Goal: Task Accomplishment & Management: Manage account settings

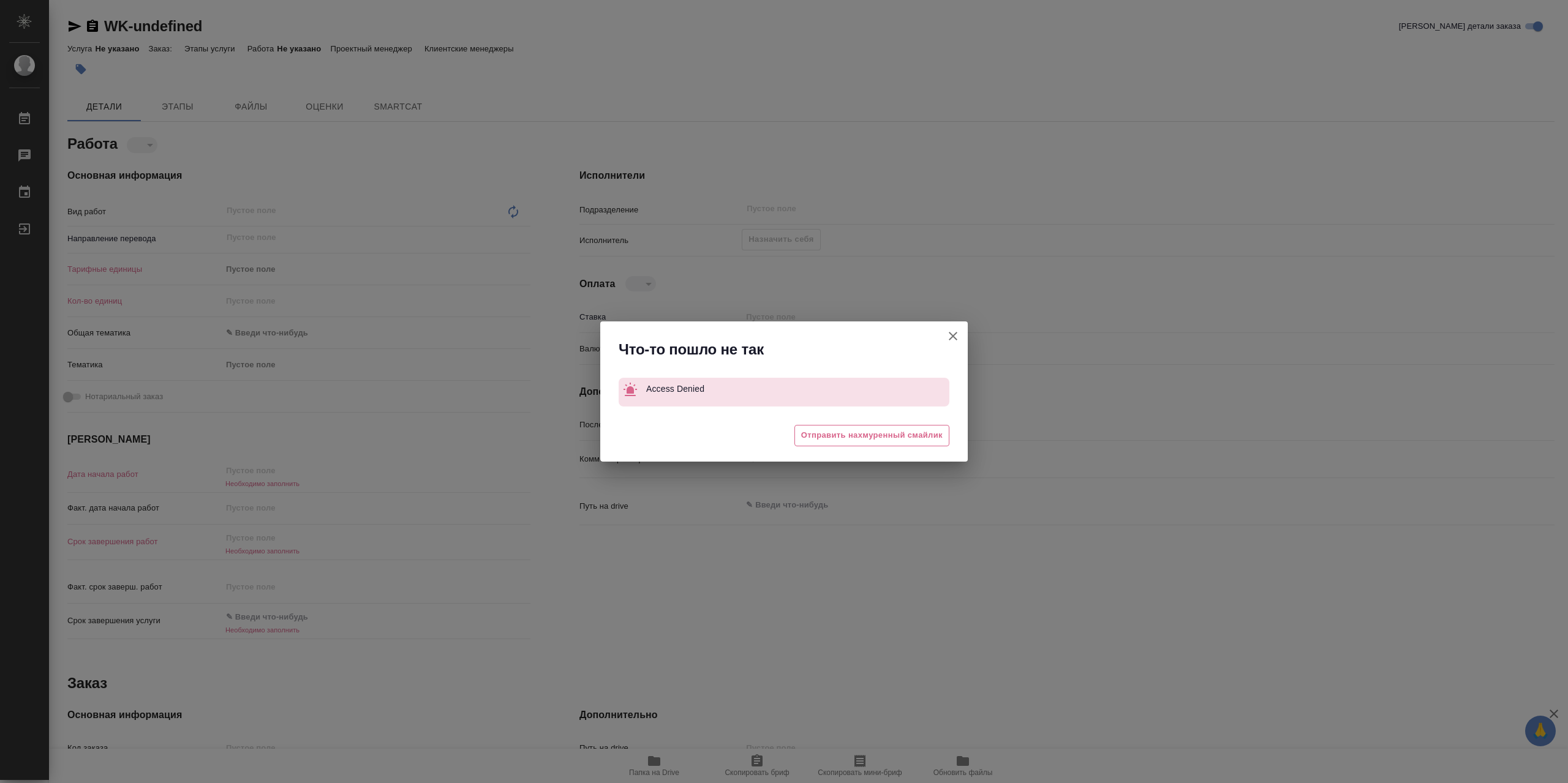
type textarea "x"
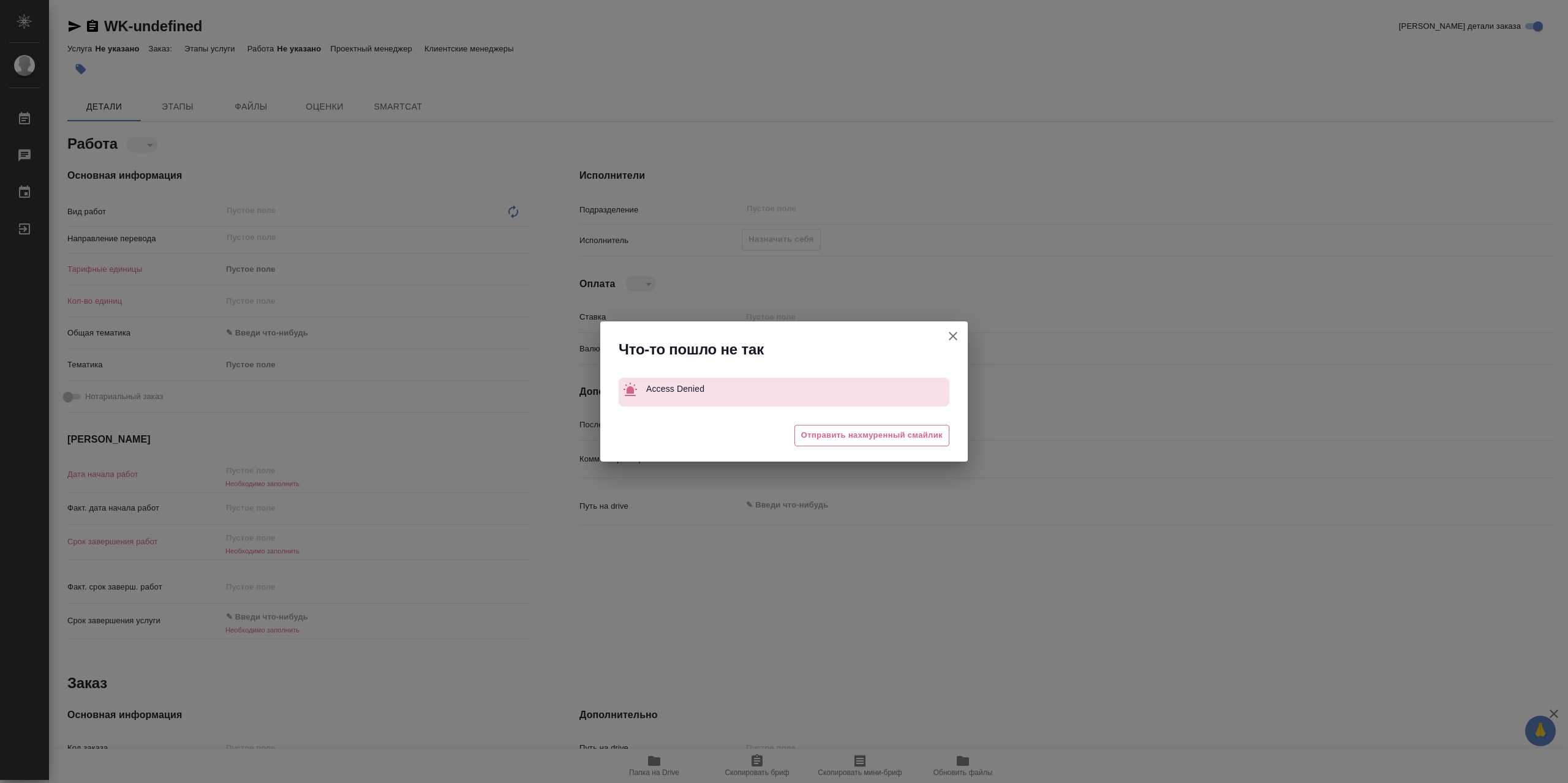
click at [954, 334] on icon "button" at bounding box center [953, 336] width 9 height 9
type textarea "x"
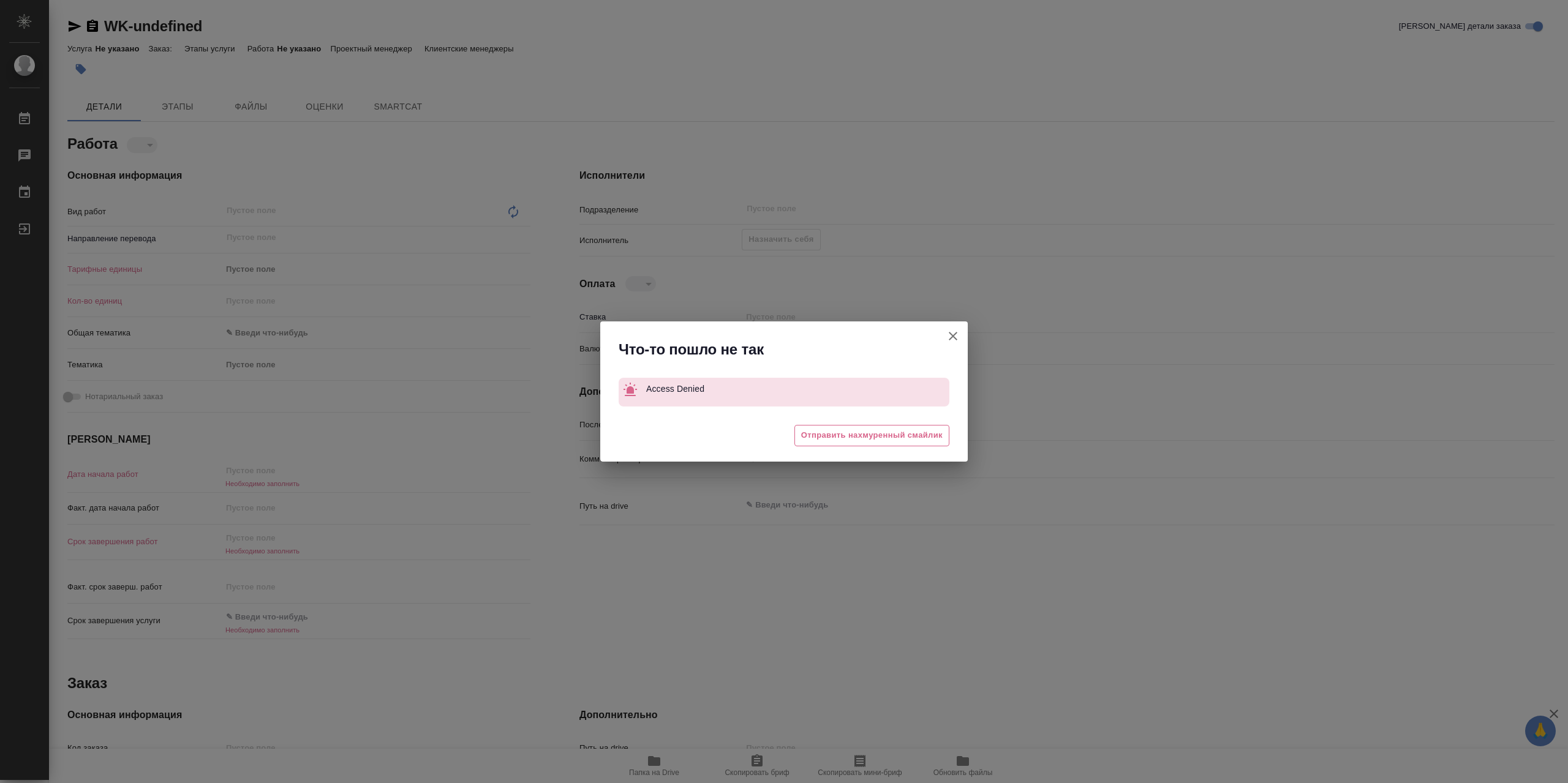
type textarea "x"
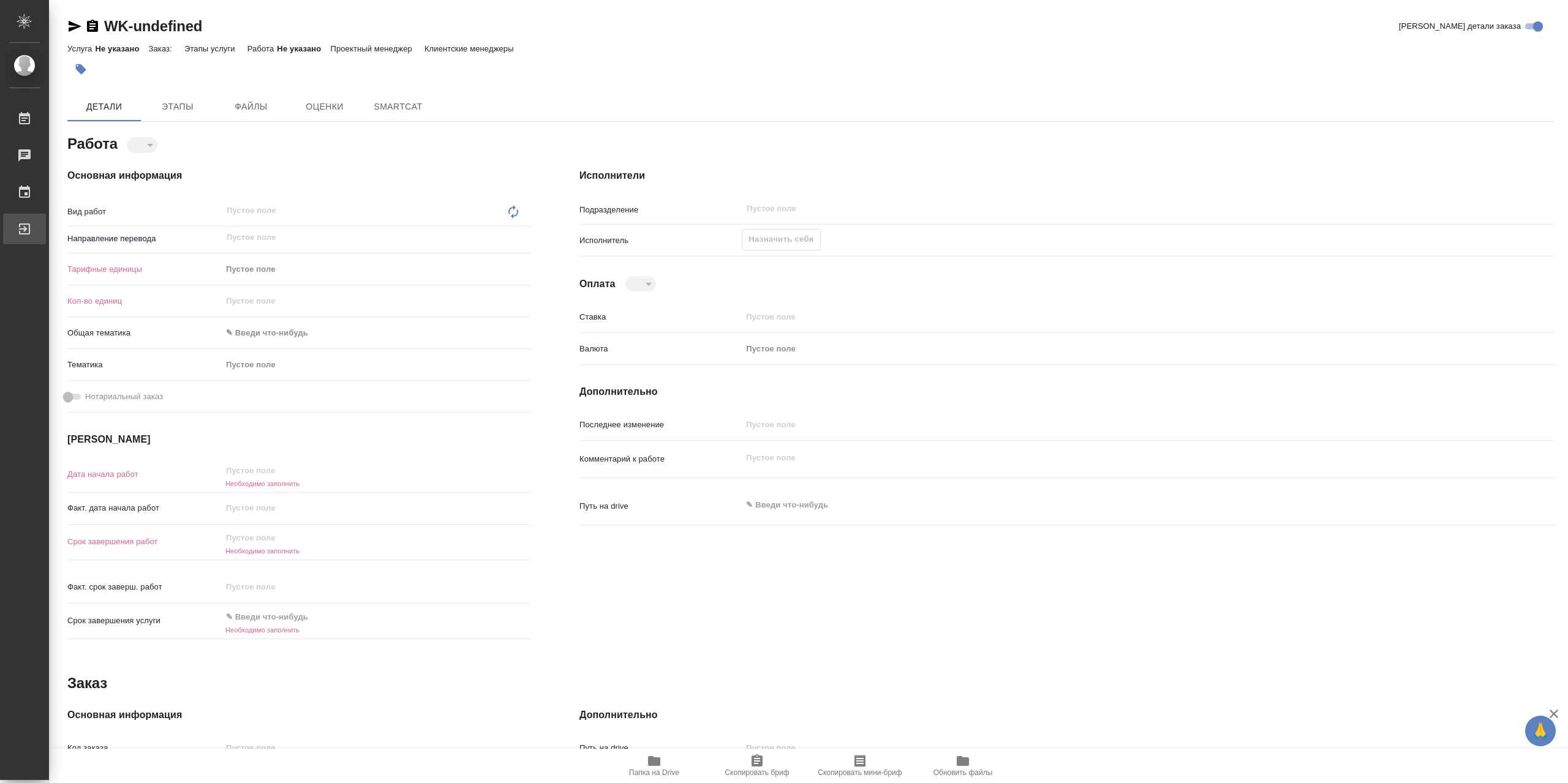
type textarea "x"
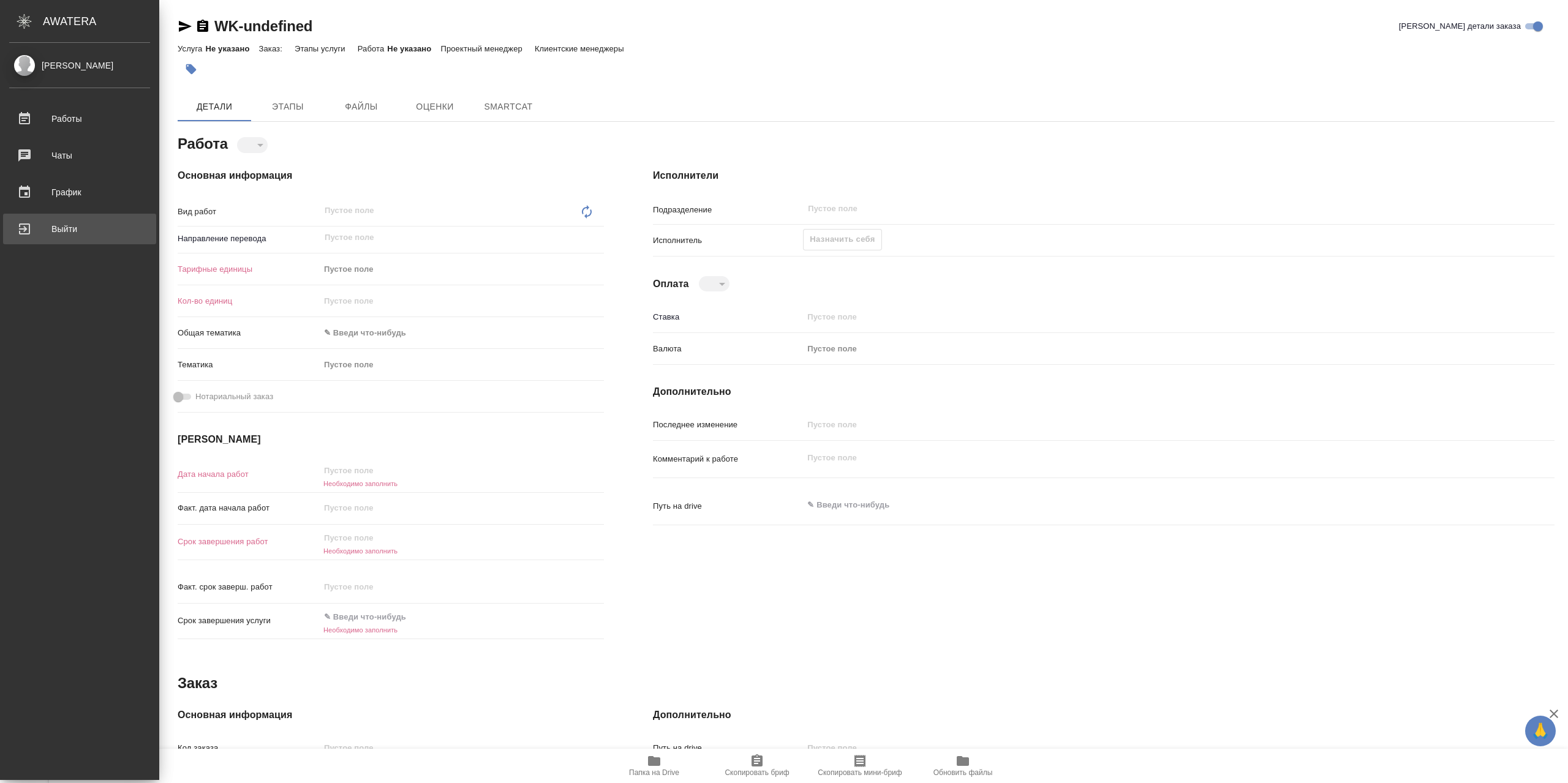
type textarea "x"
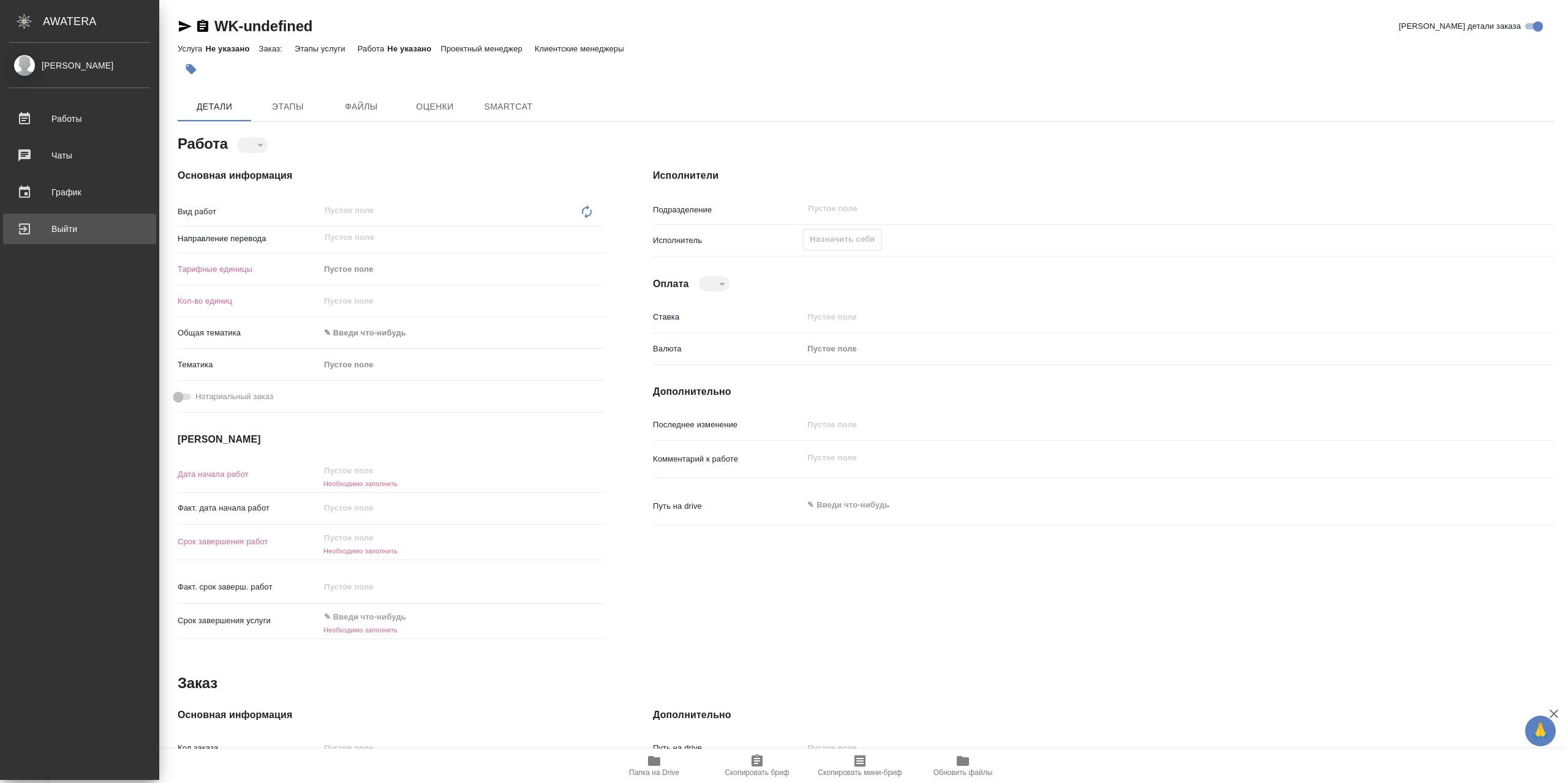
click at [88, 227] on div "Выйти" at bounding box center [80, 229] width 141 height 18
type textarea "x"
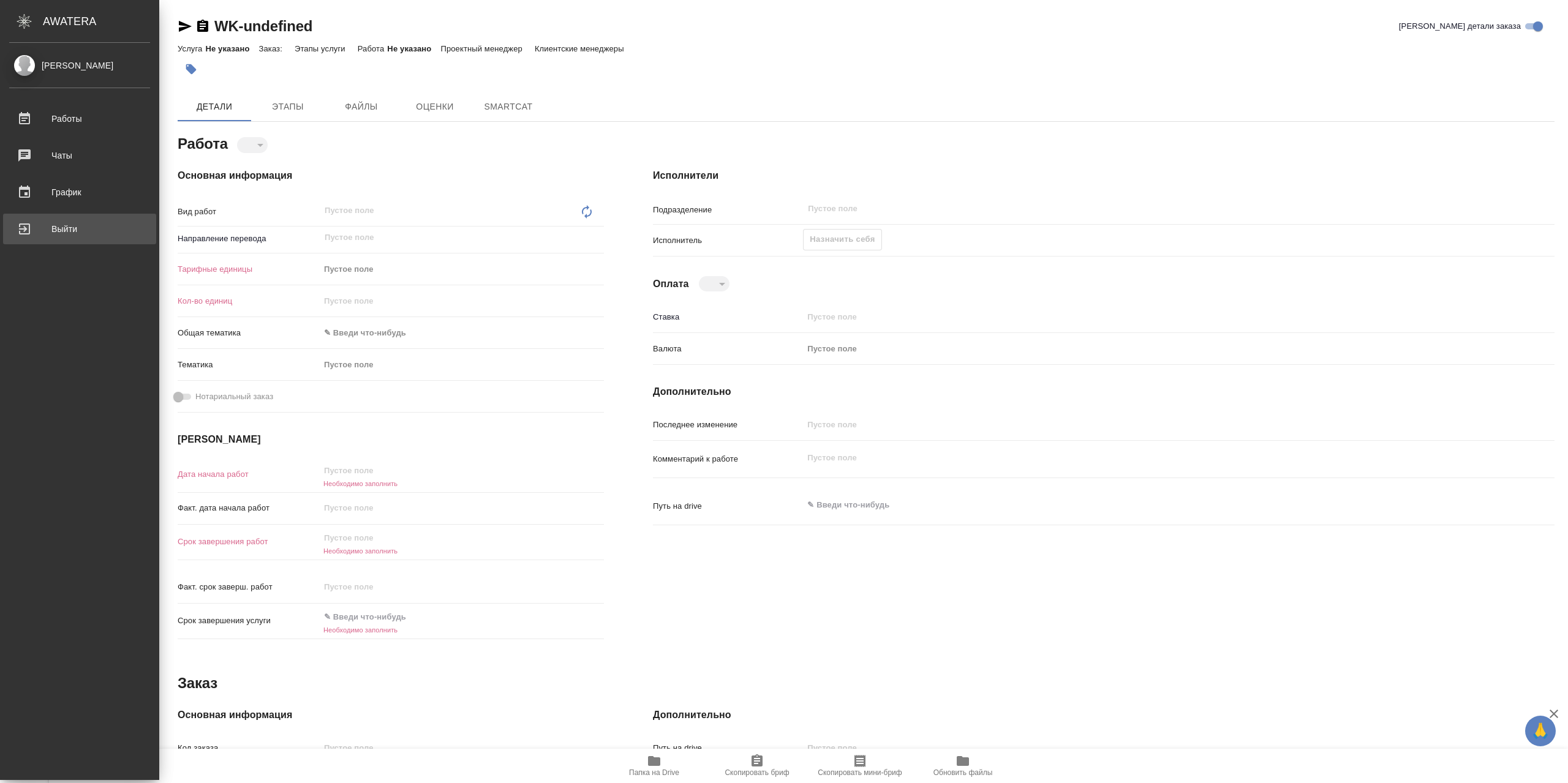
type textarea "x"
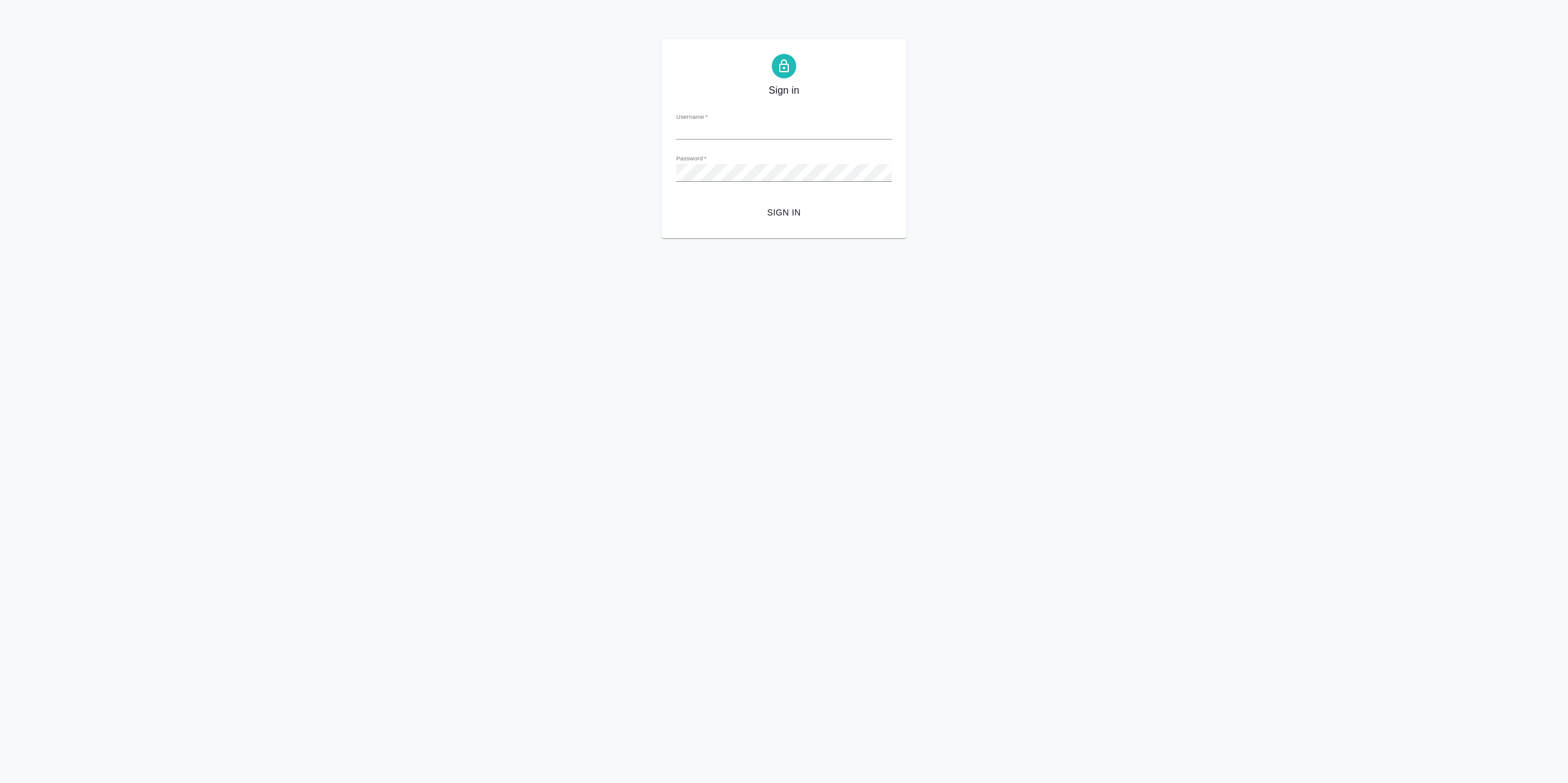
type input "r.sarkhatov@awatera.com"
click at [786, 221] on span "Sign in" at bounding box center [784, 213] width 196 height 15
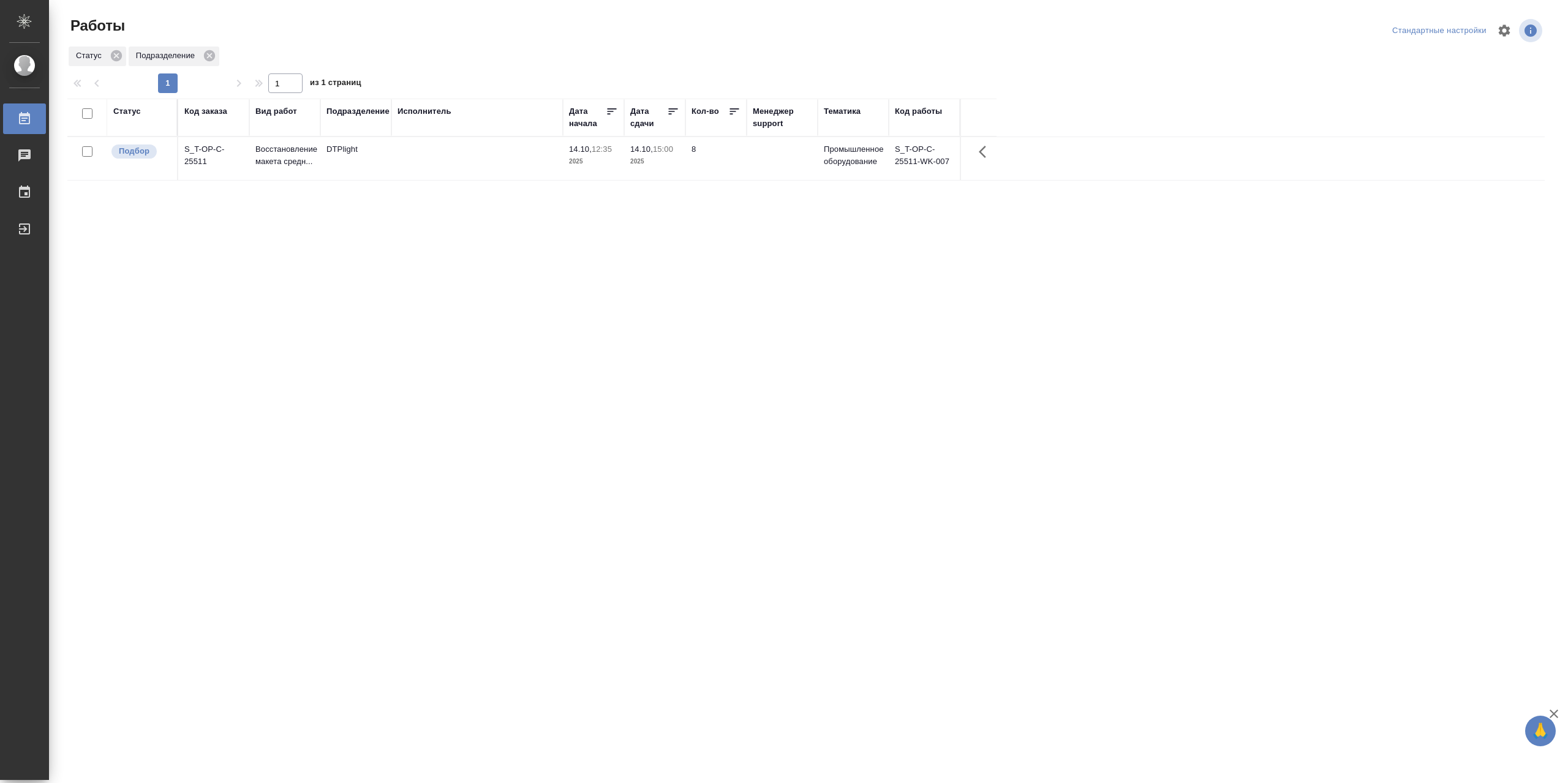
click at [472, 165] on td at bounding box center [477, 158] width 171 height 43
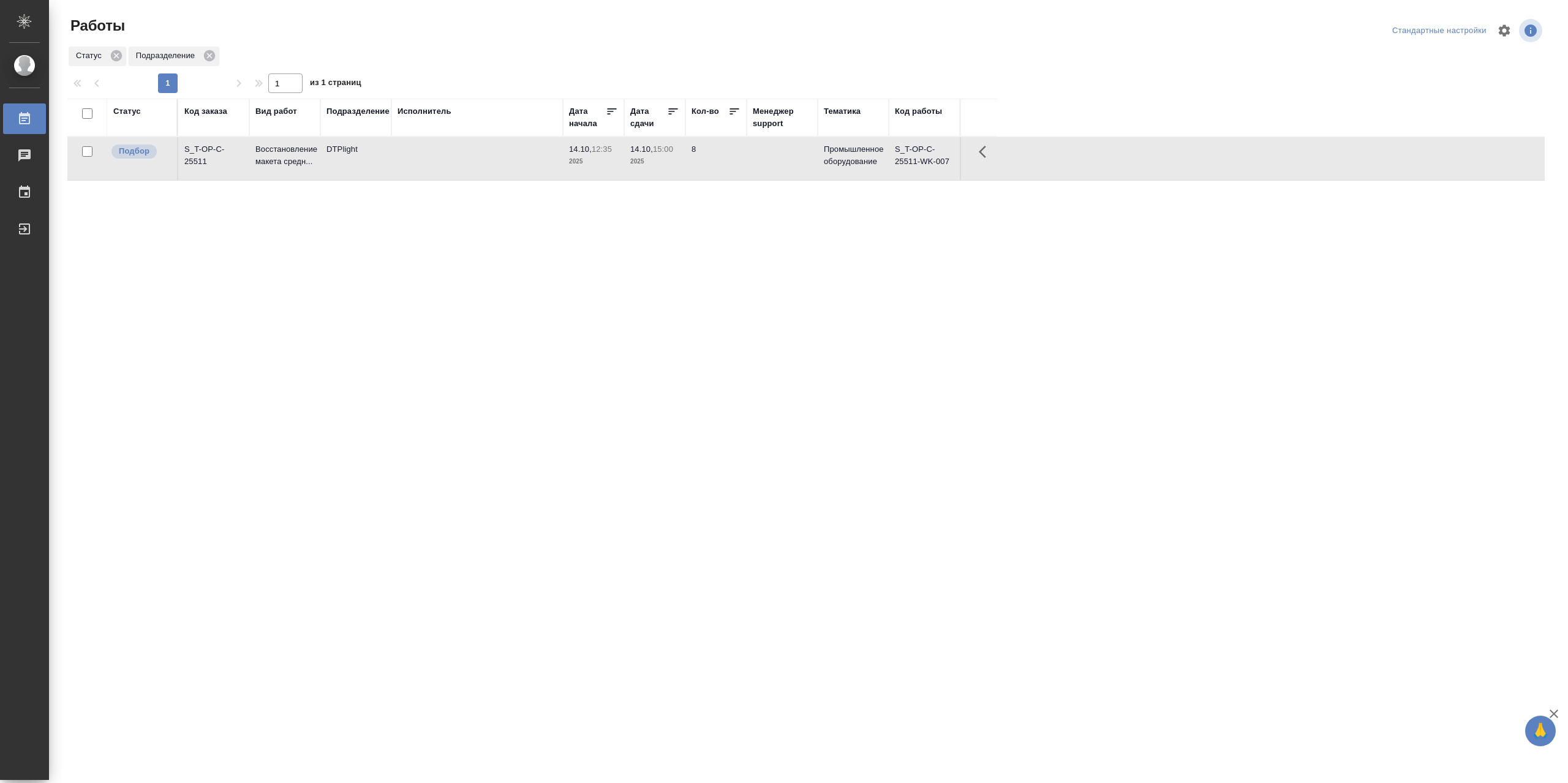
click at [472, 165] on td at bounding box center [477, 158] width 171 height 43
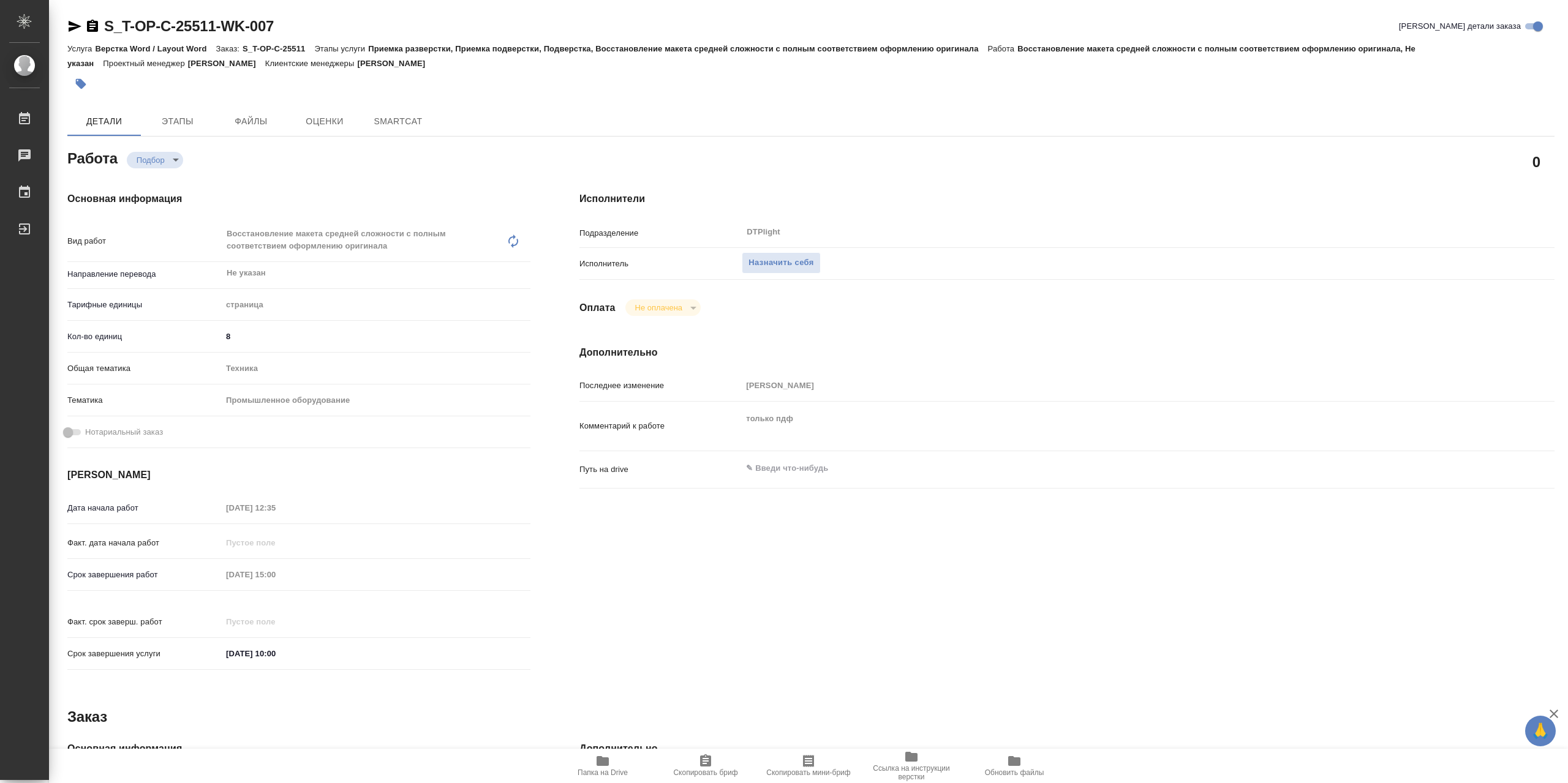
type textarea "x"
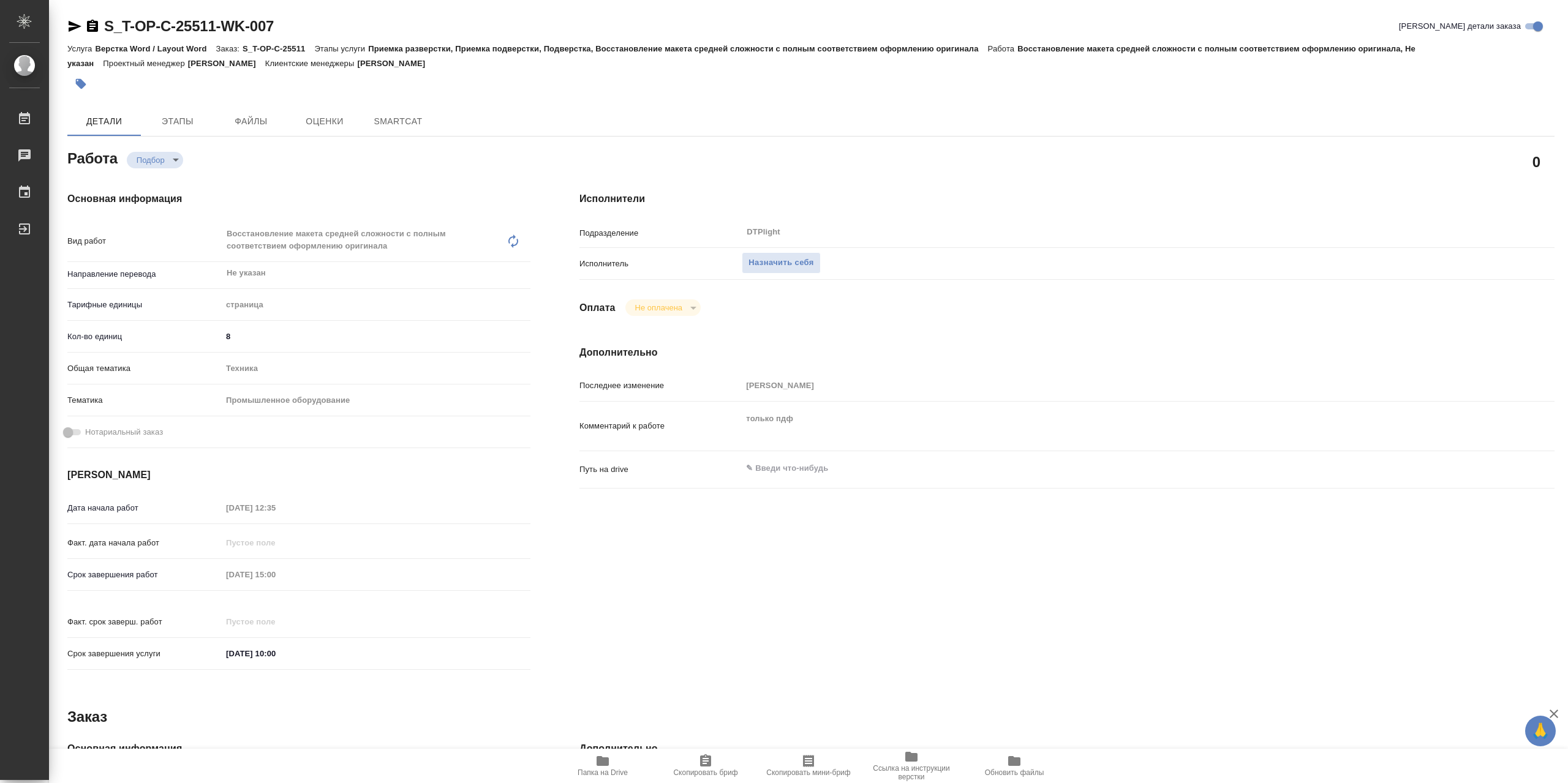
type textarea "x"
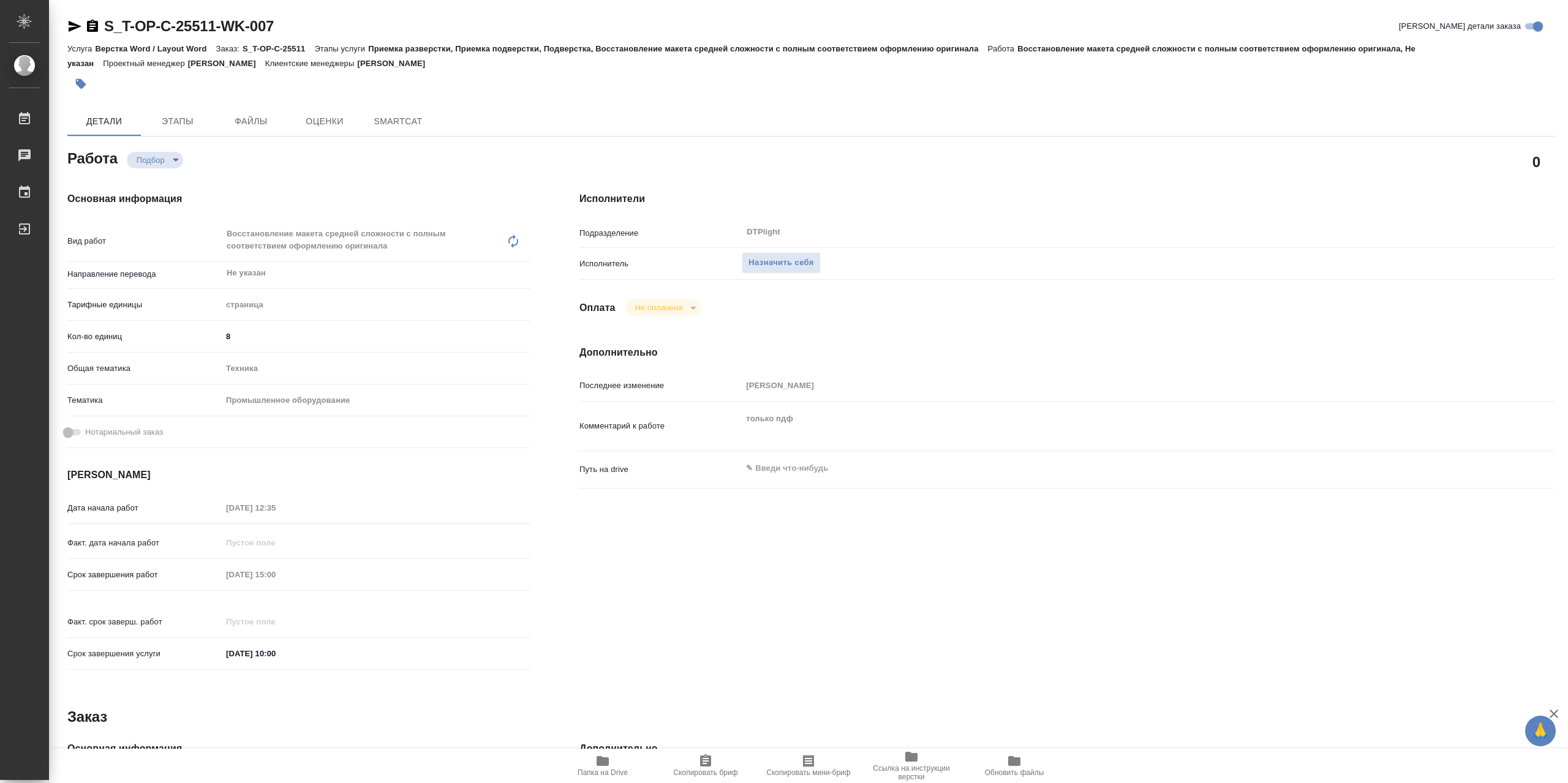
type textarea "x"
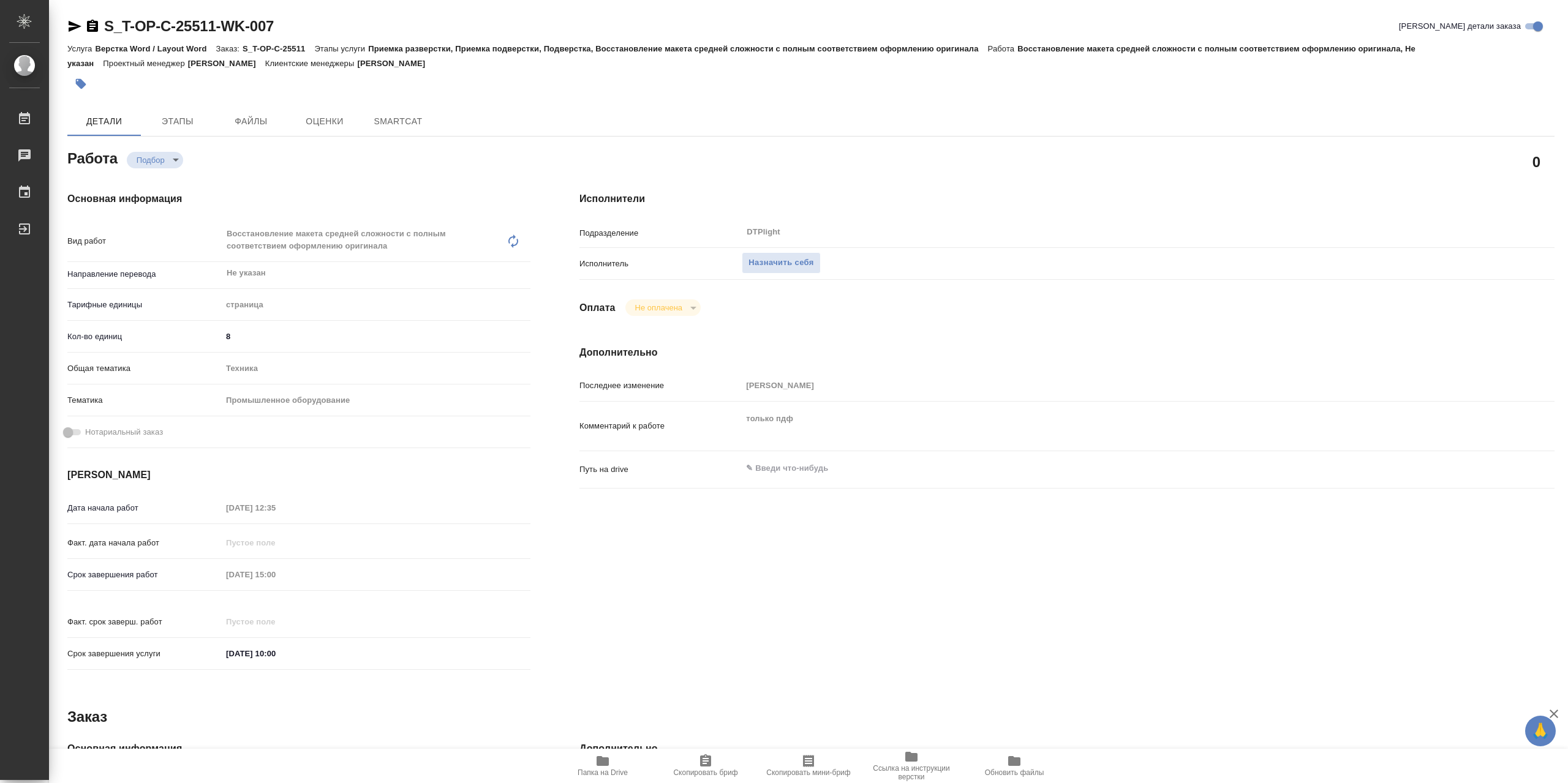
type textarea "x"
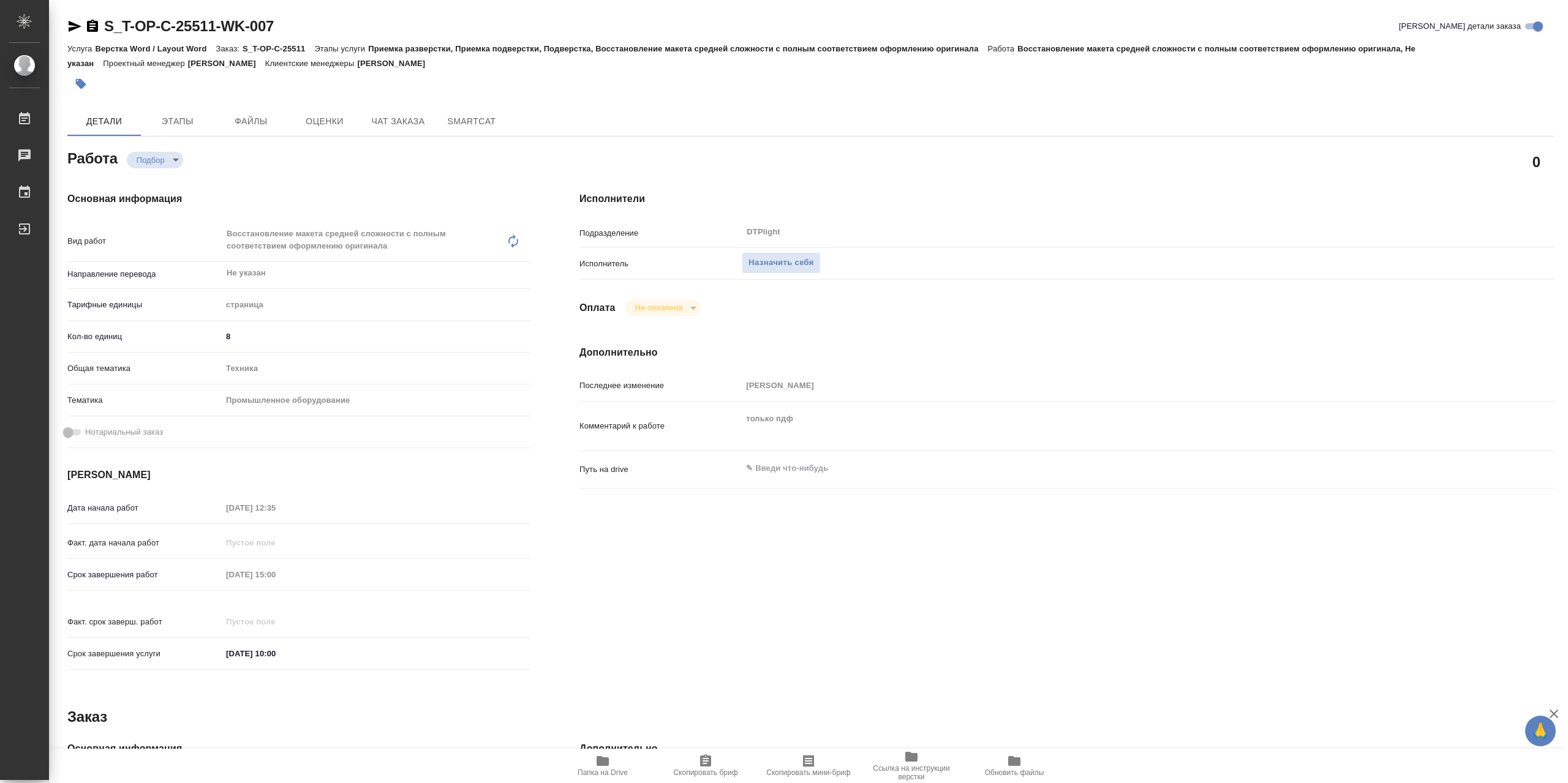
click at [604, 766] on icon "button" at bounding box center [603, 761] width 14 height 14
type textarea "x"
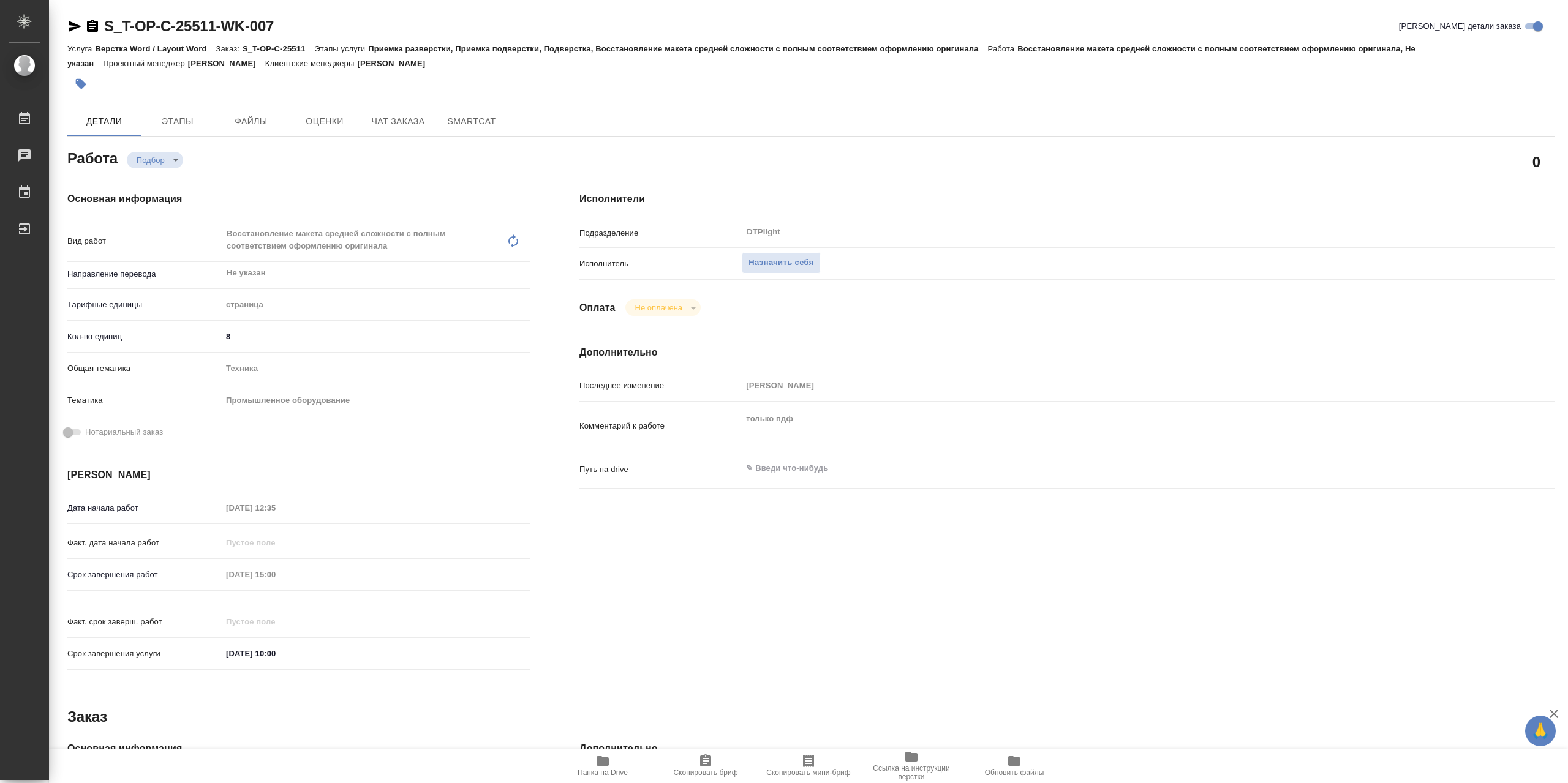
type textarea "x"
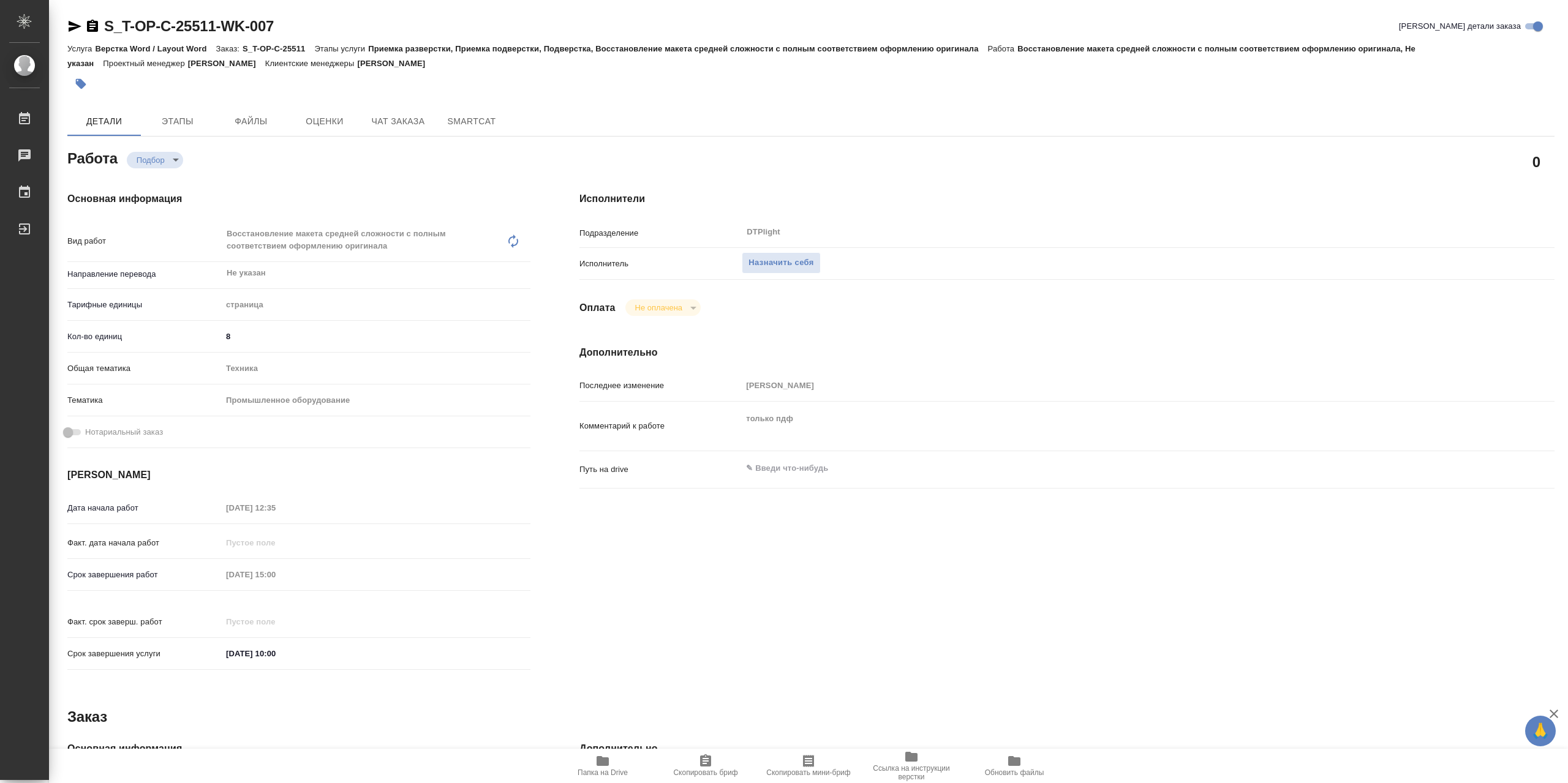
type textarea "x"
click at [776, 263] on span "Назначить себя" at bounding box center [780, 263] width 65 height 14
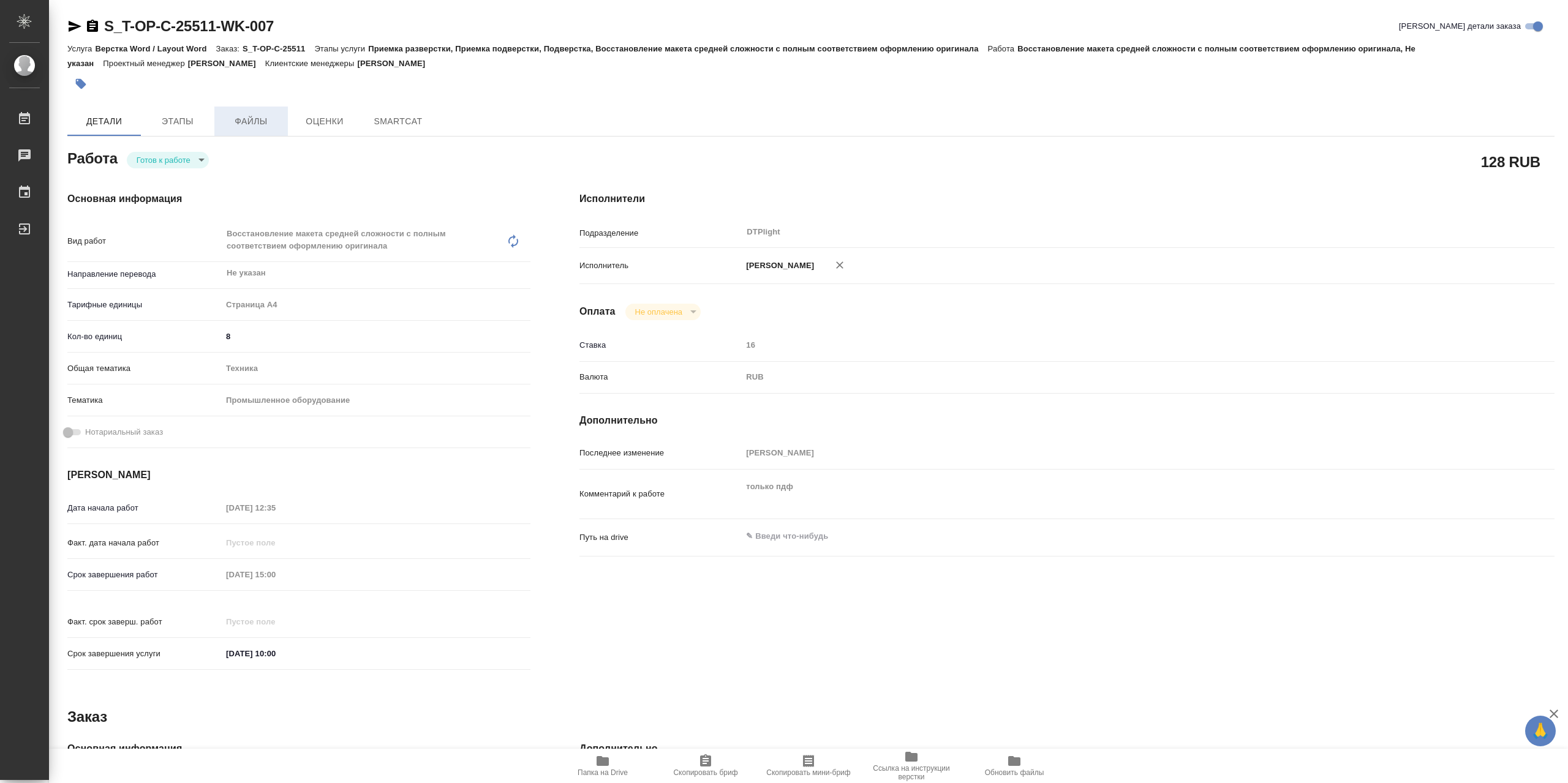
type textarea "x"
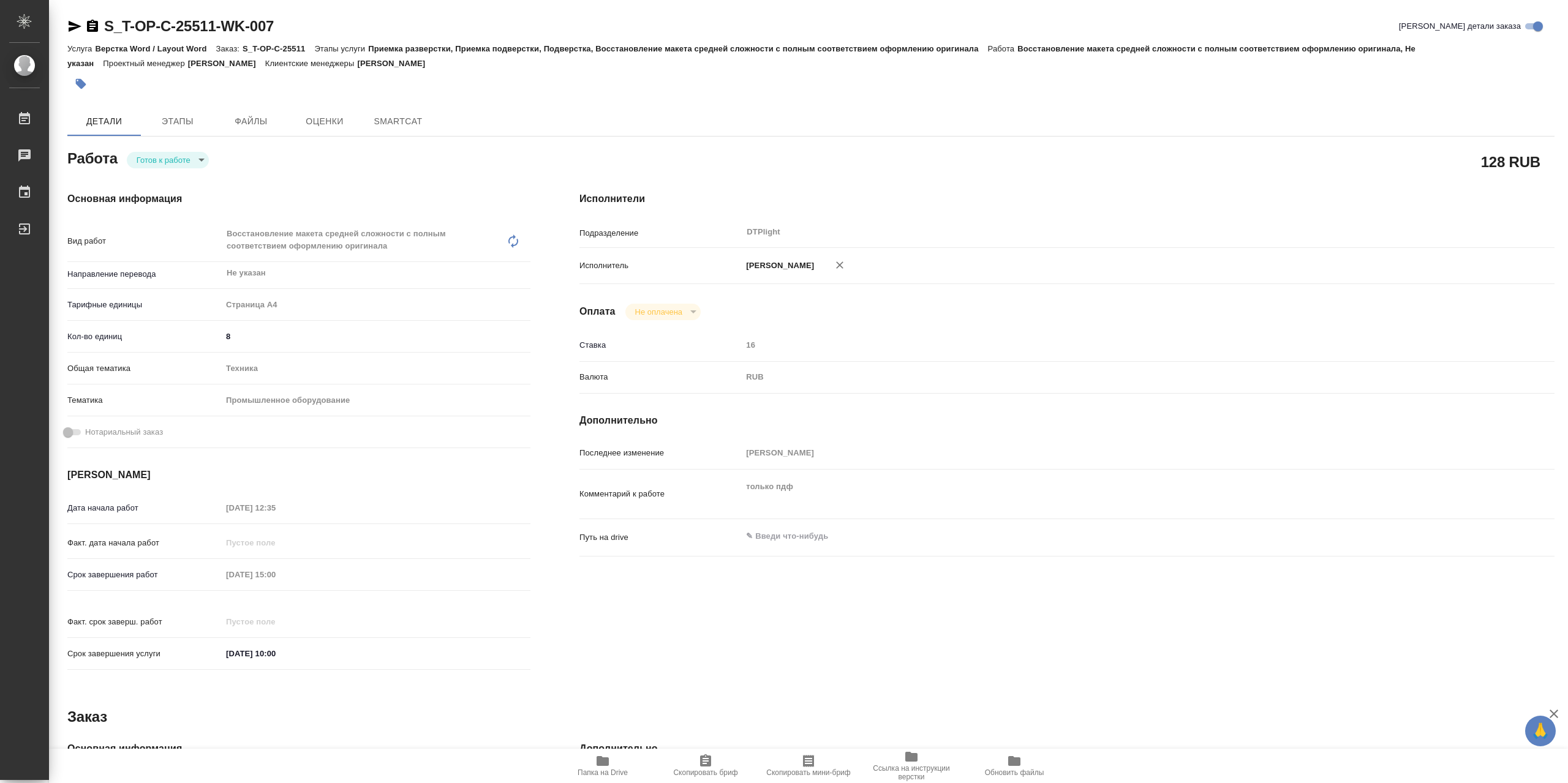
type textarea "x"
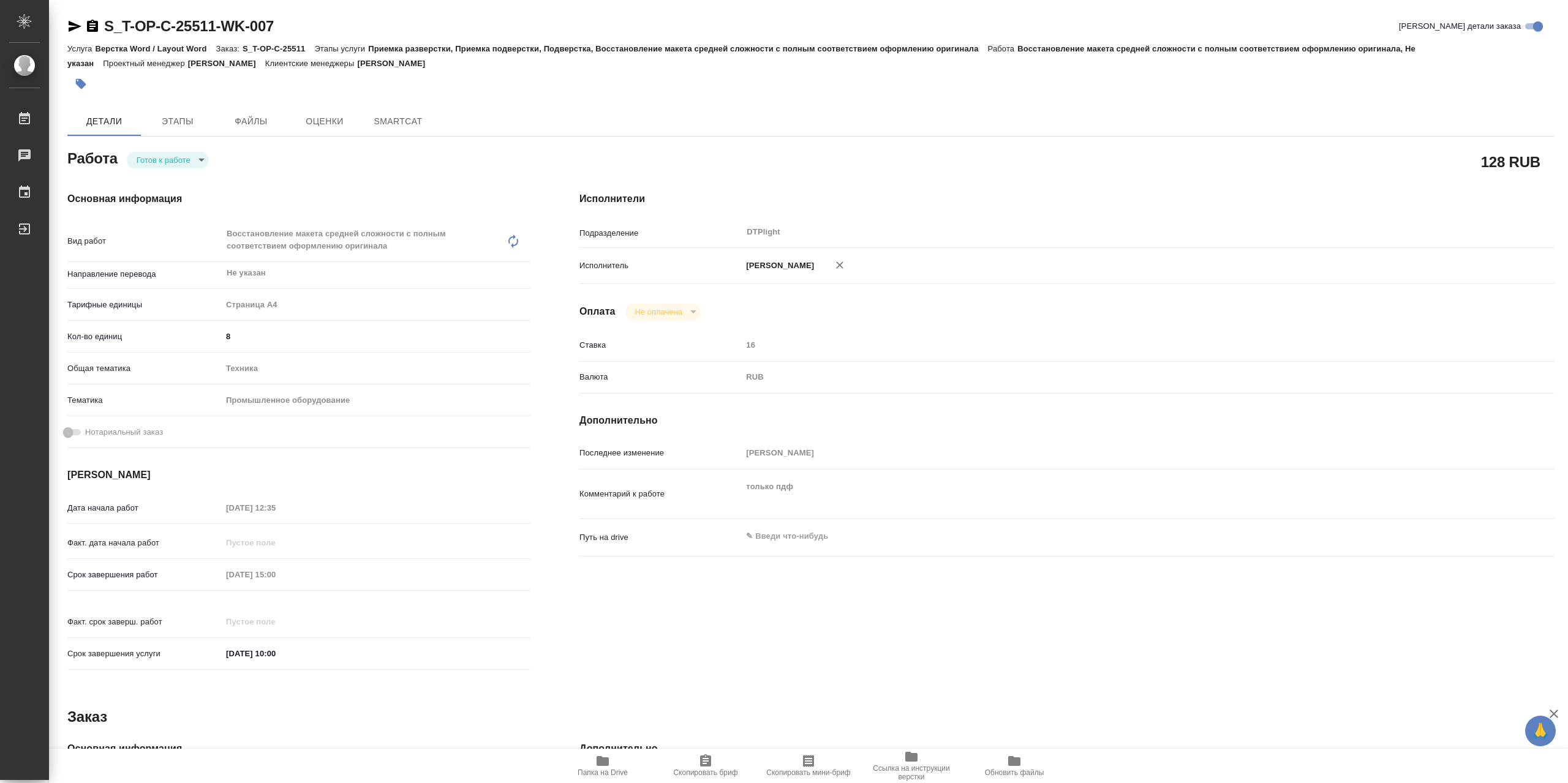
type textarea "x"
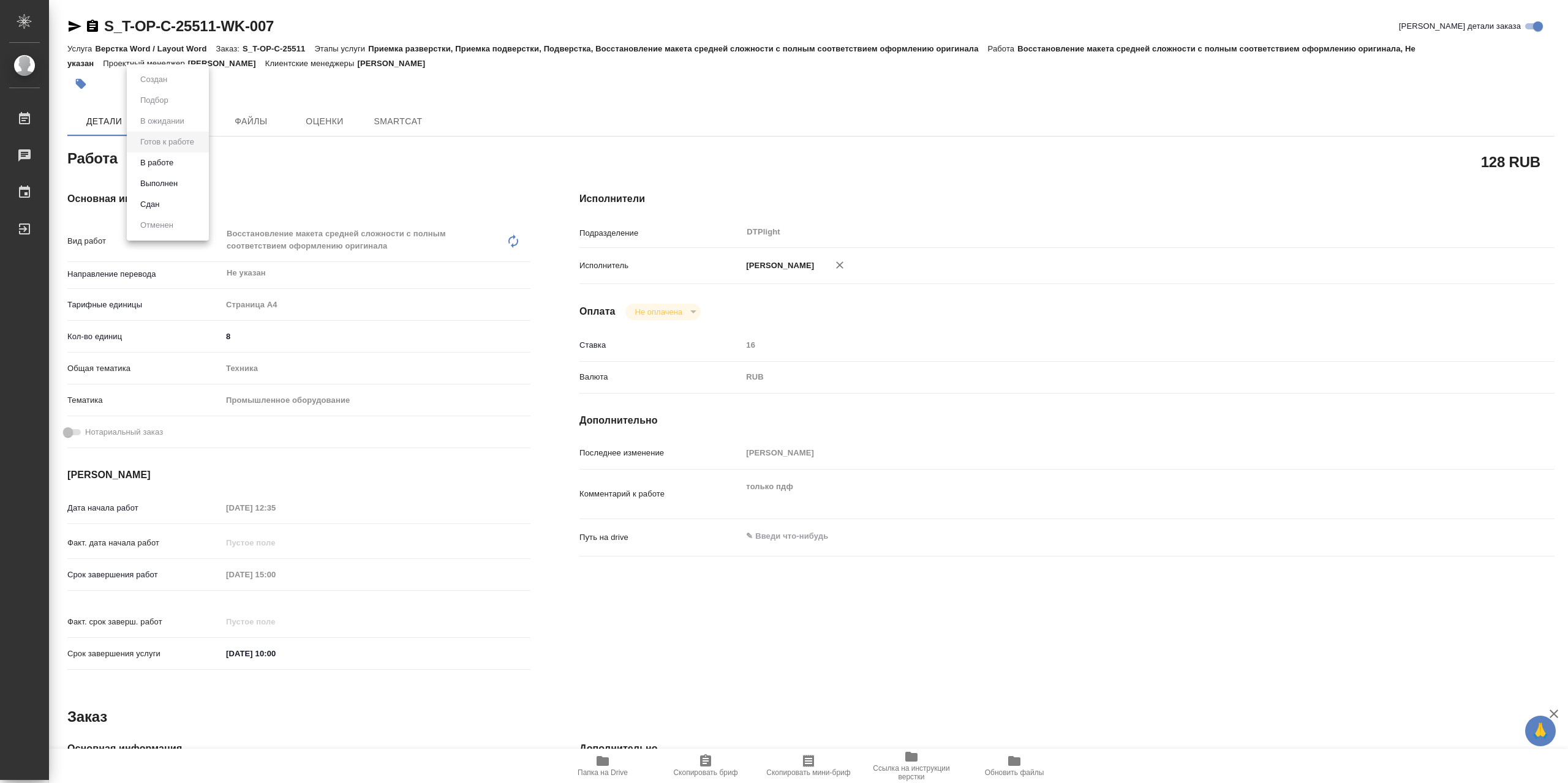
drag, startPoint x: 180, startPoint y: 157, endPoint x: 188, endPoint y: 165, distance: 11.3
click at [180, 160] on body "🙏 .cls-1 fill:#fff; AWATERA Сархатов Руслан Работы Чаты График Выйти S_T-OP-C-2…" at bounding box center [784, 391] width 1568 height 783
type textarea "x"
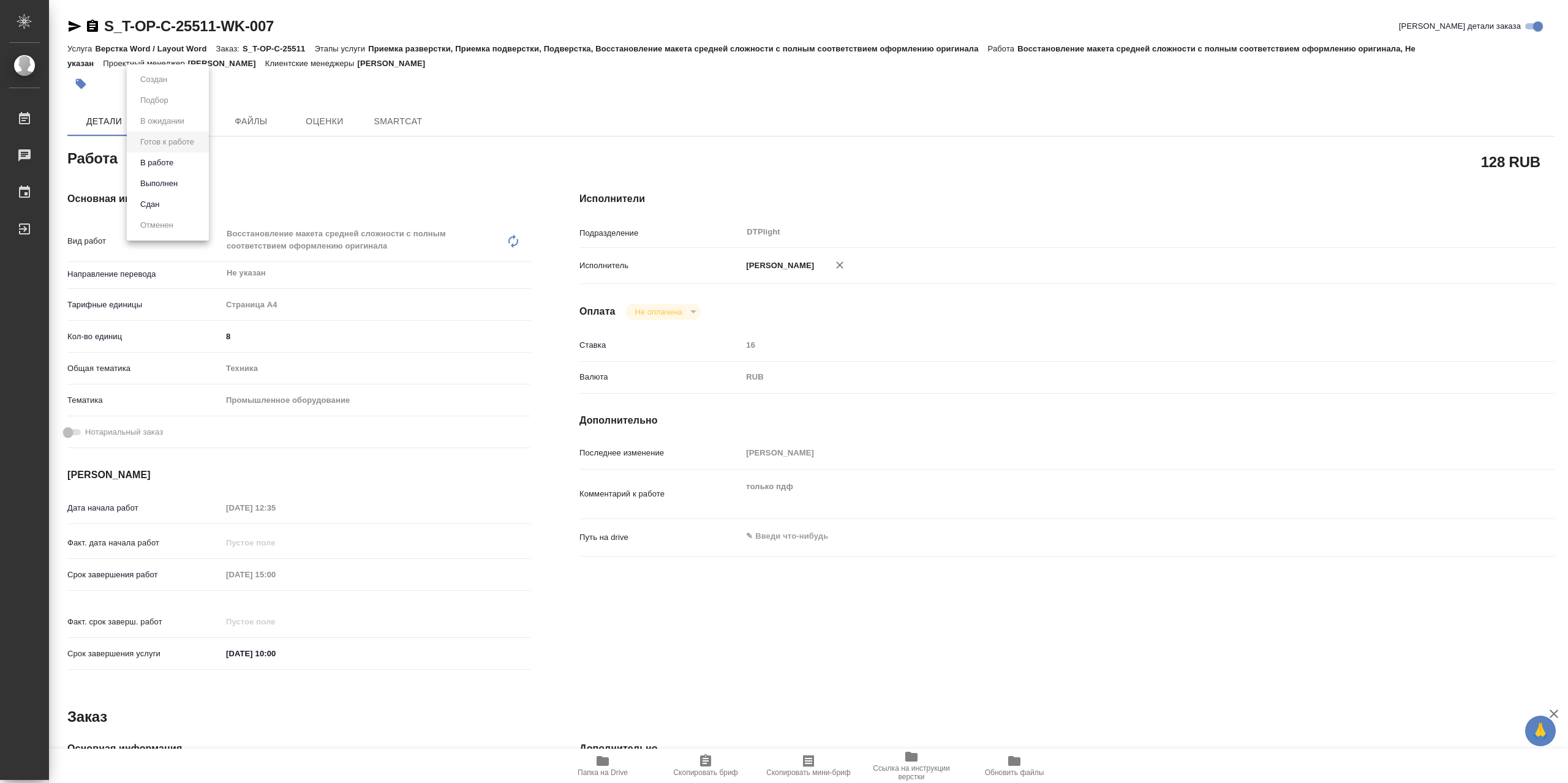
type textarea "x"
drag, startPoint x: 188, startPoint y: 167, endPoint x: 256, endPoint y: 161, distance: 68.3
click at [188, 167] on li "В работе" at bounding box center [168, 163] width 82 height 21
type textarea "x"
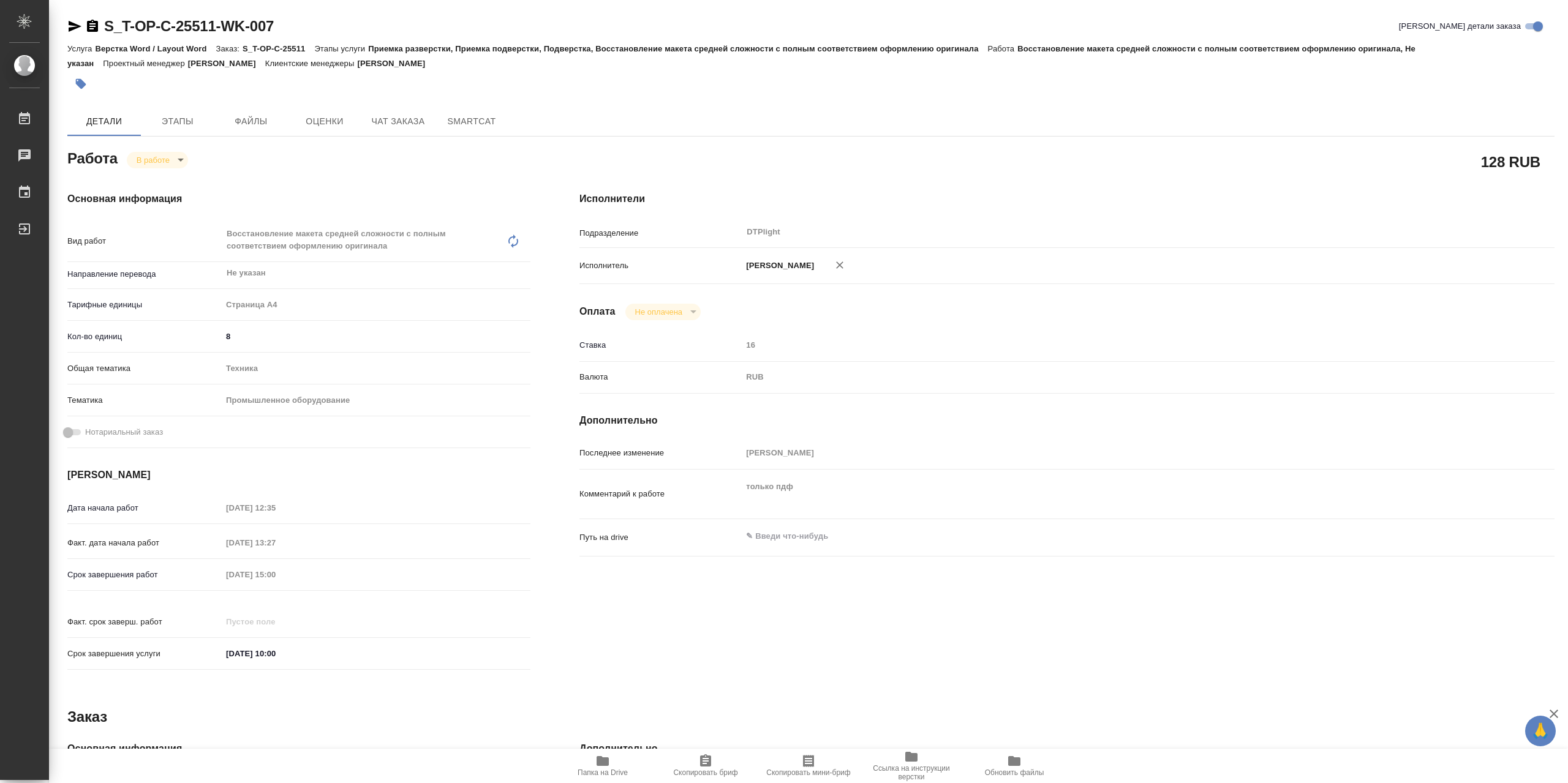
type textarea "x"
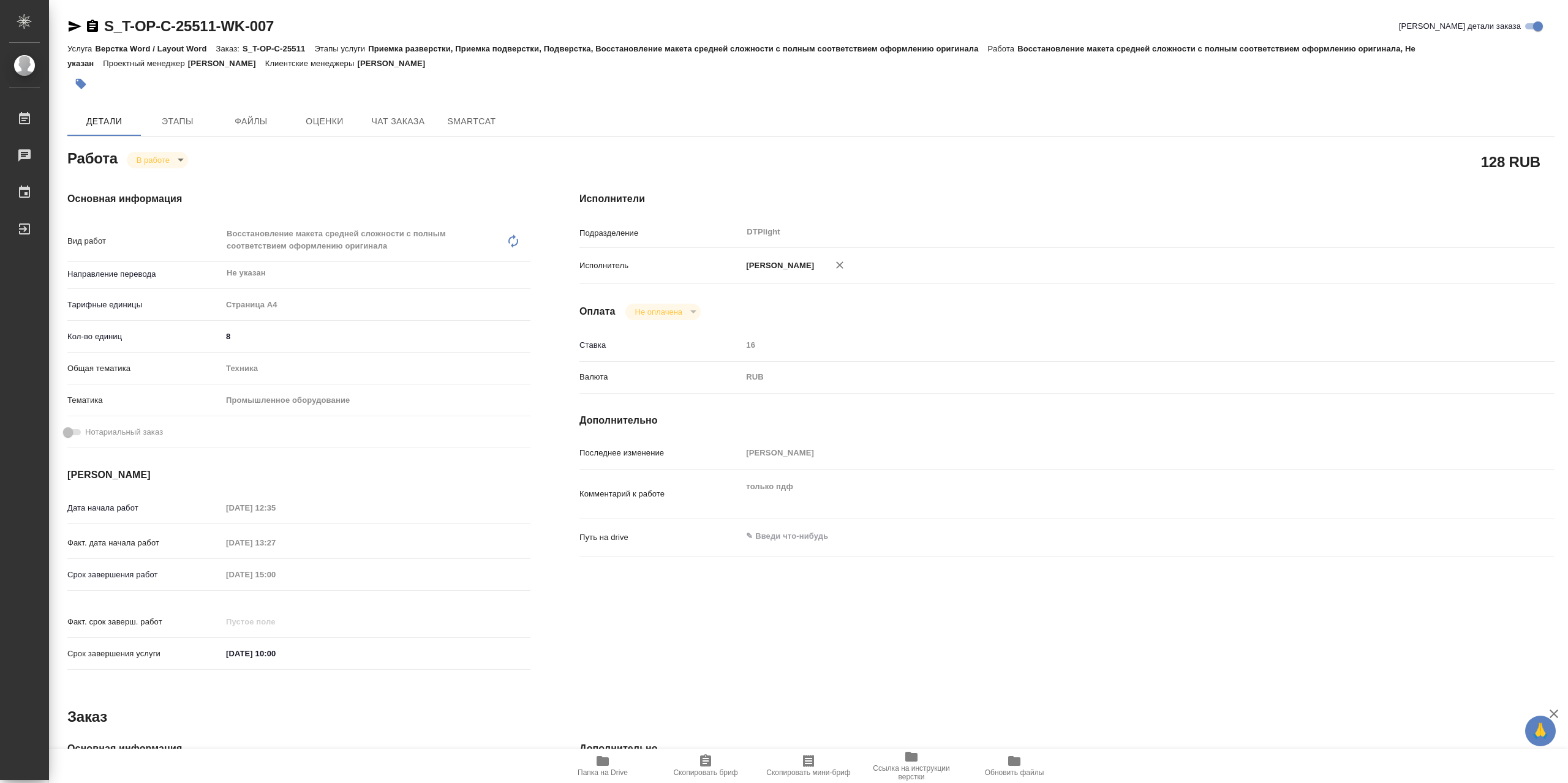
type textarea "x"
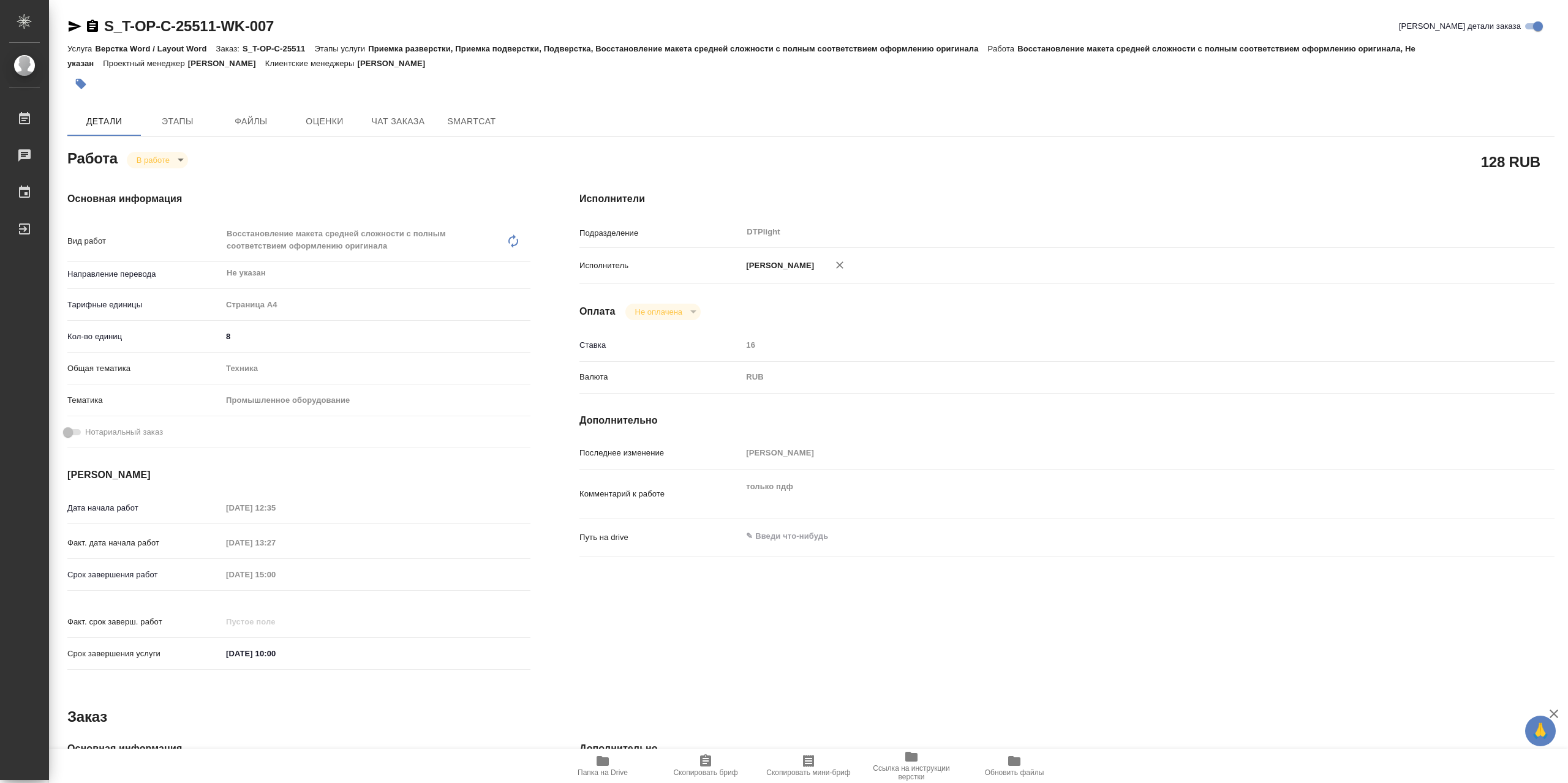
type textarea "x"
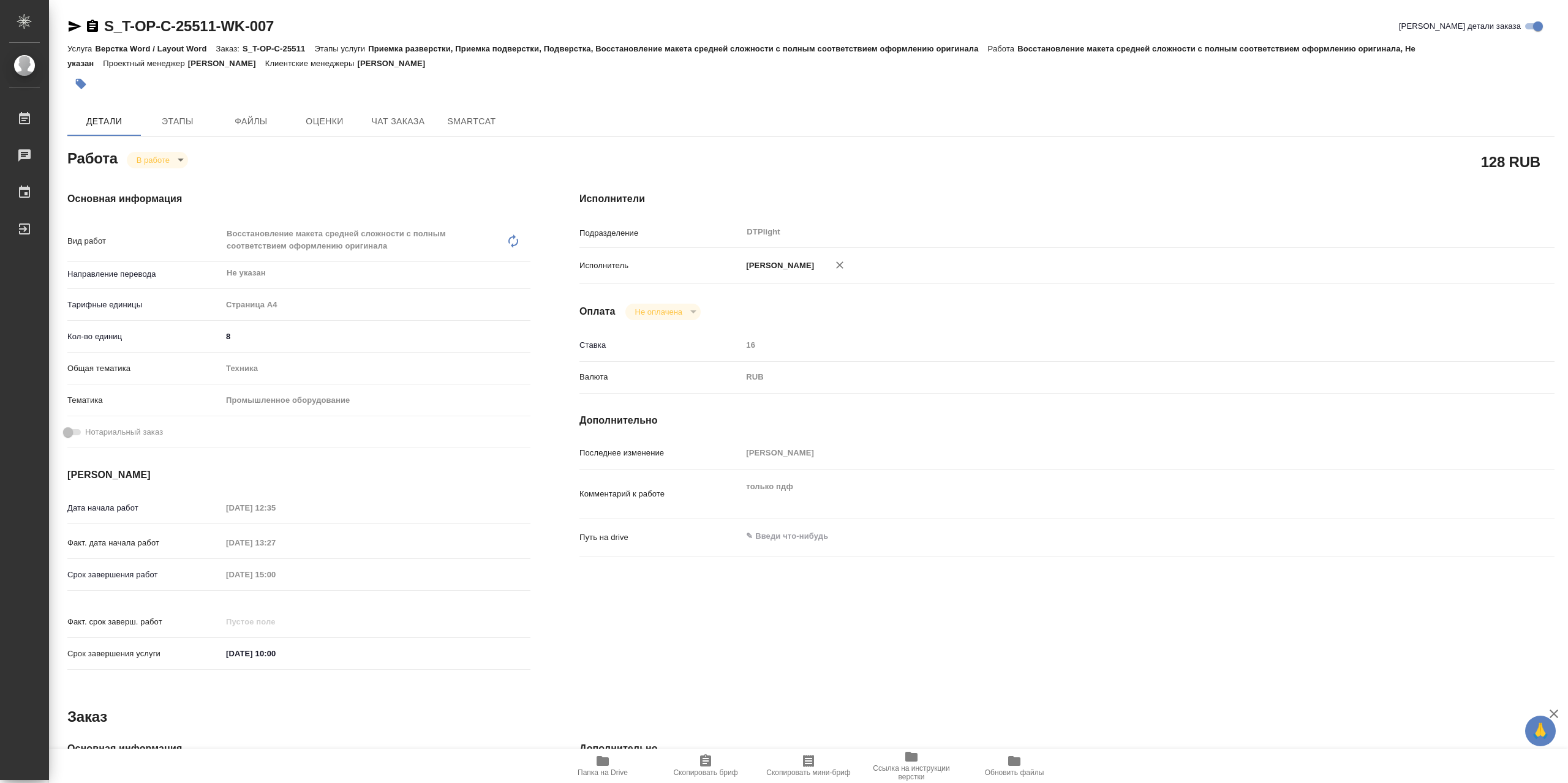
type textarea "x"
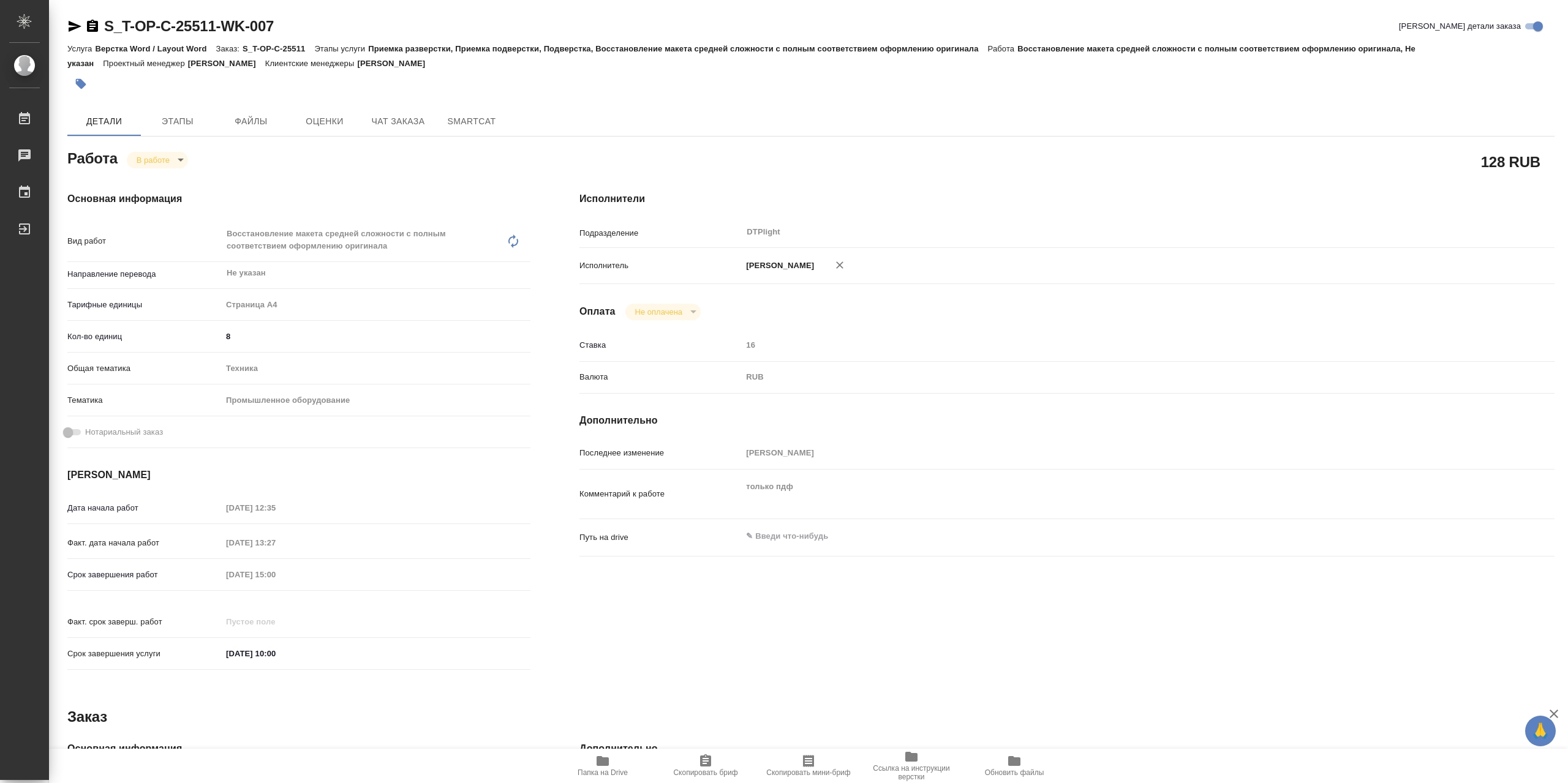
type textarea "x"
click at [601, 766] on icon "button" at bounding box center [603, 761] width 13 height 10
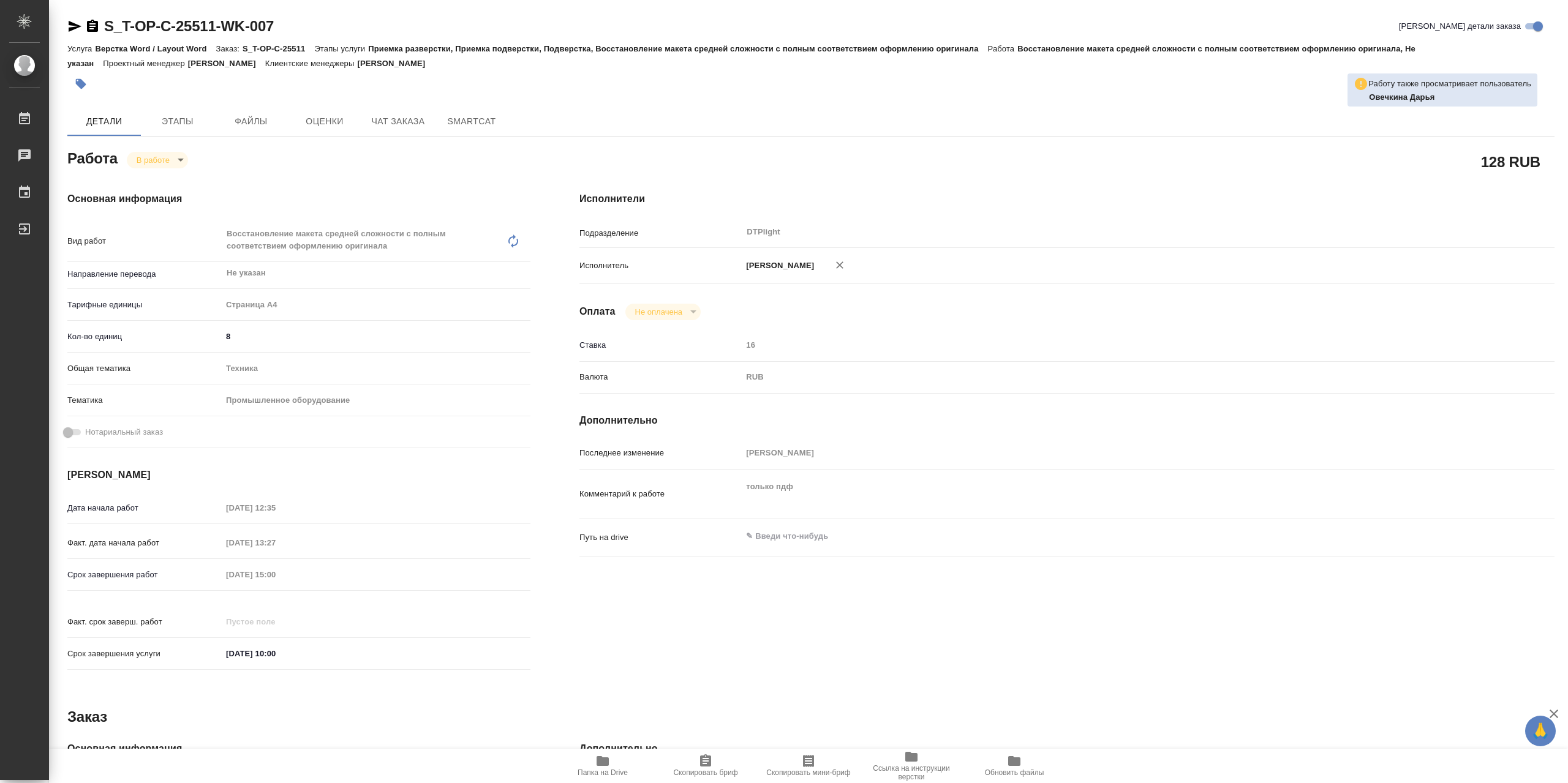
click at [155, 167] on body "🙏 .cls-1 fill:#fff; AWATERA Сархатов Руслан Работы 0 Чаты График Выйти S_T-OP-C…" at bounding box center [784, 391] width 1568 height 783
click at [169, 187] on button "Выполнен" at bounding box center [159, 184] width 45 height 13
type textarea "x"
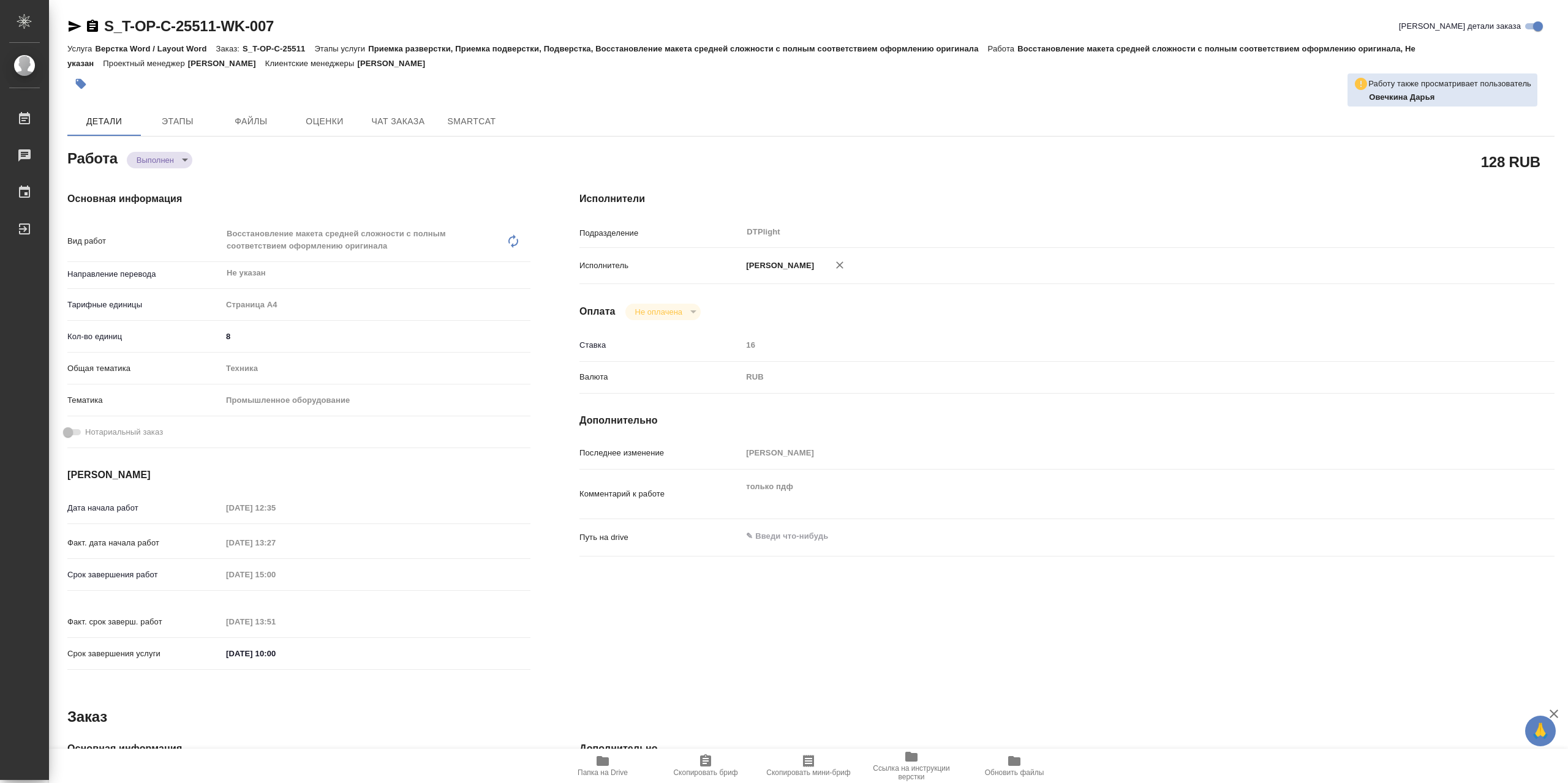
type textarea "x"
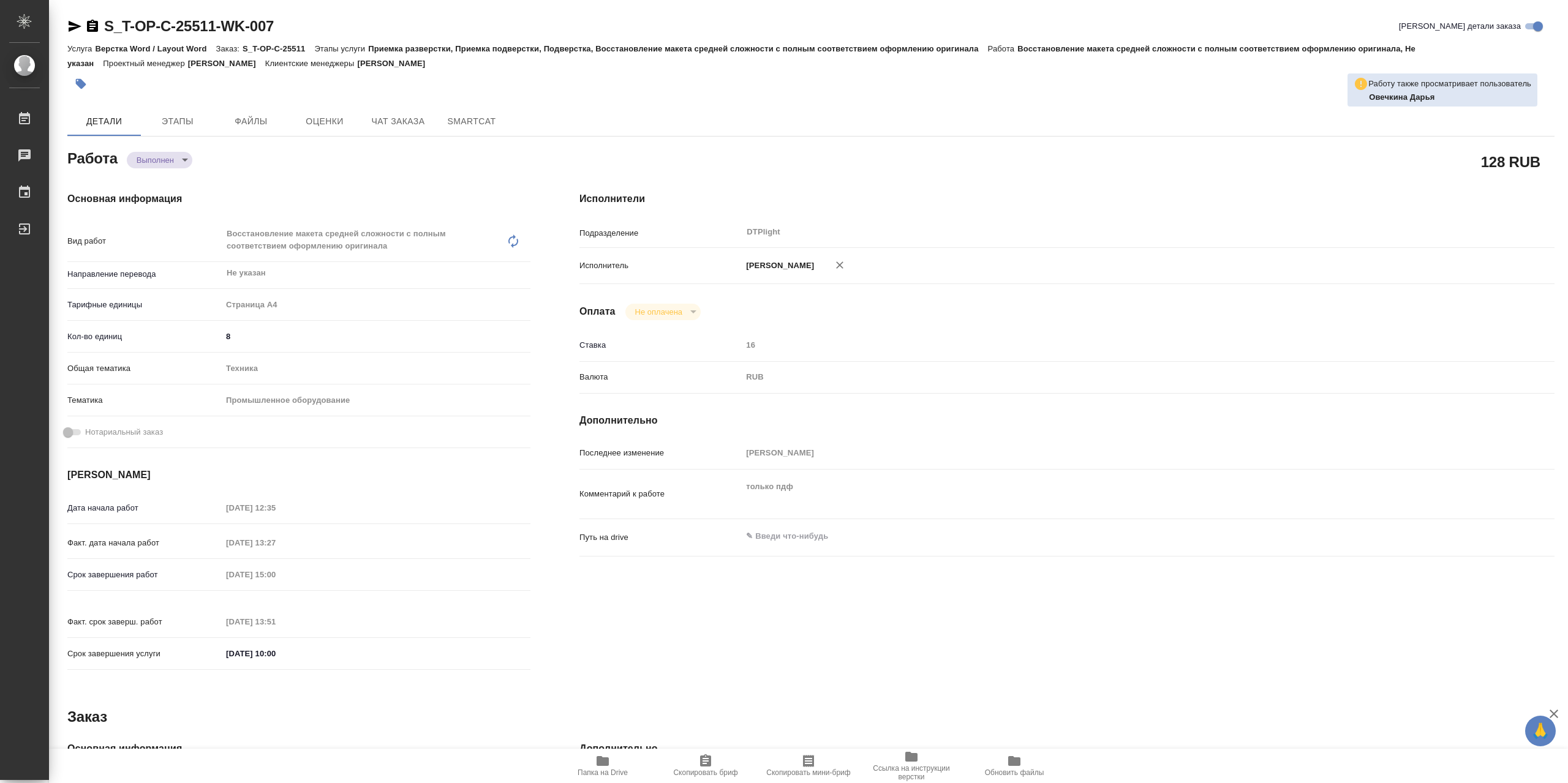
type textarea "x"
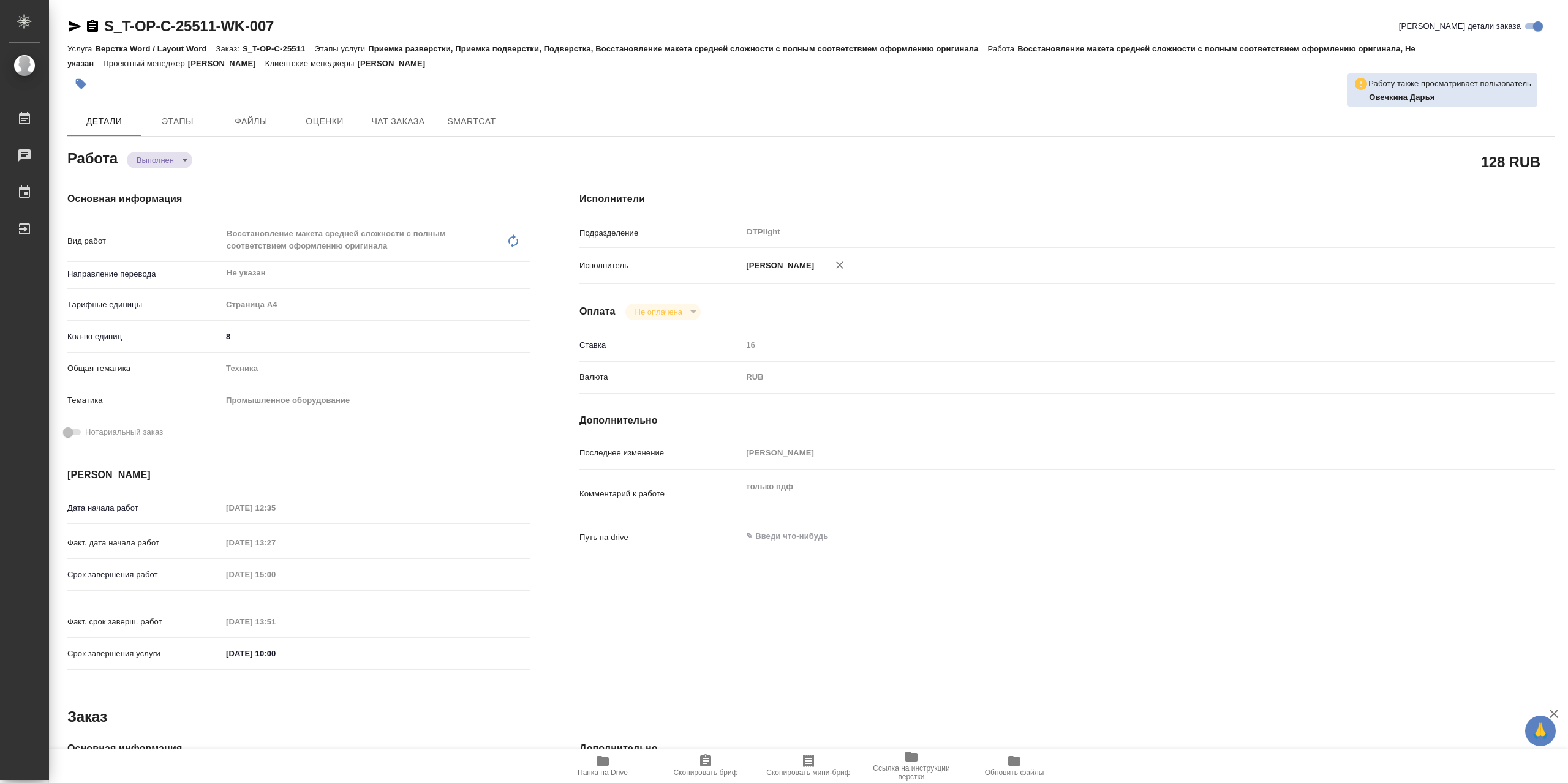
type textarea "x"
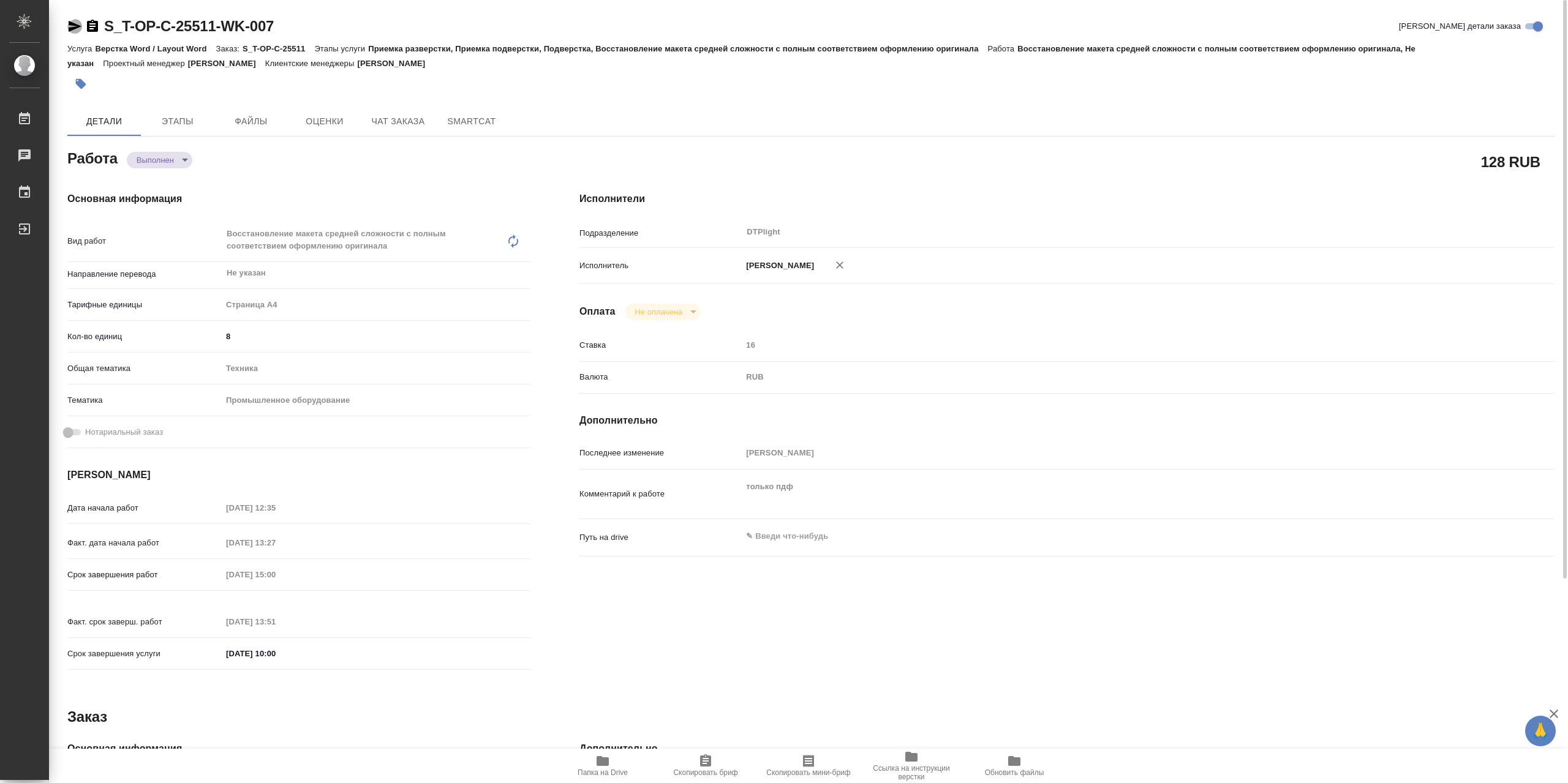
click at [78, 28] on icon "button" at bounding box center [75, 26] width 13 height 11
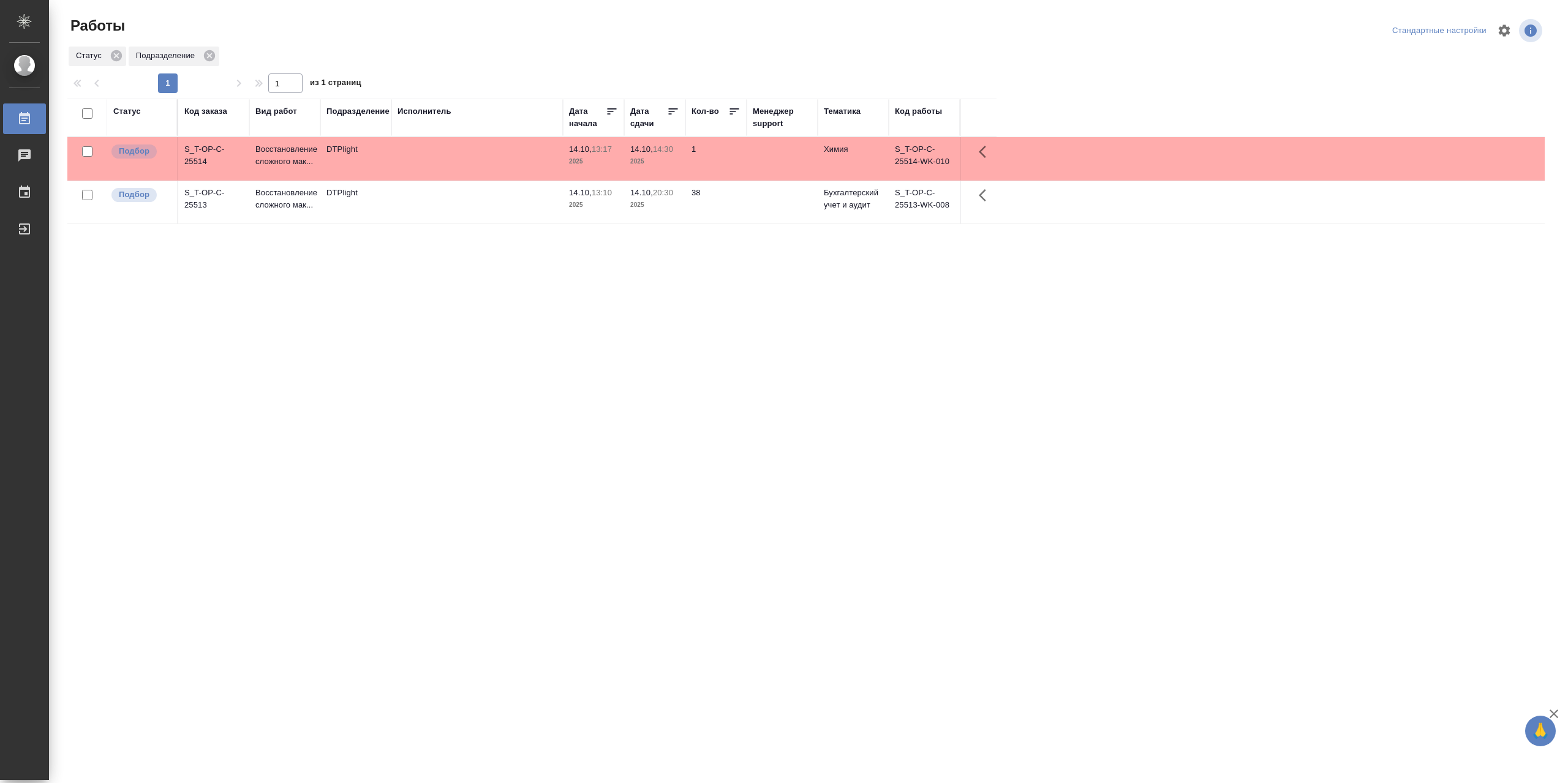
click at [382, 203] on td "DTPlight" at bounding box center [356, 202] width 71 height 43
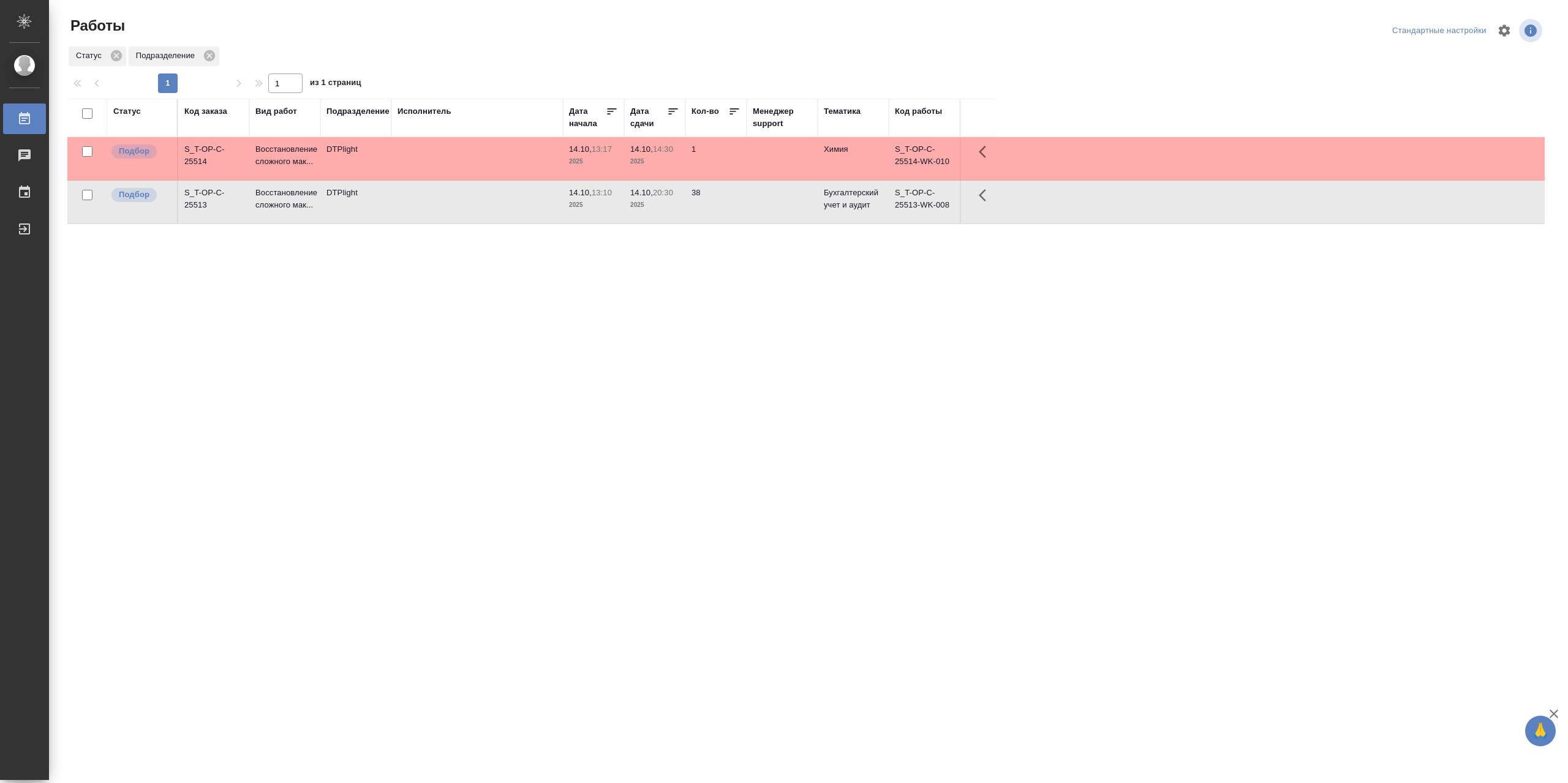
click at [382, 203] on td "DTPlight" at bounding box center [356, 202] width 71 height 43
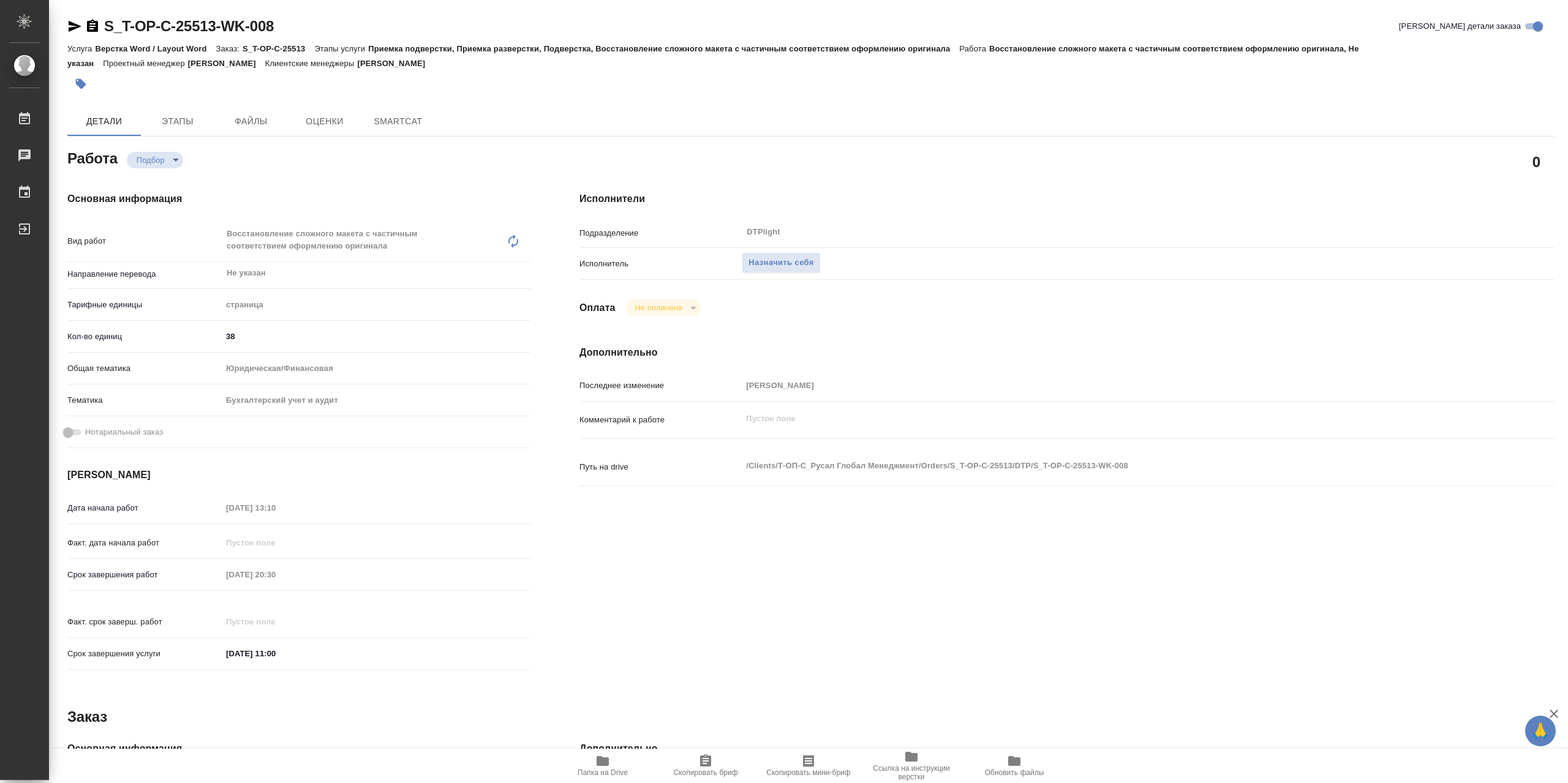
type textarea "x"
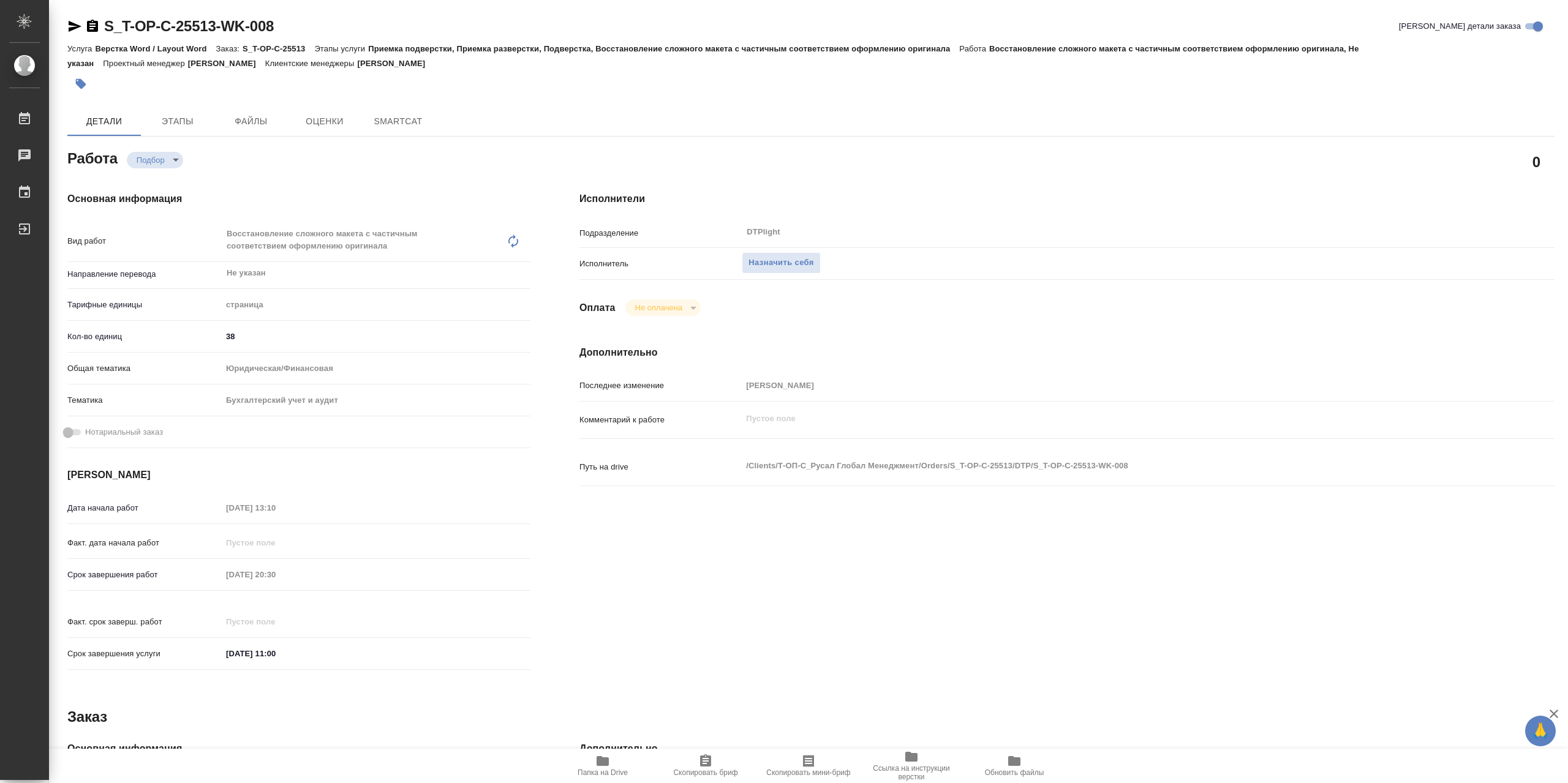
type textarea "x"
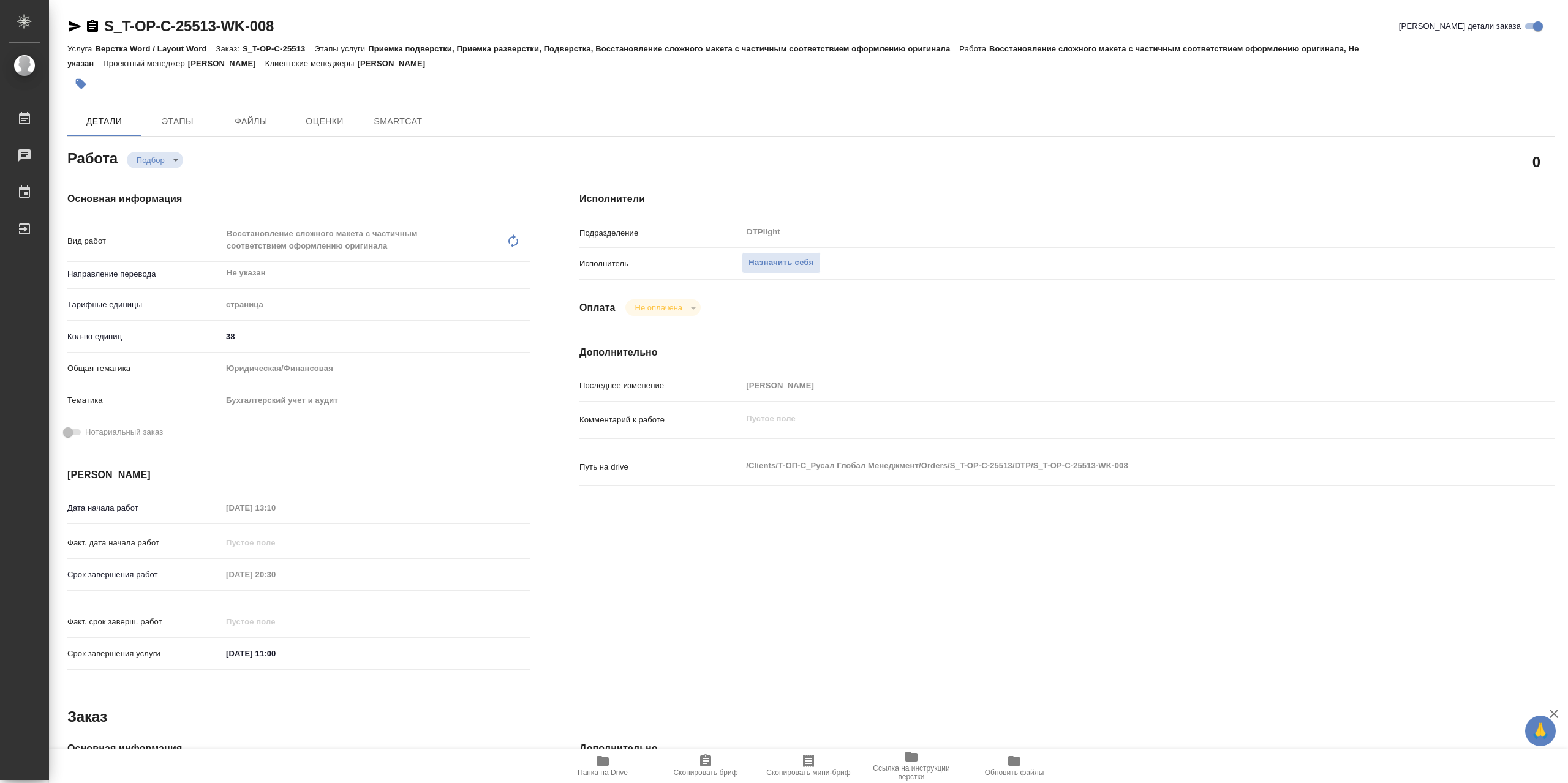
type textarea "x"
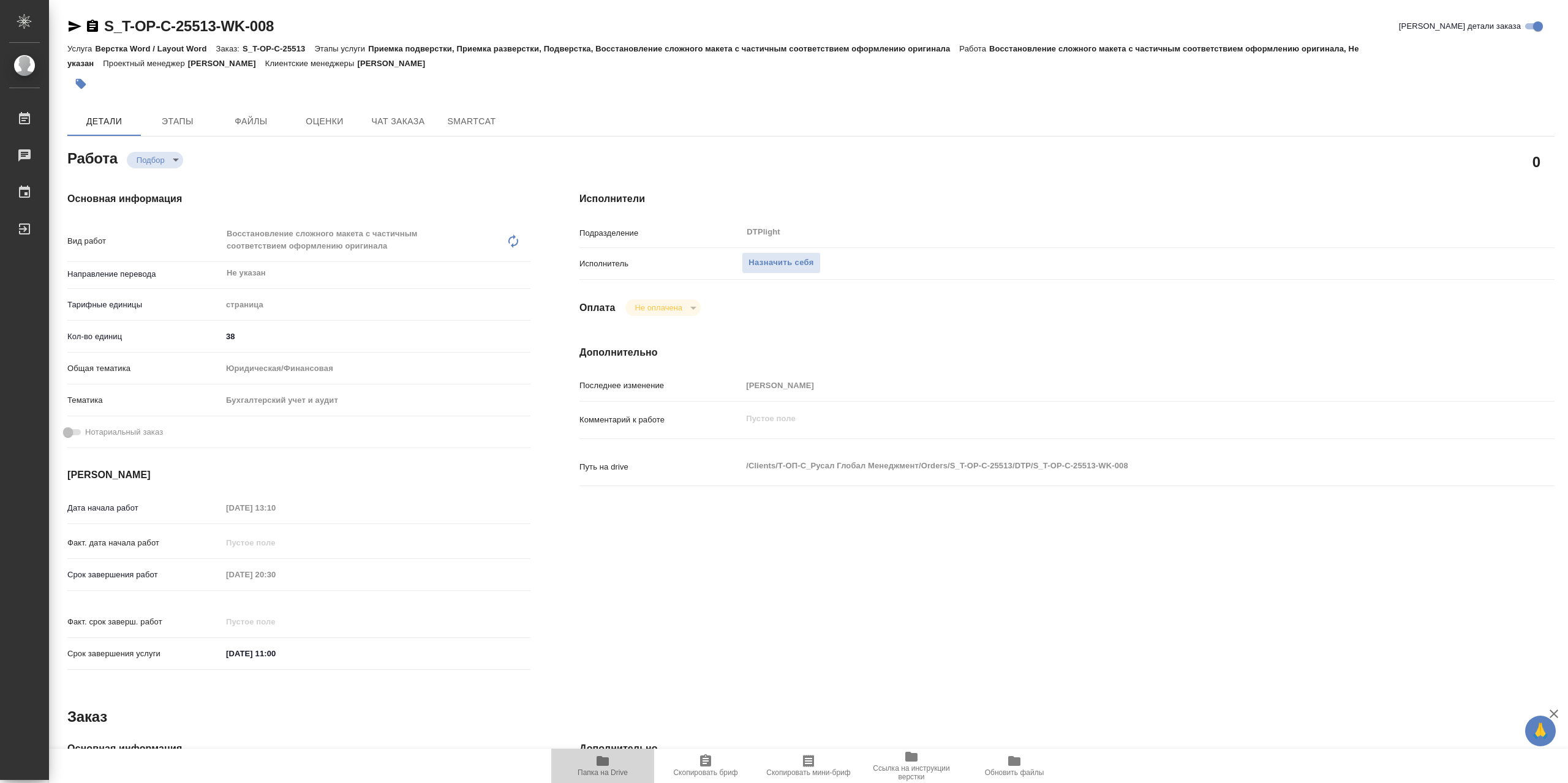
click at [616, 770] on span "Папка на Drive" at bounding box center [603, 772] width 50 height 9
type textarea "x"
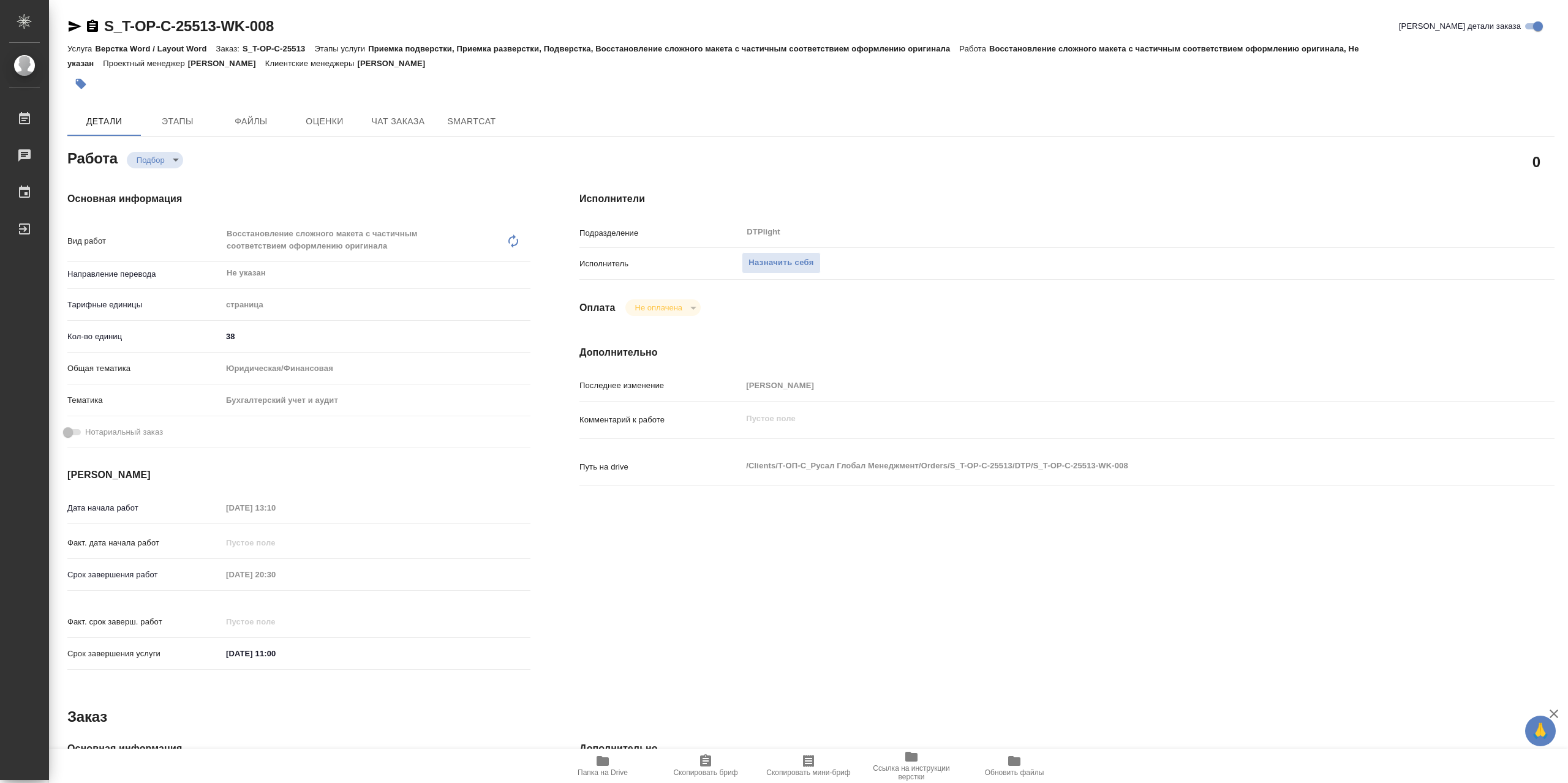
type textarea "x"
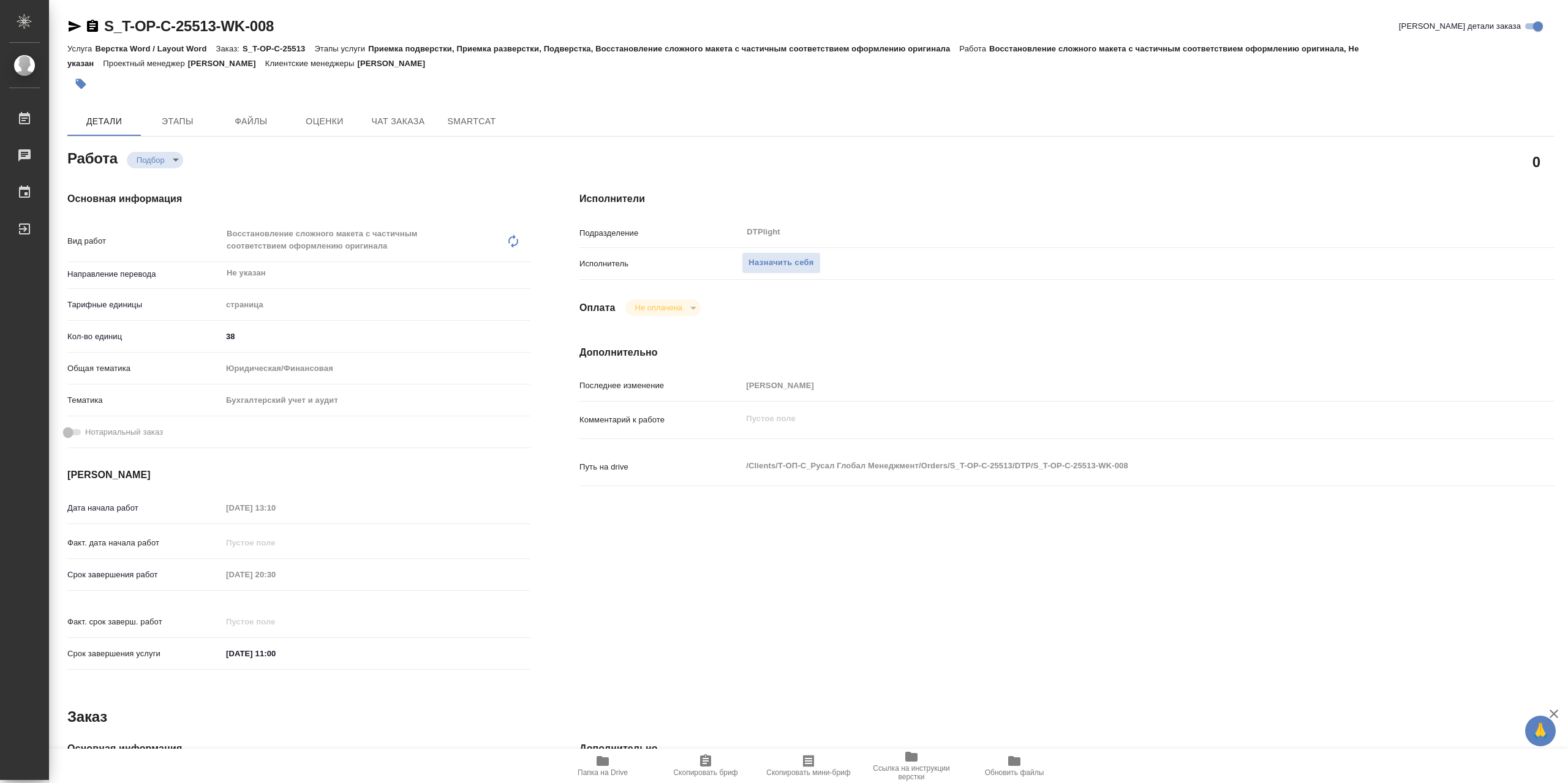
type textarea "x"
drag, startPoint x: 811, startPoint y: 265, endPoint x: 940, endPoint y: 351, distance: 155.0
click at [812, 266] on span "Назначить себя" at bounding box center [780, 263] width 65 height 14
type textarea "x"
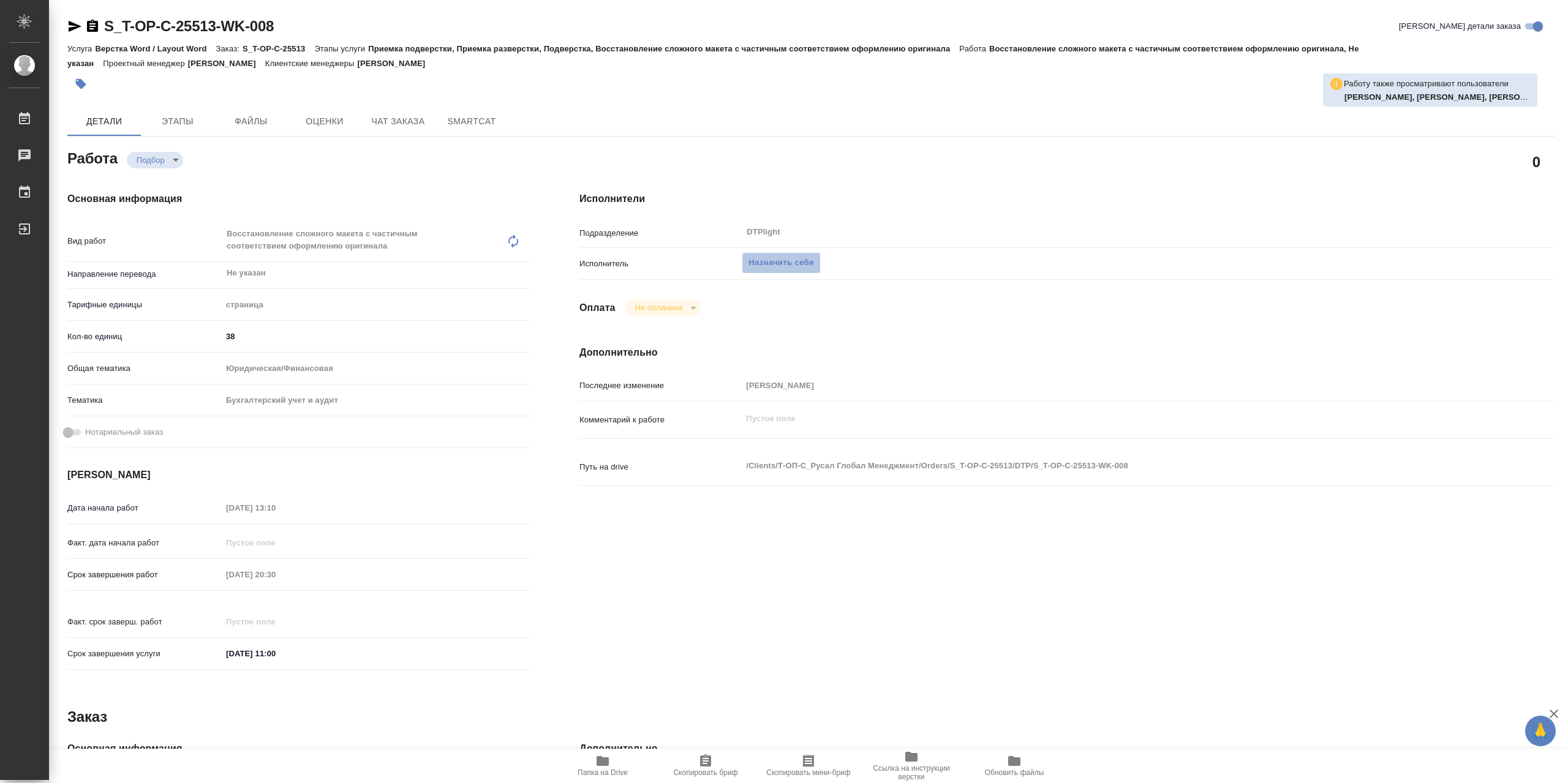
type textarea "x"
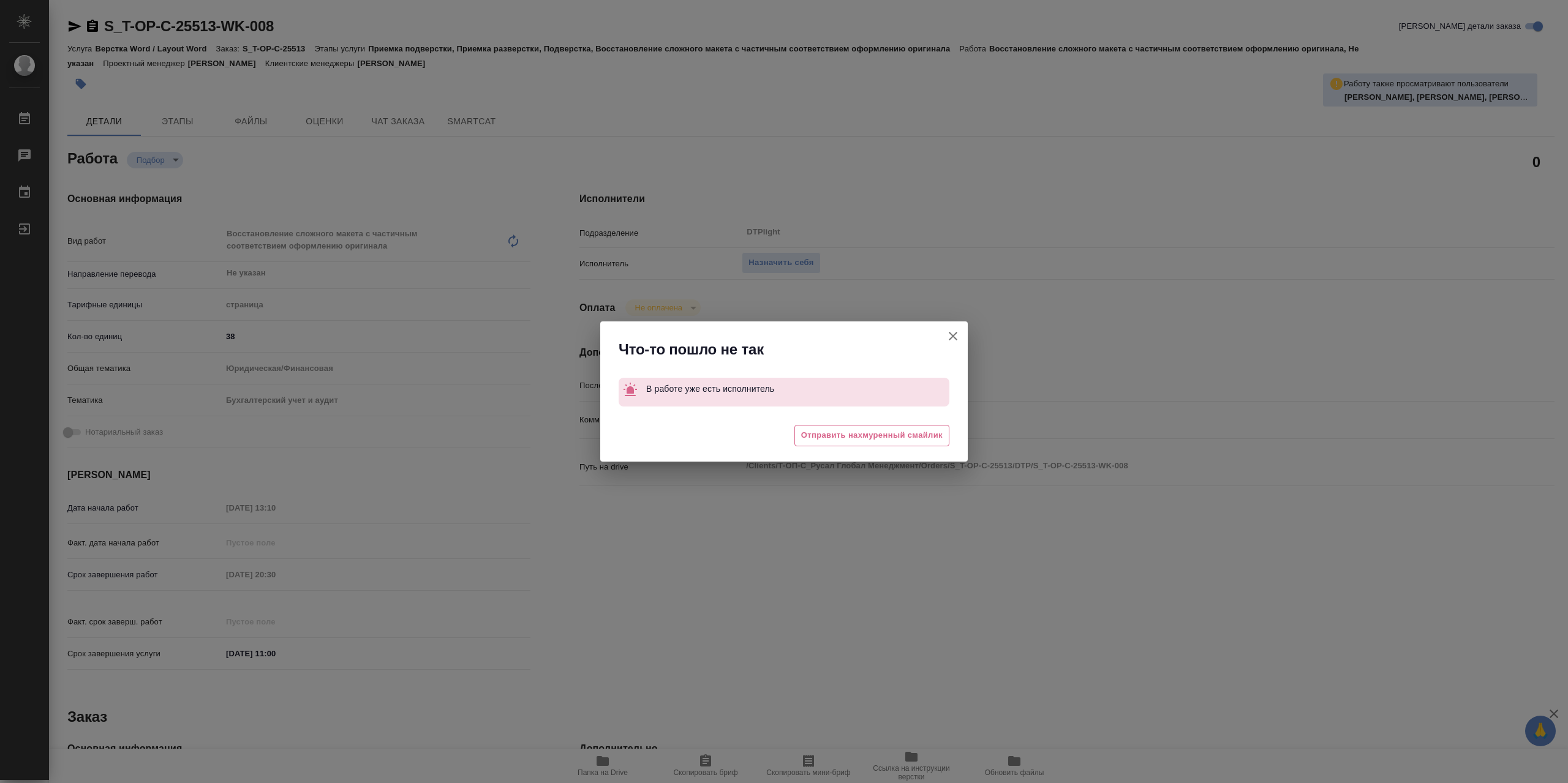
click at [946, 337] on icon "button" at bounding box center [953, 336] width 14 height 14
type textarea "x"
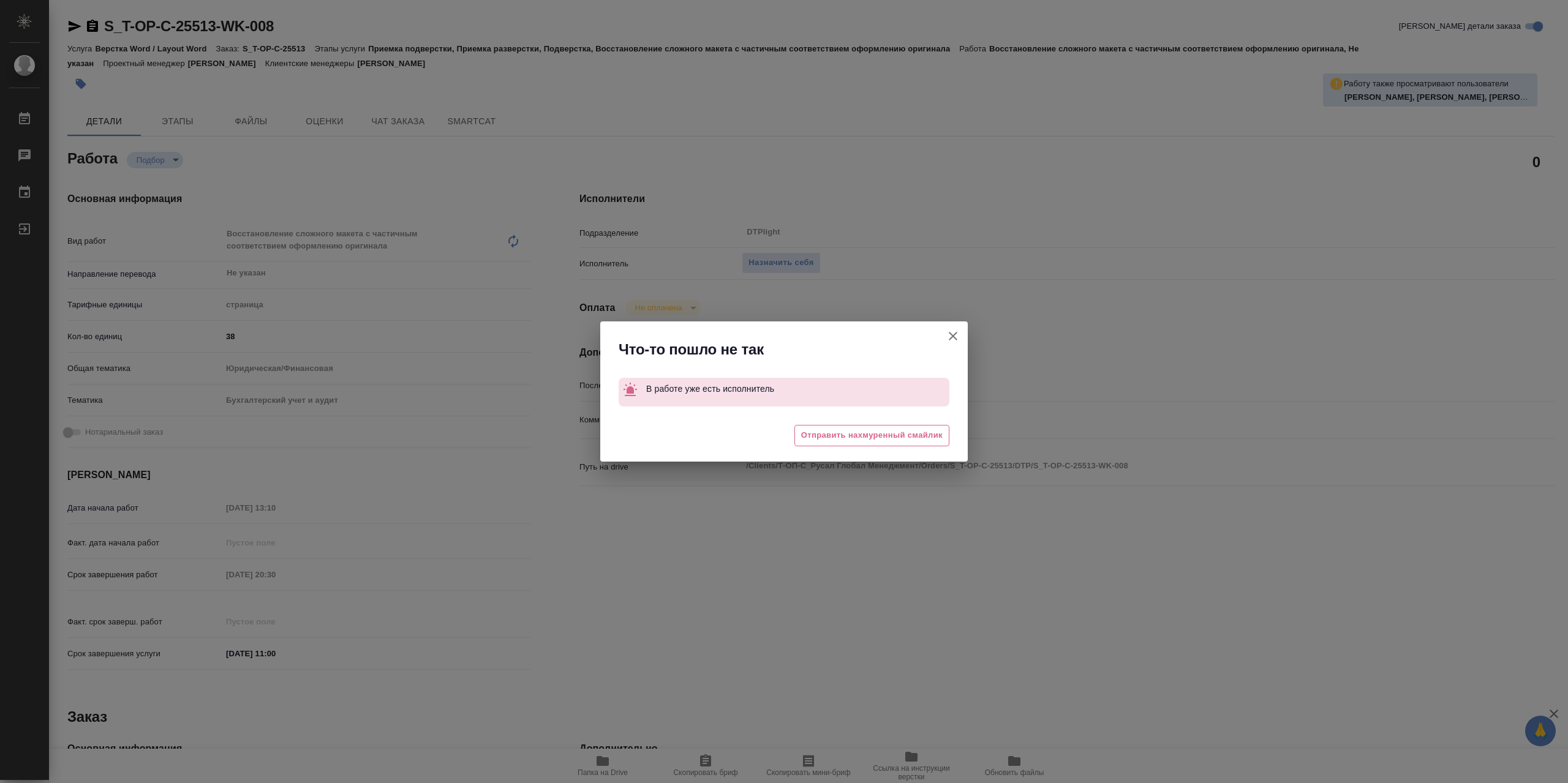
type textarea "x"
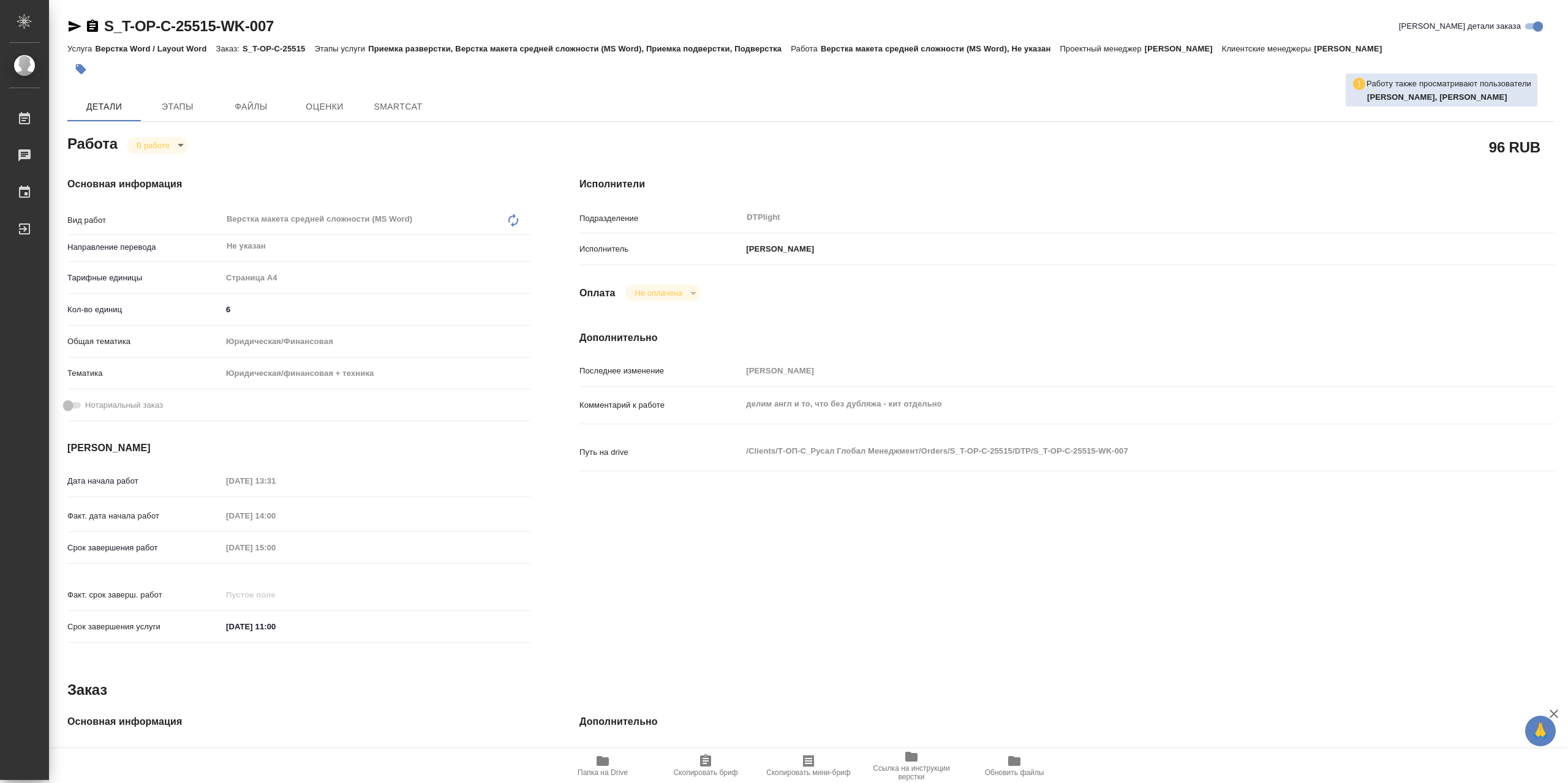
type textarea "x"
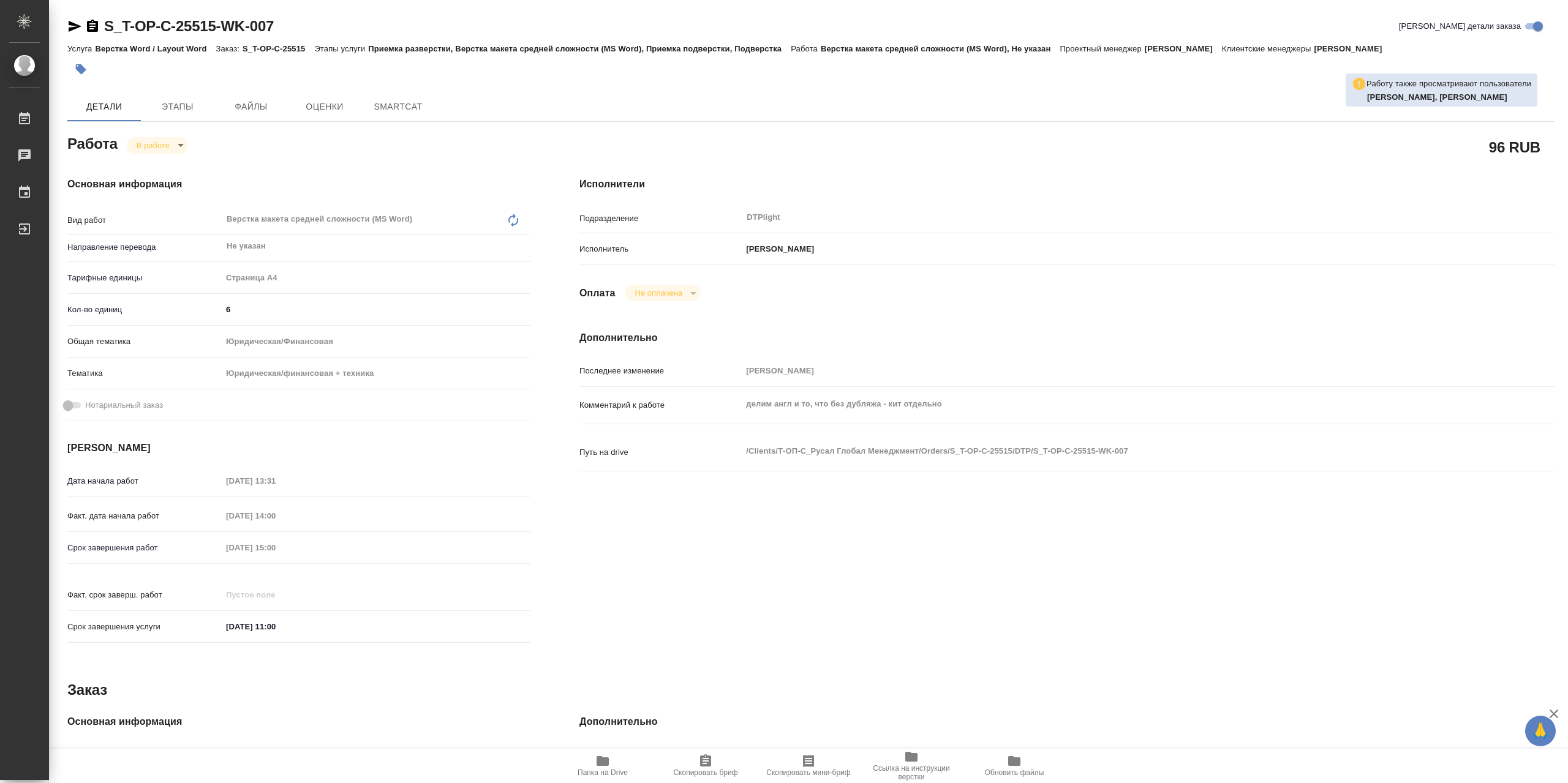
type textarea "x"
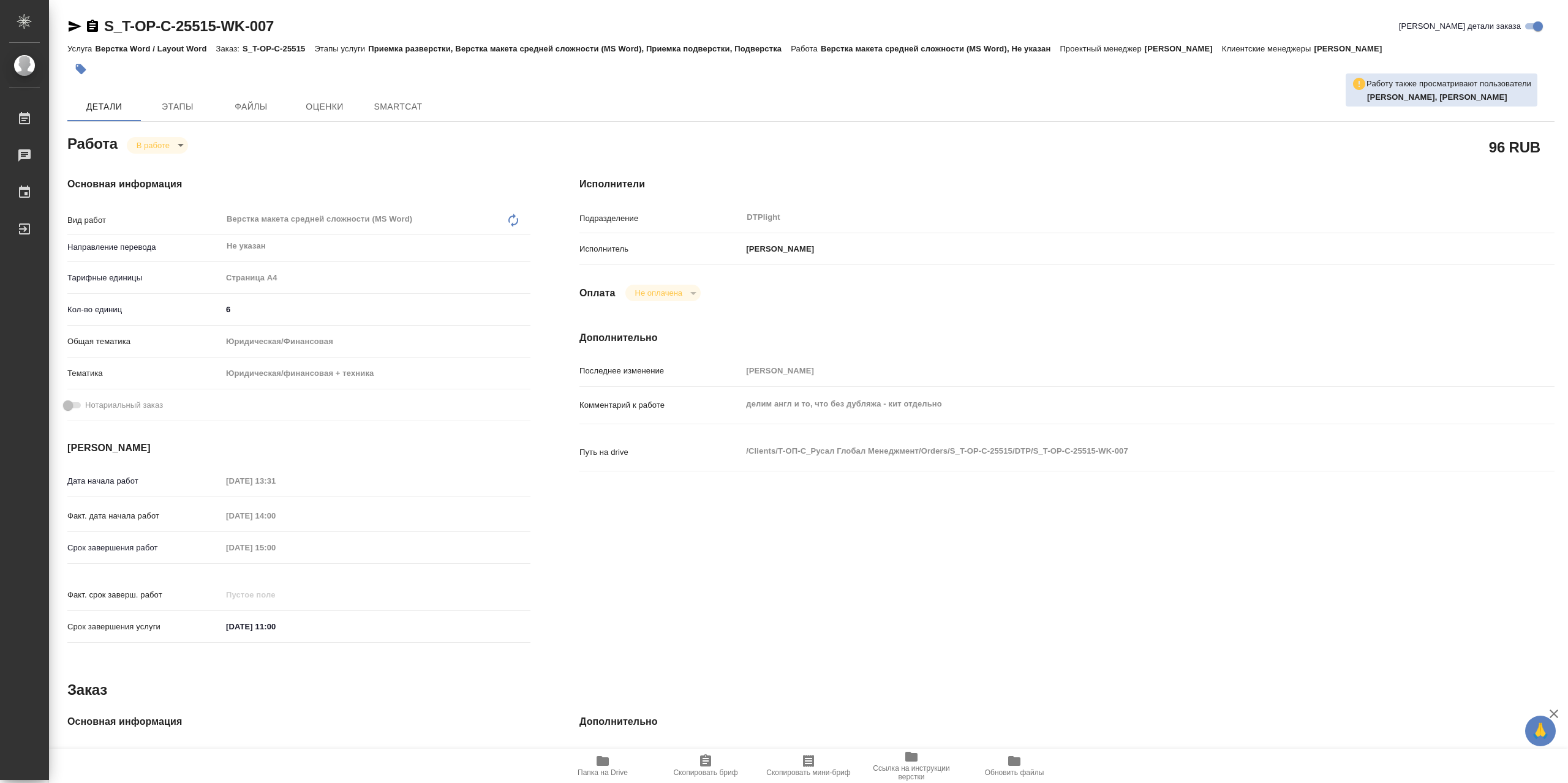
type textarea "x"
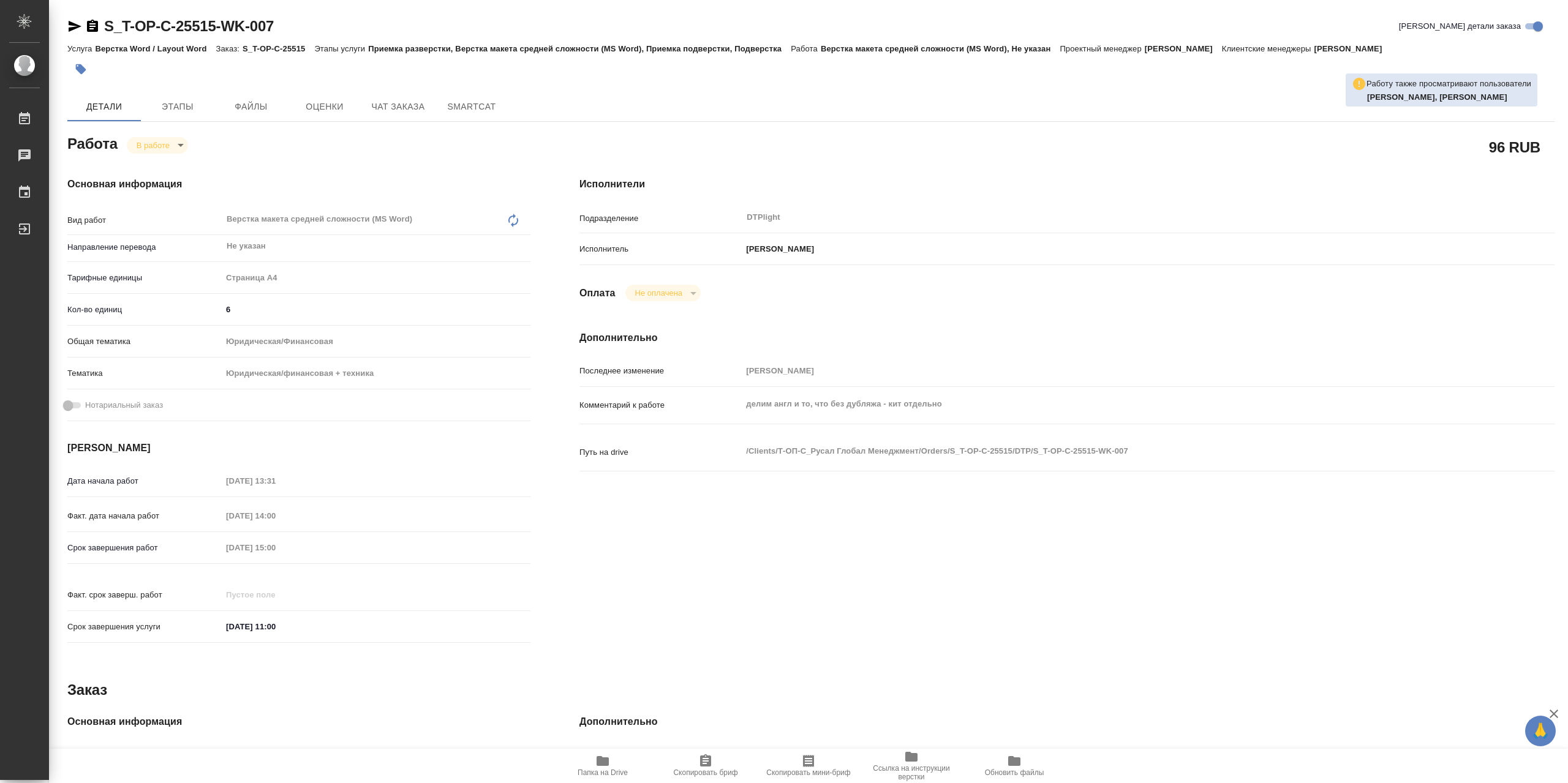
type textarea "x"
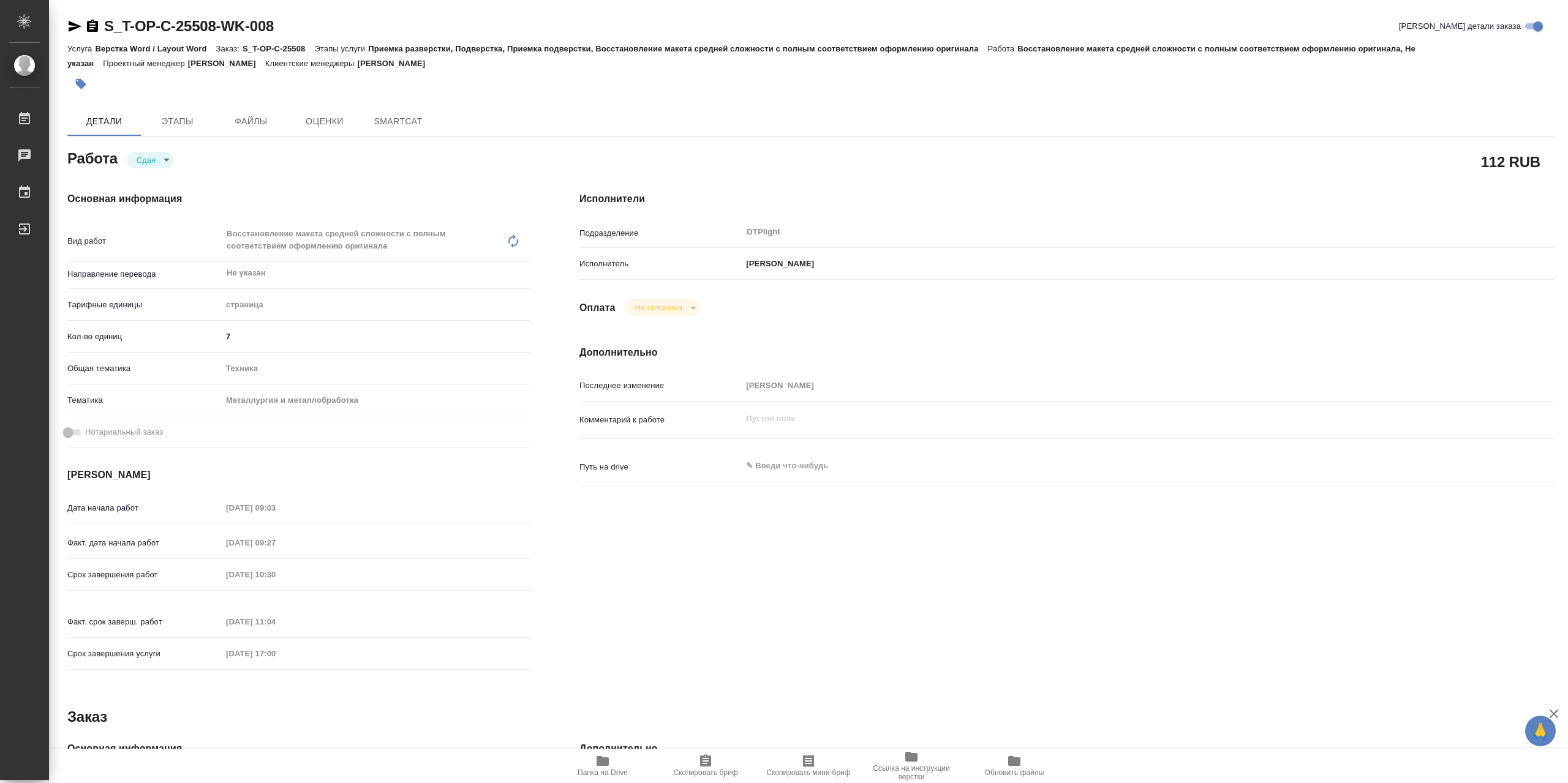
type textarea "x"
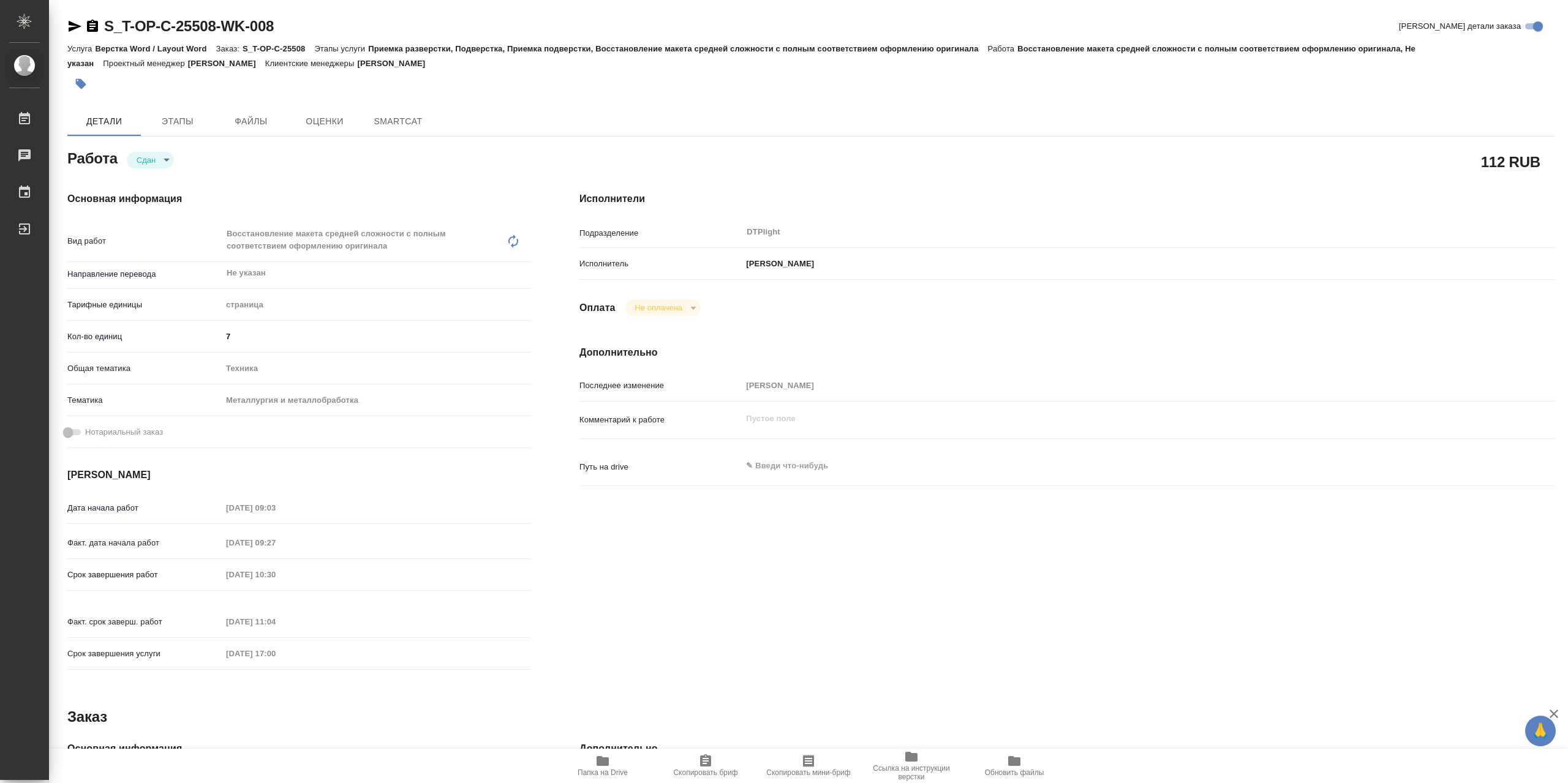
type textarea "x"
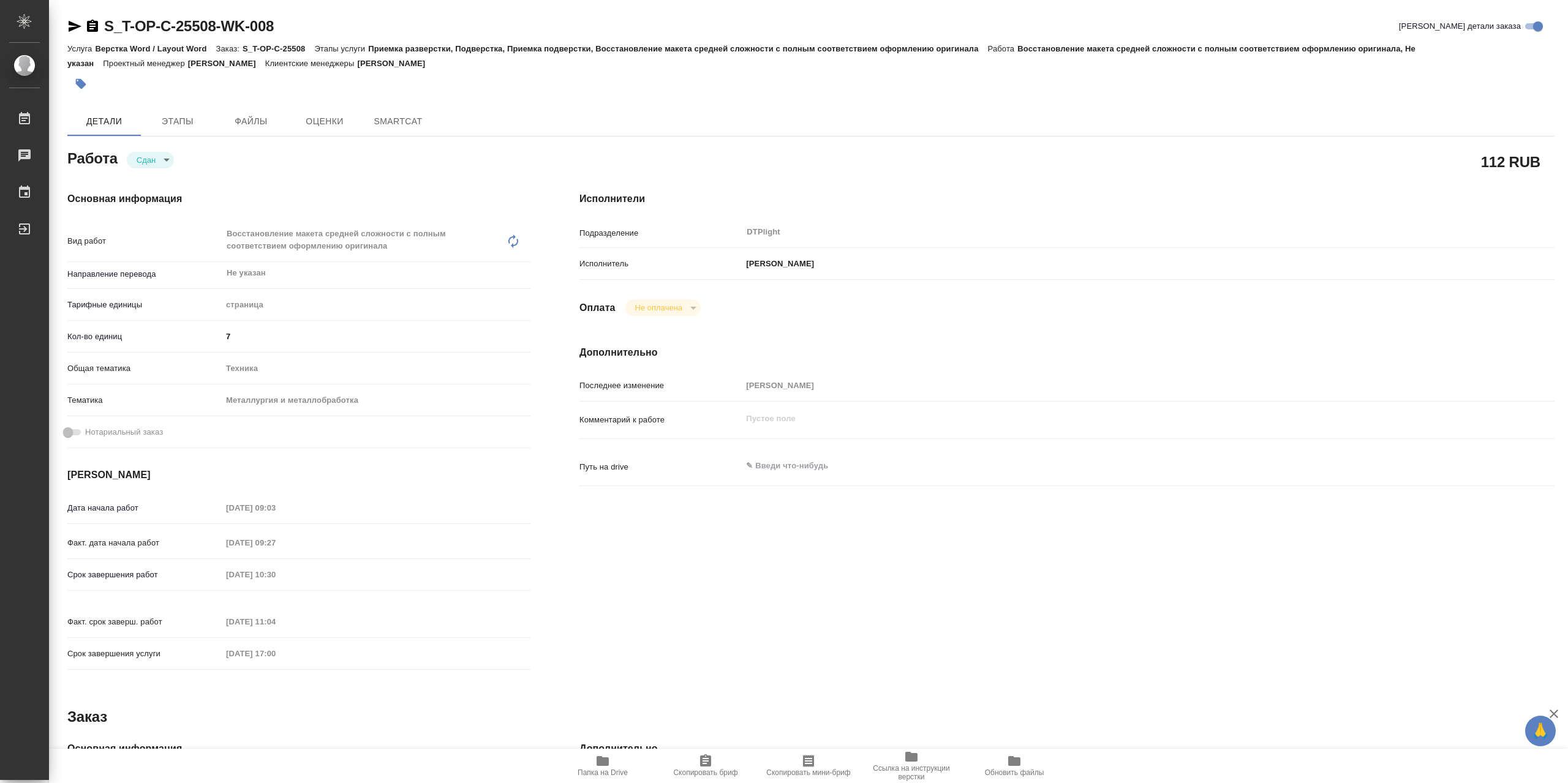
type textarea "x"
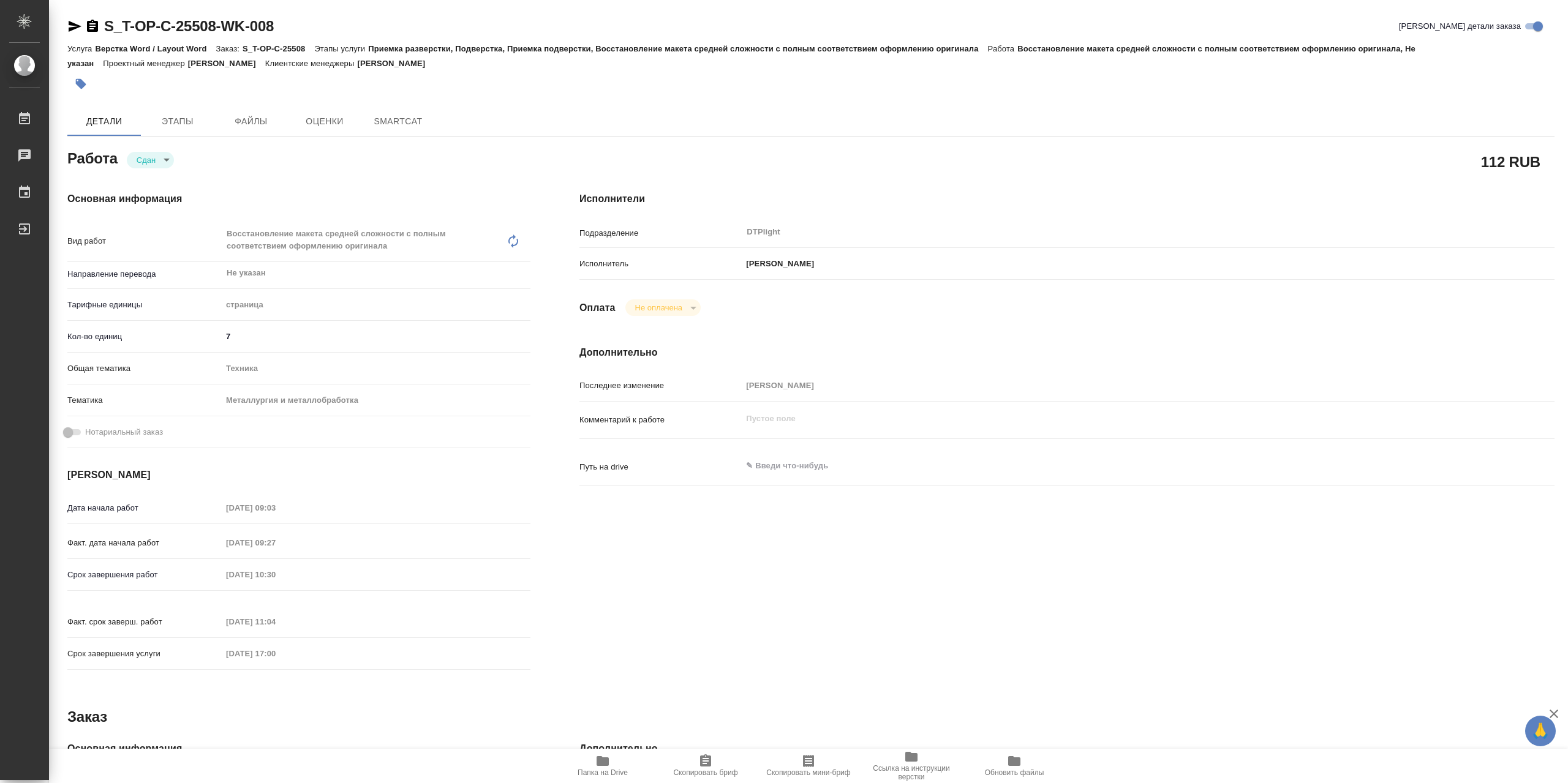
type textarea "x"
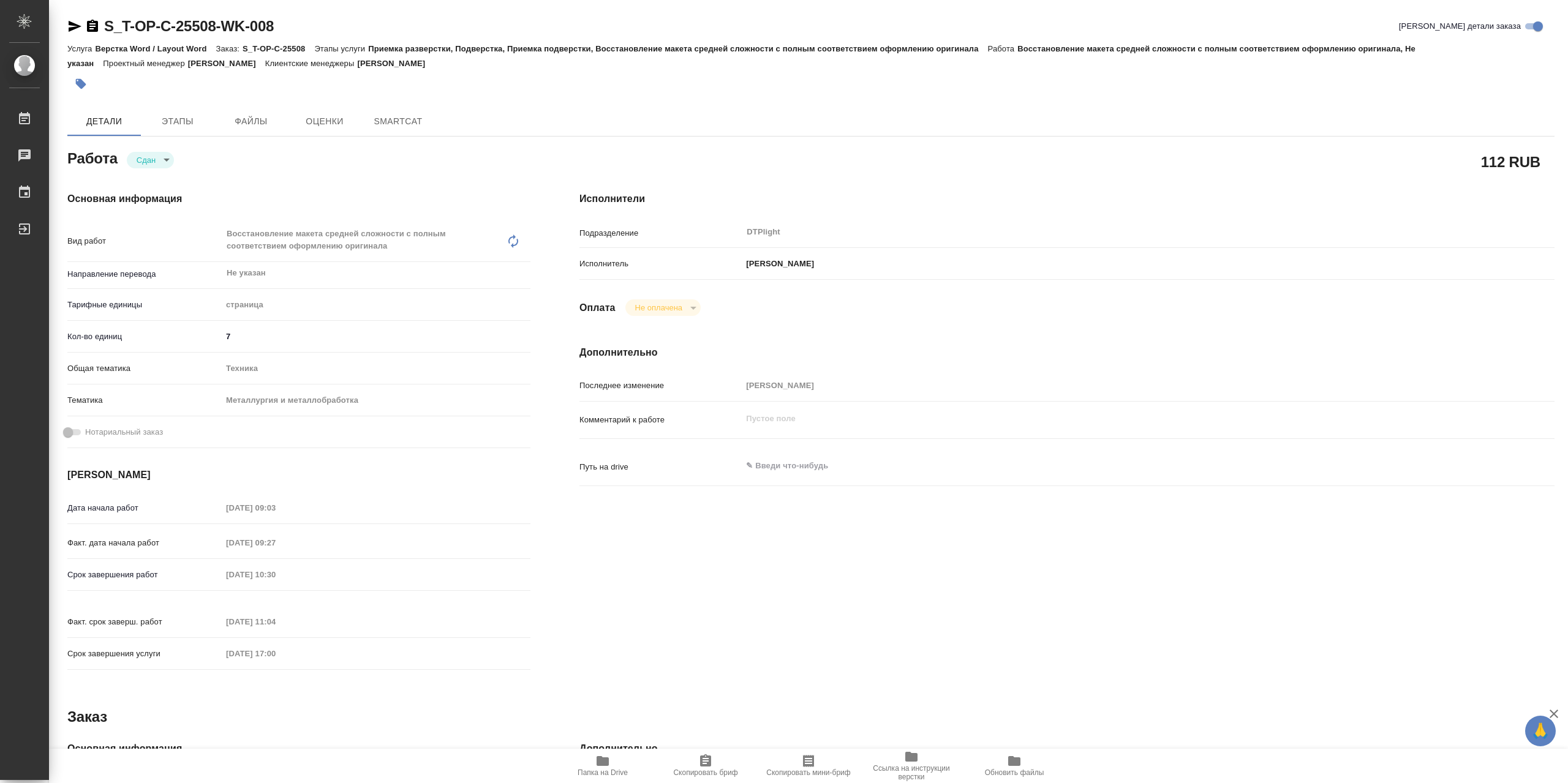
type textarea "x"
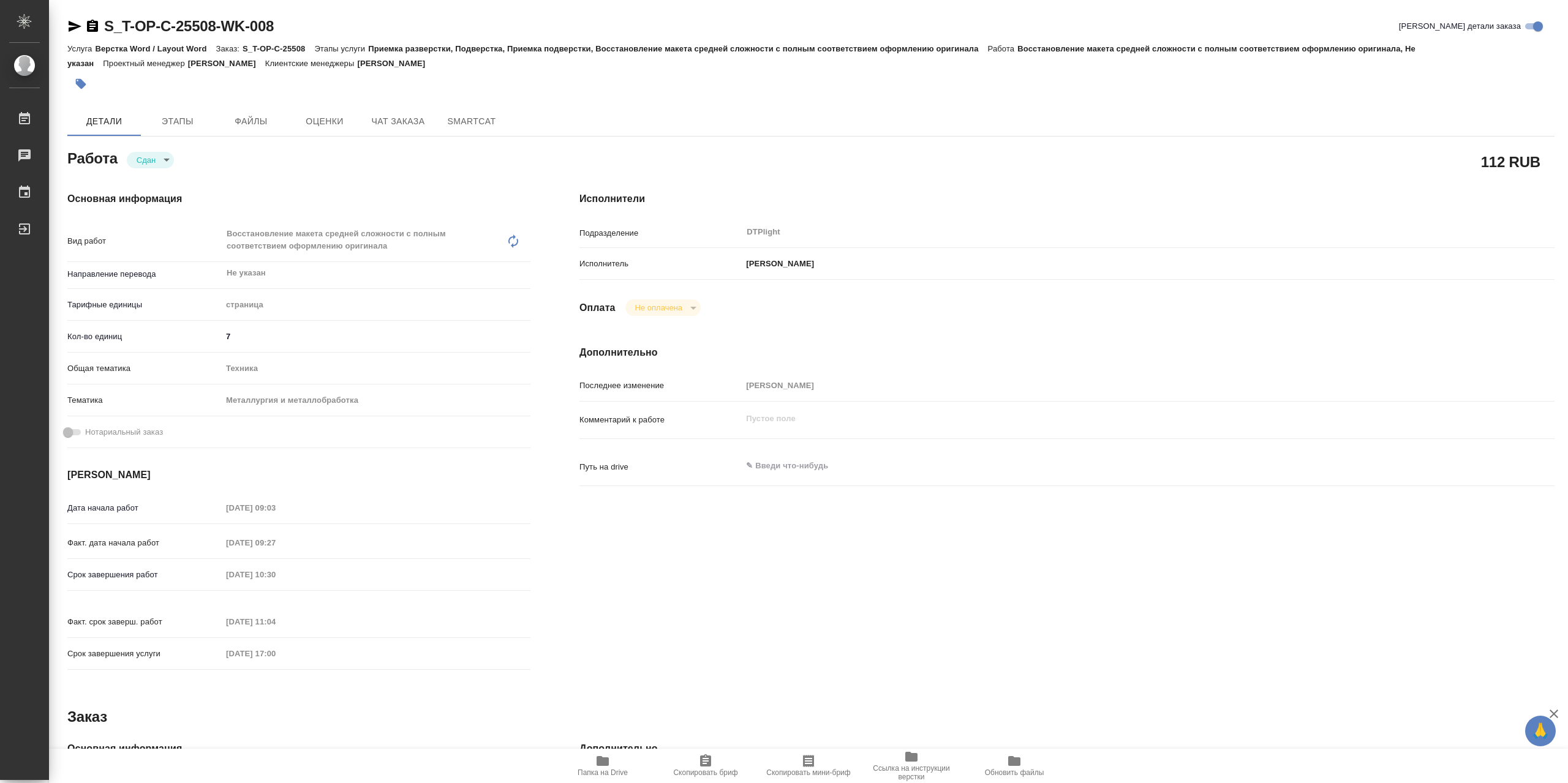
type textarea "x"
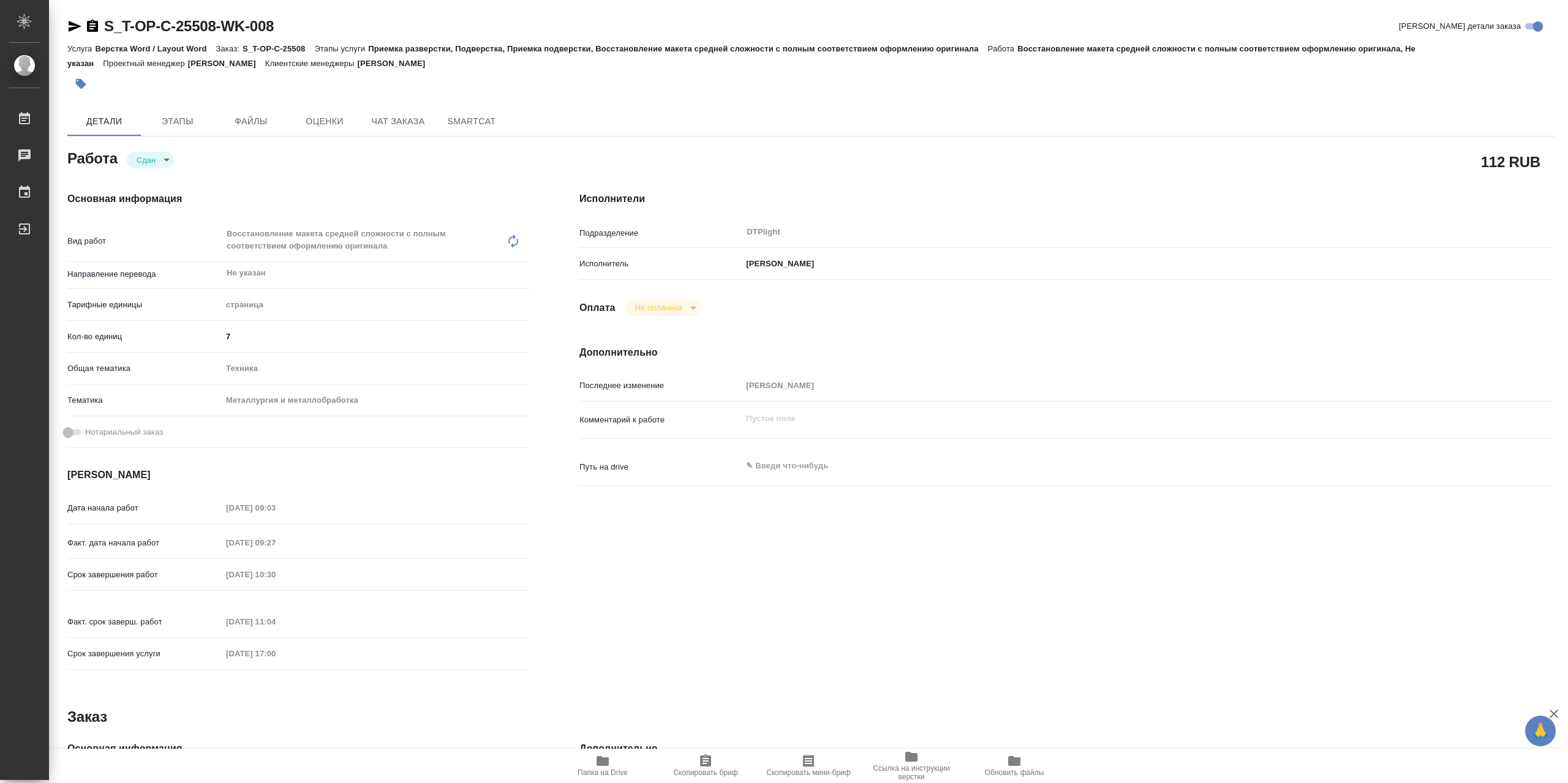
type textarea "x"
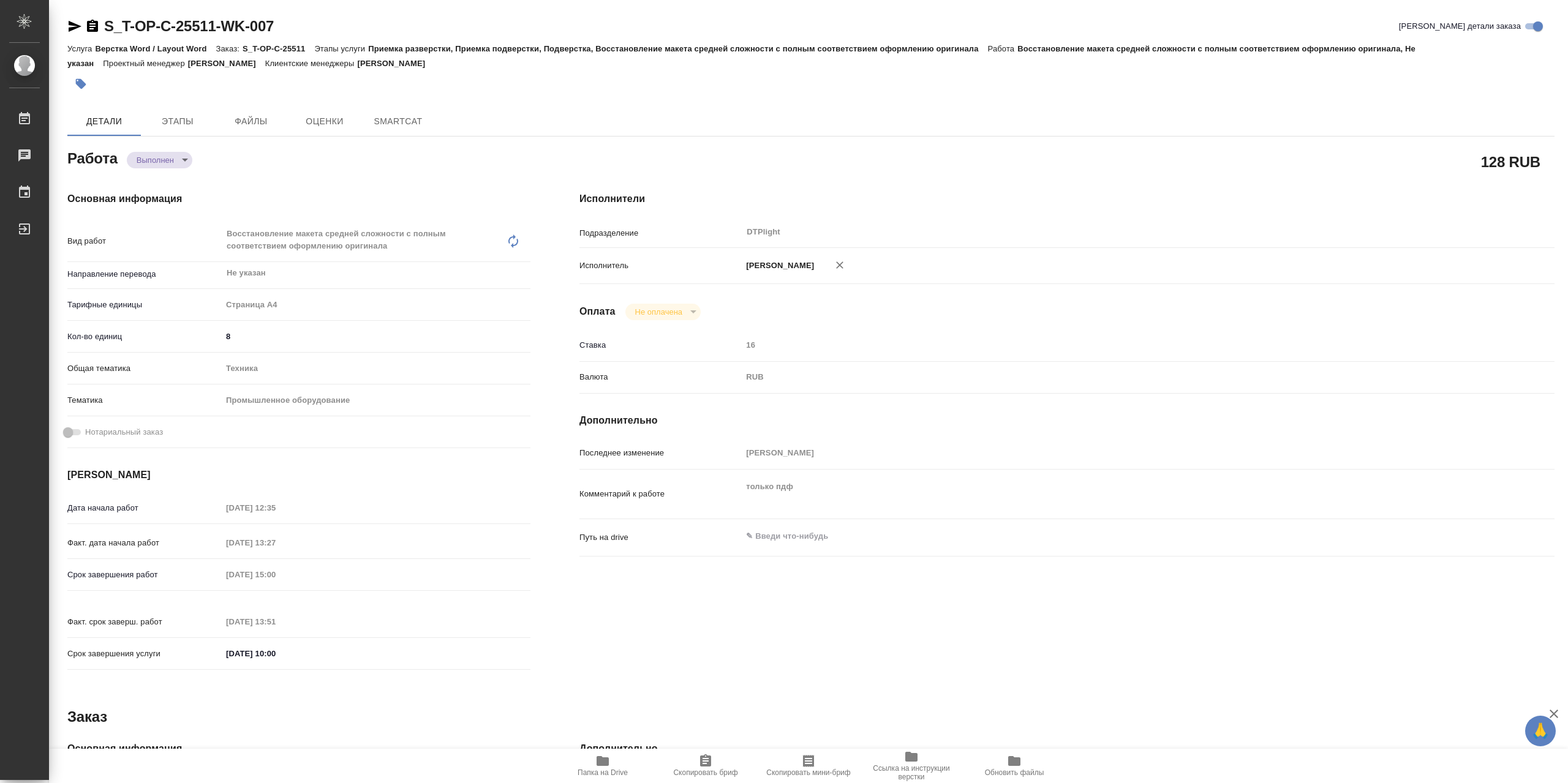
type textarea "x"
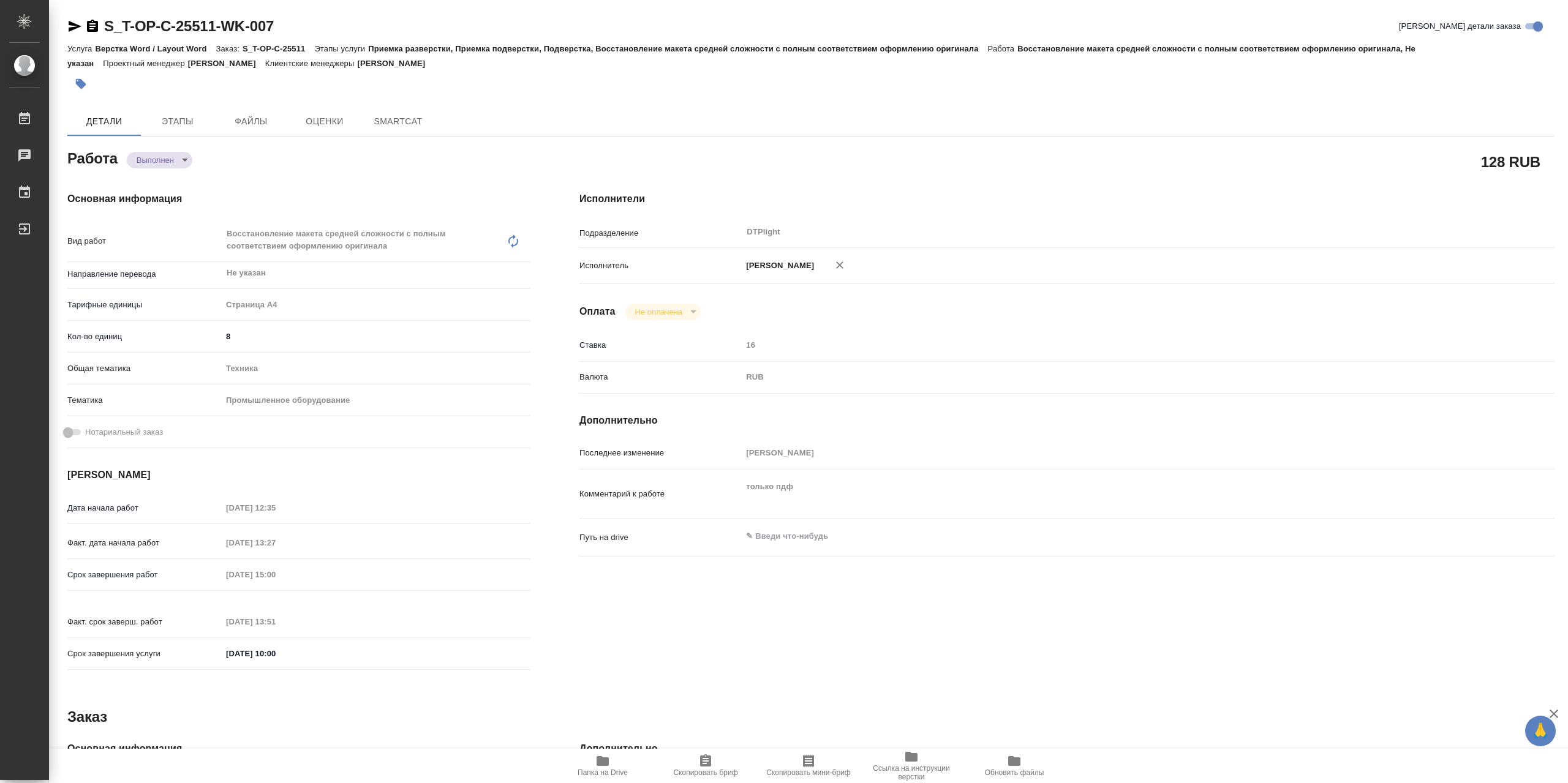
type textarea "x"
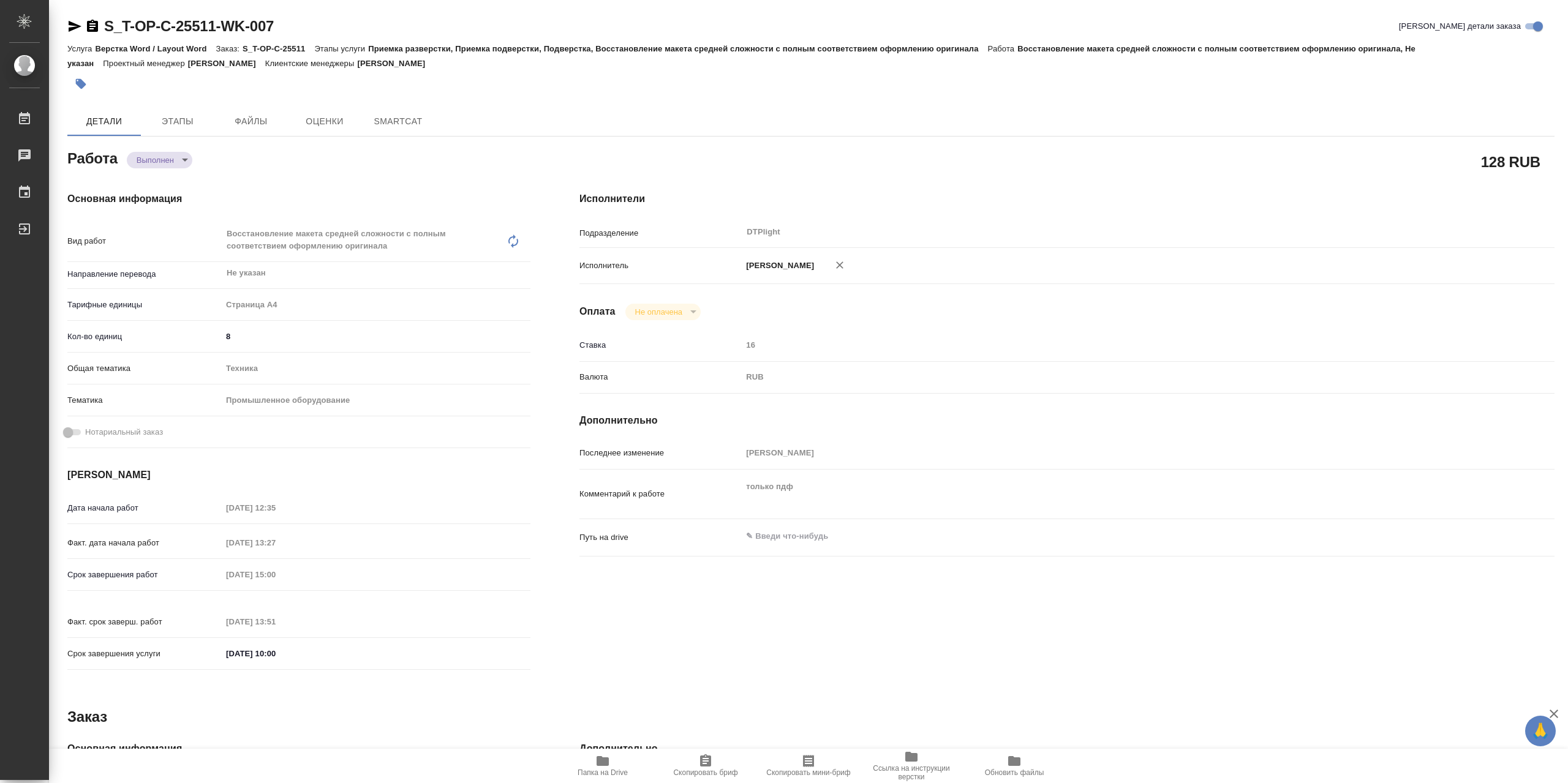
type textarea "x"
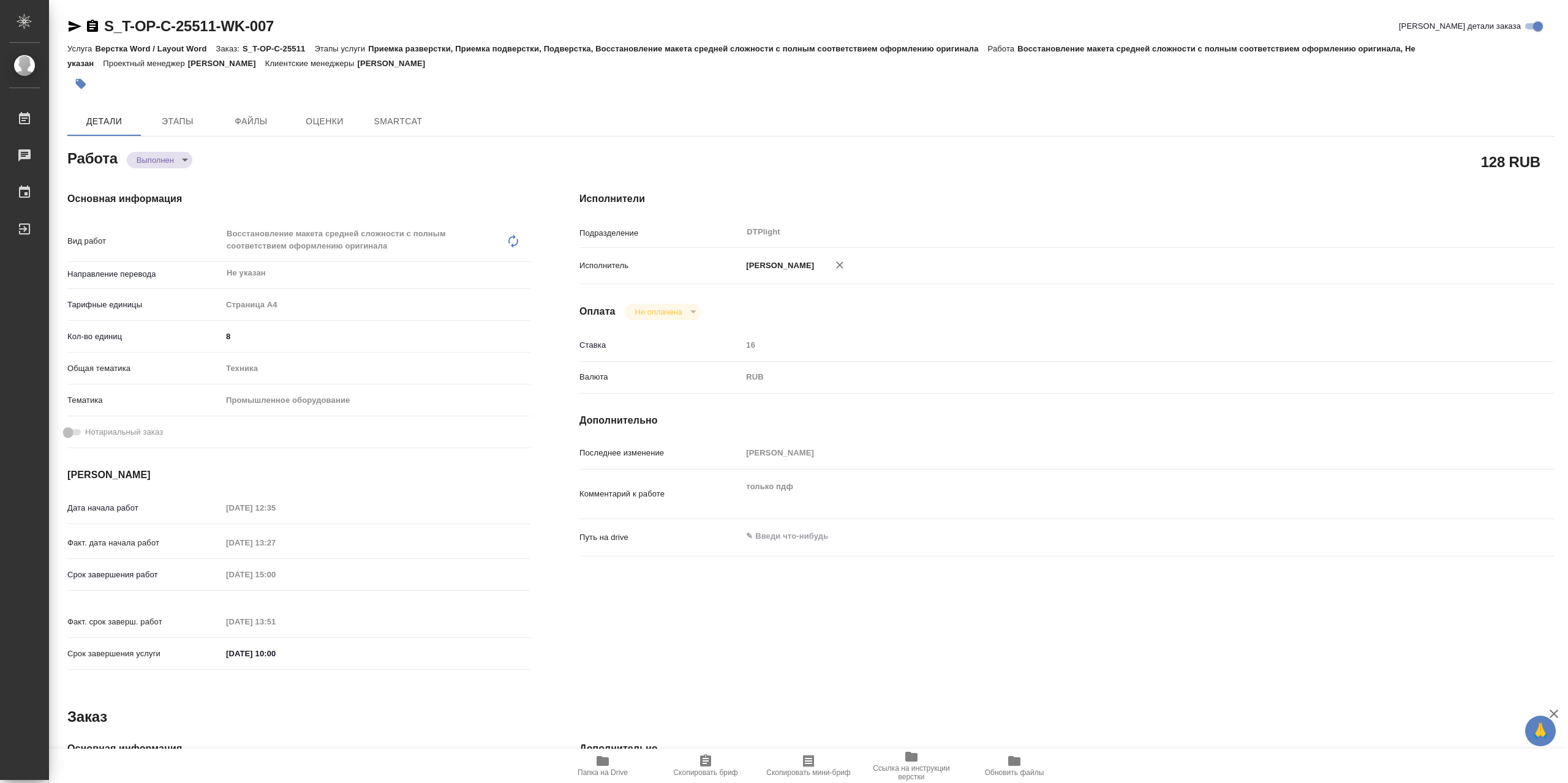
type textarea "x"
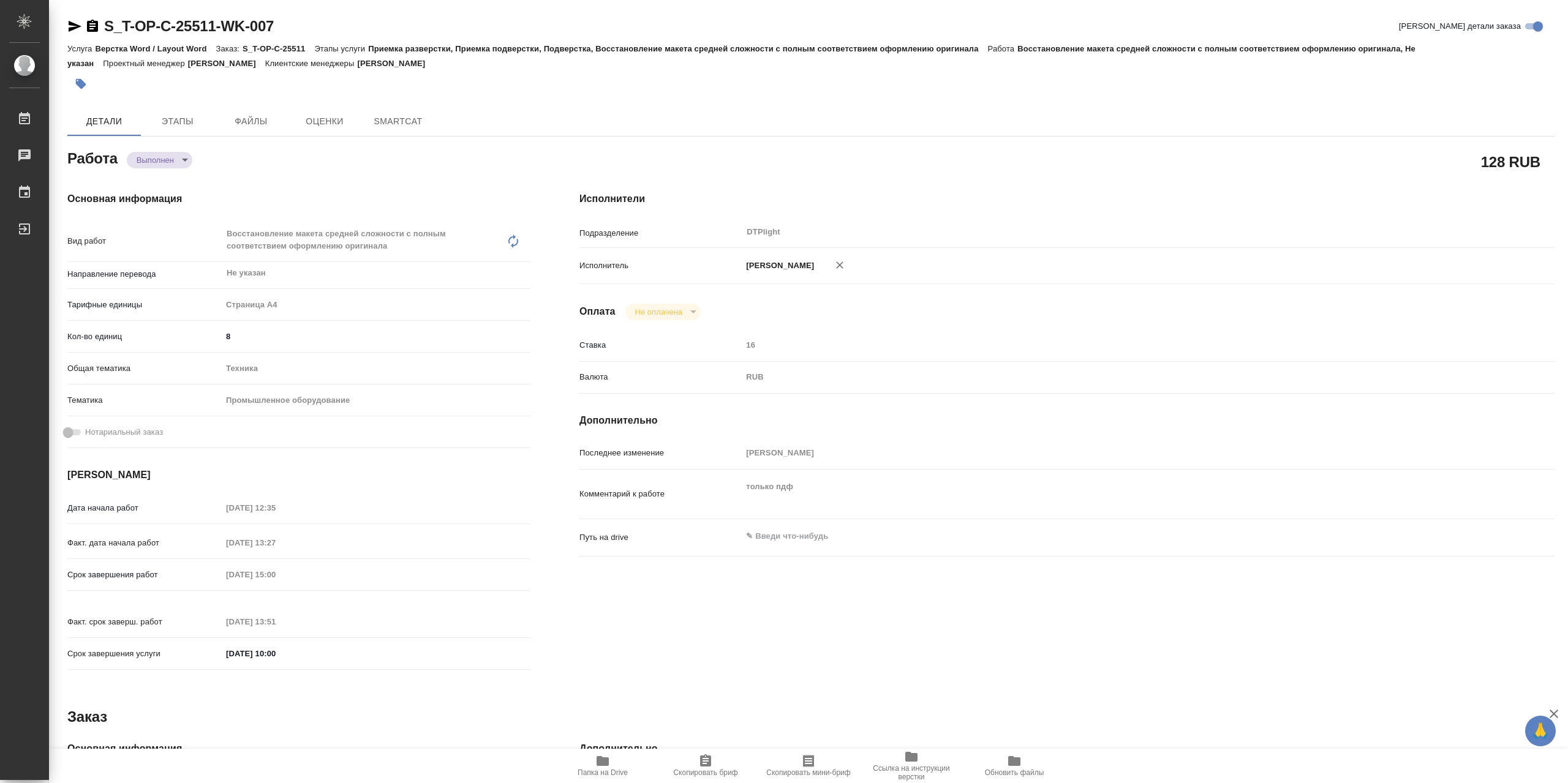
type textarea "x"
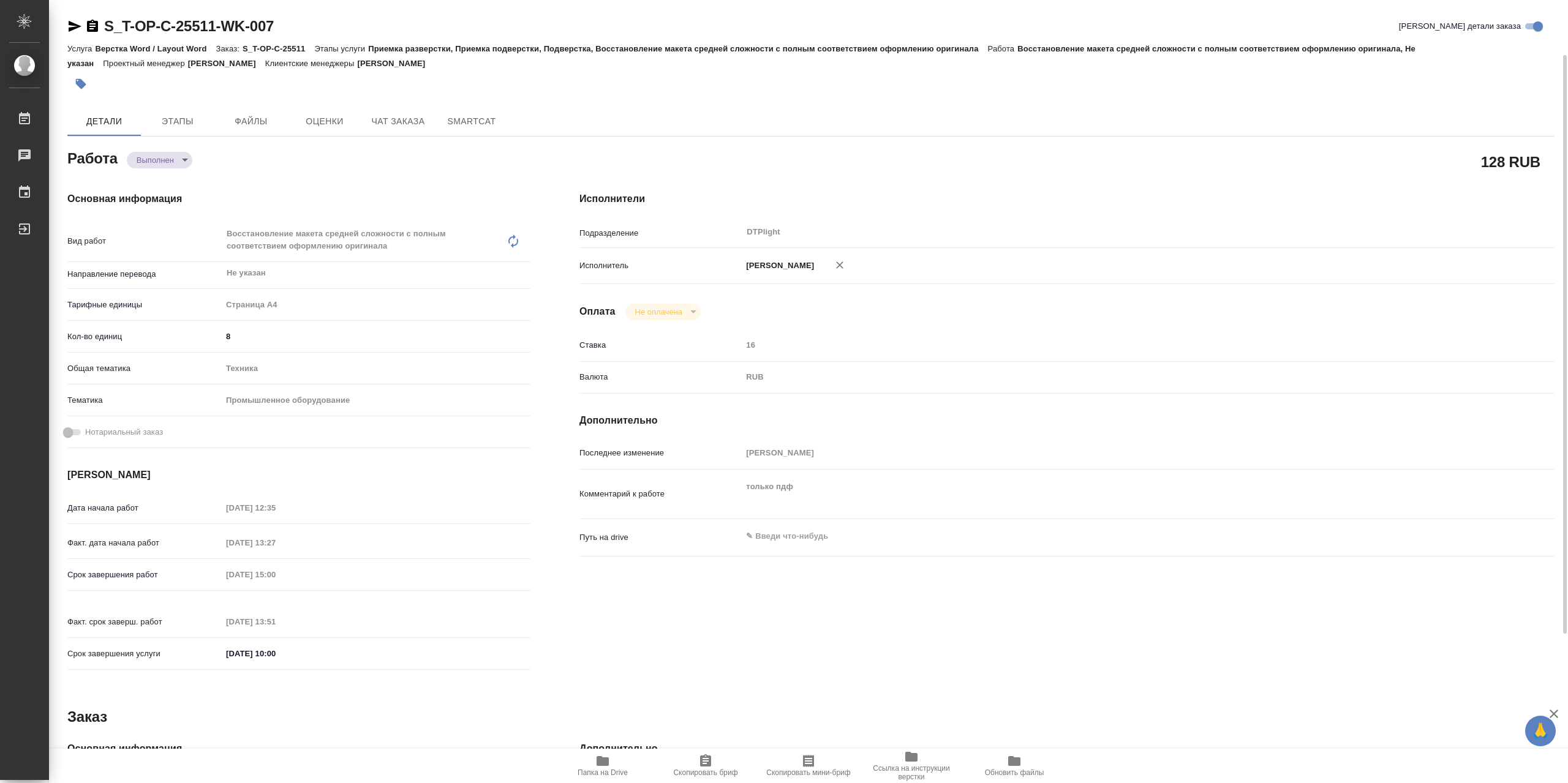
type textarea "x"
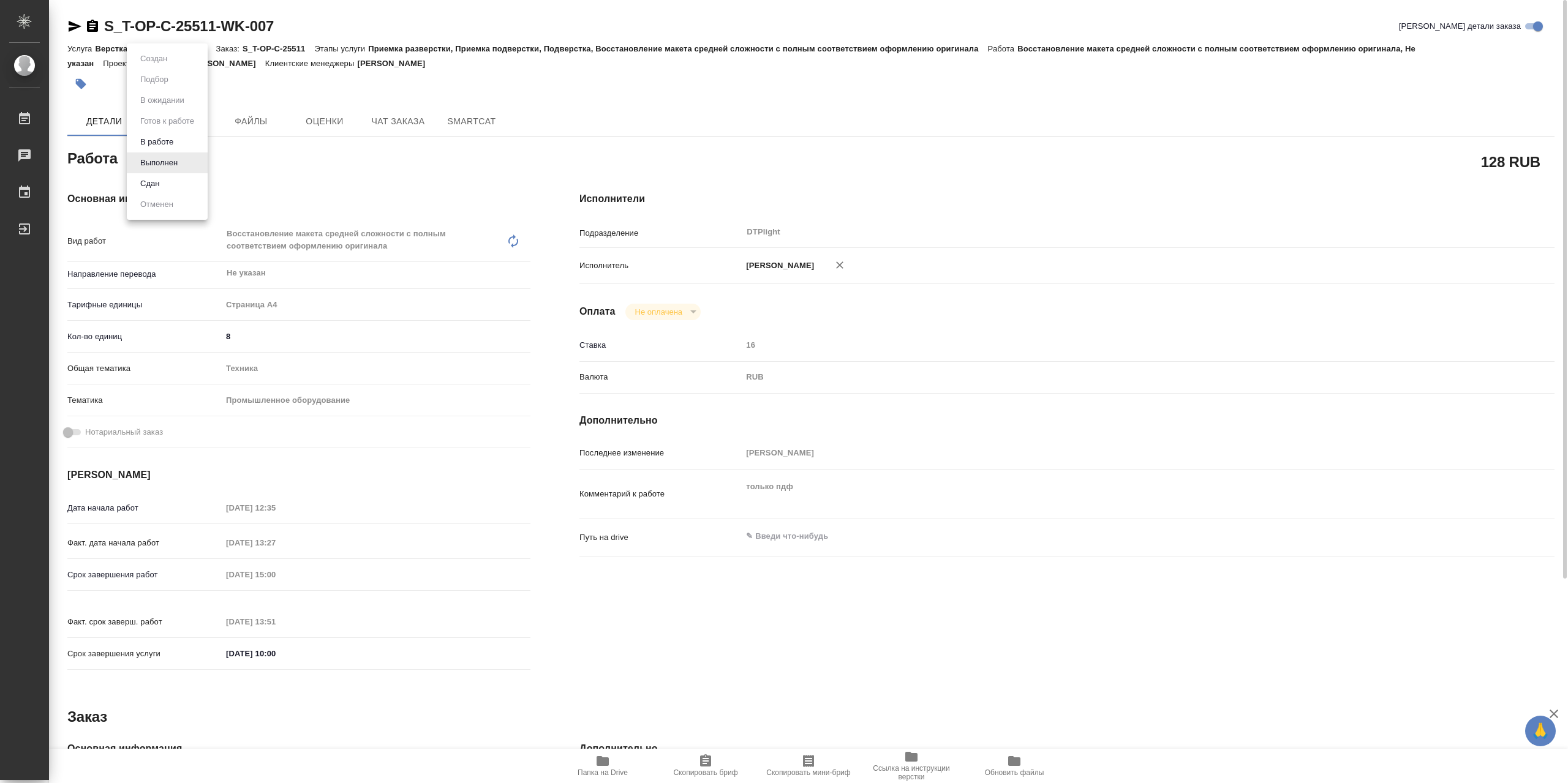
click at [171, 158] on body "🙏 .cls-1 fill:#fff; AWATERA Сархатов Руслан Работы Чаты График Выйти S_T-OP-C-2…" at bounding box center [784, 391] width 1568 height 783
type textarea "x"
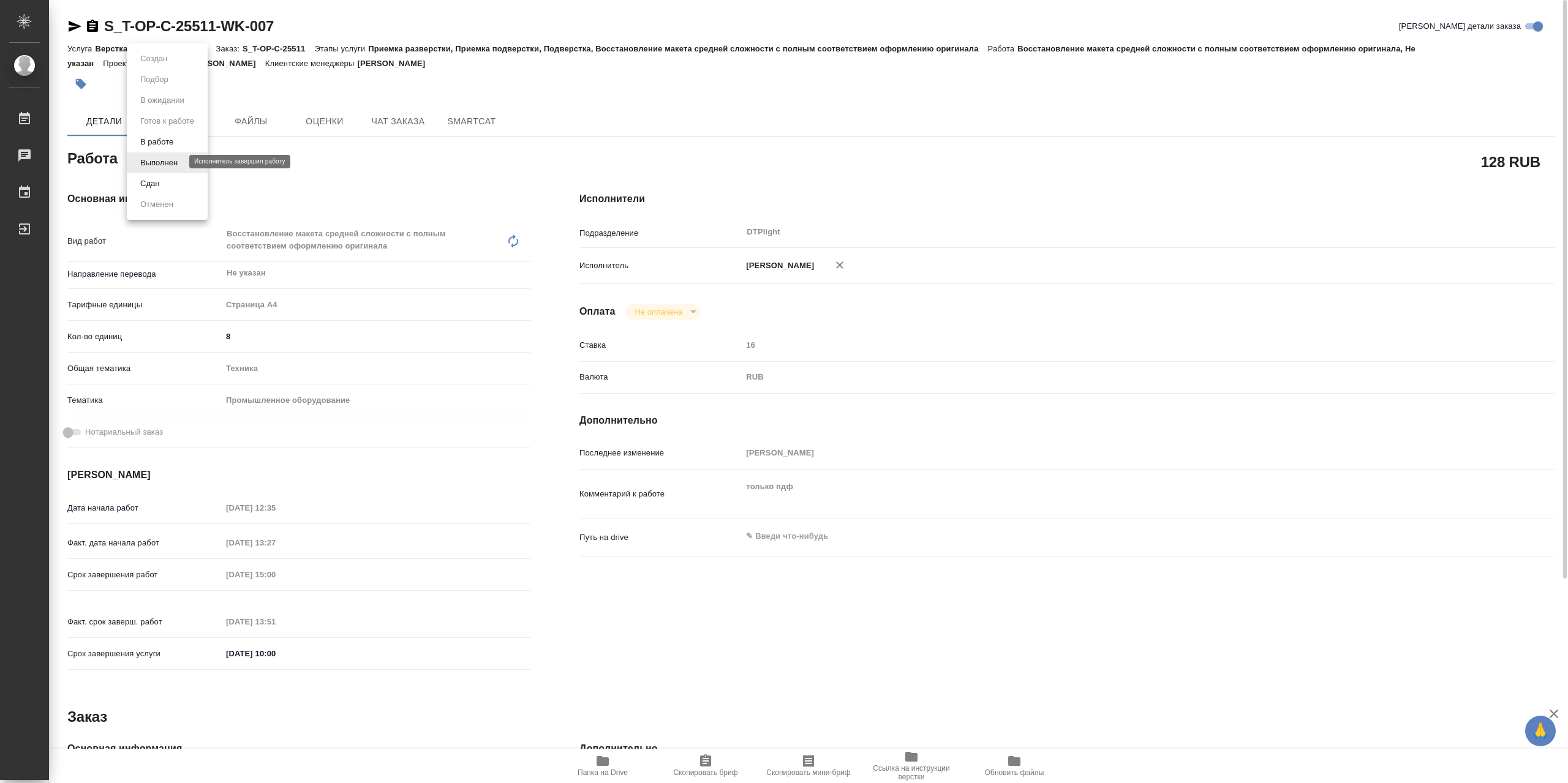
type textarea "x"
click at [169, 181] on li "Сдан" at bounding box center [167, 184] width 81 height 21
type textarea "x"
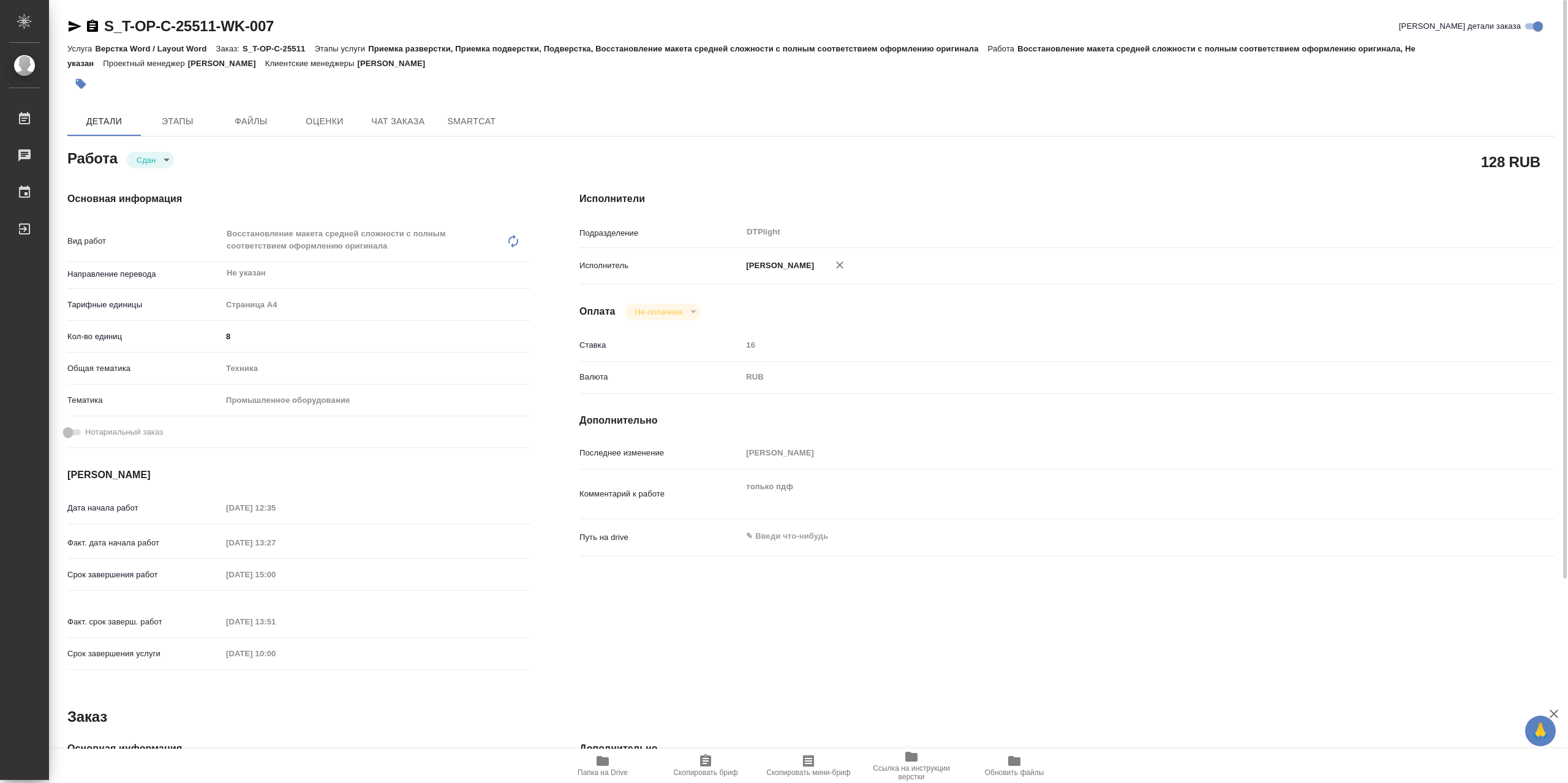
type textarea "x"
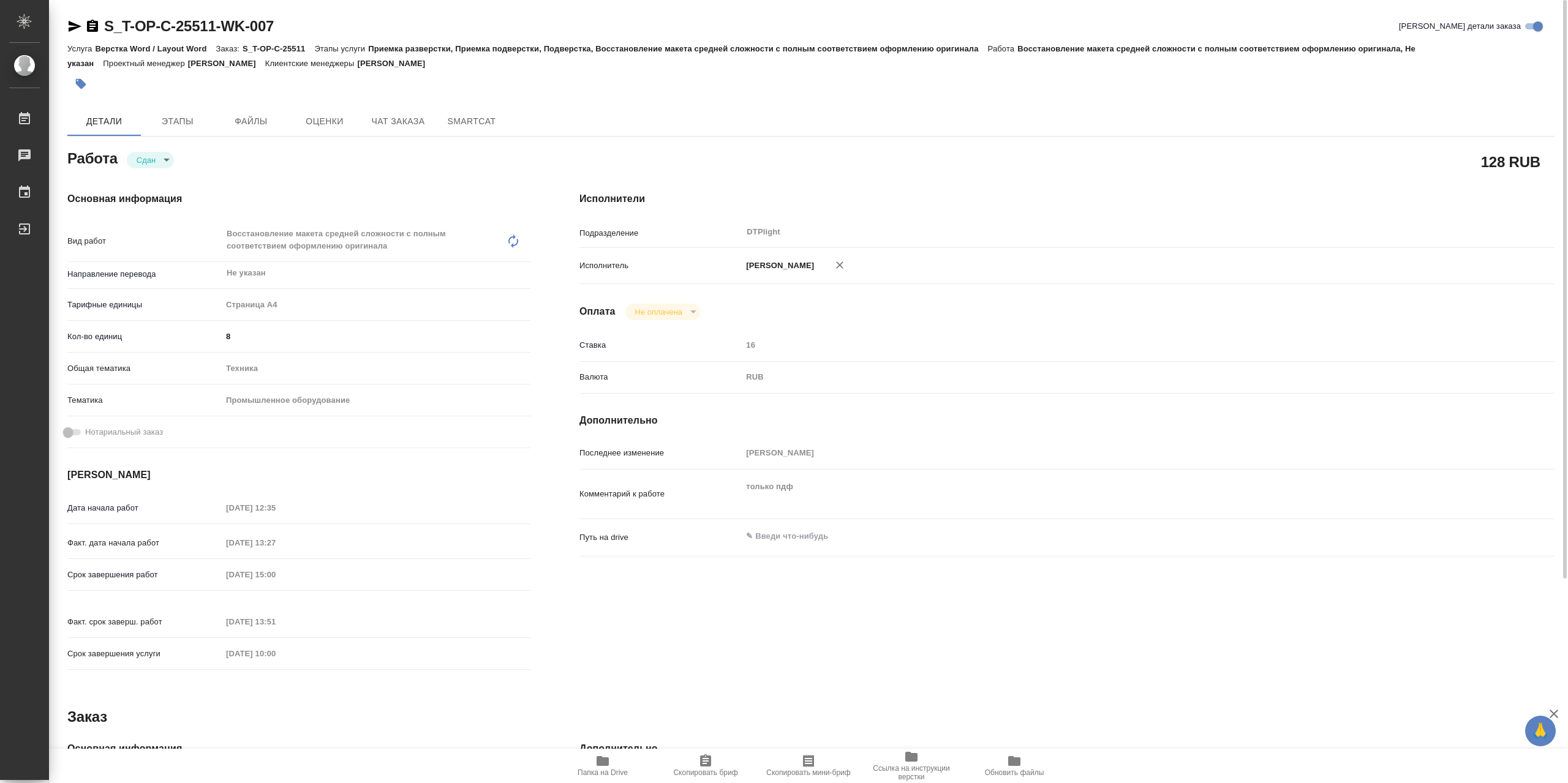
type textarea "x"
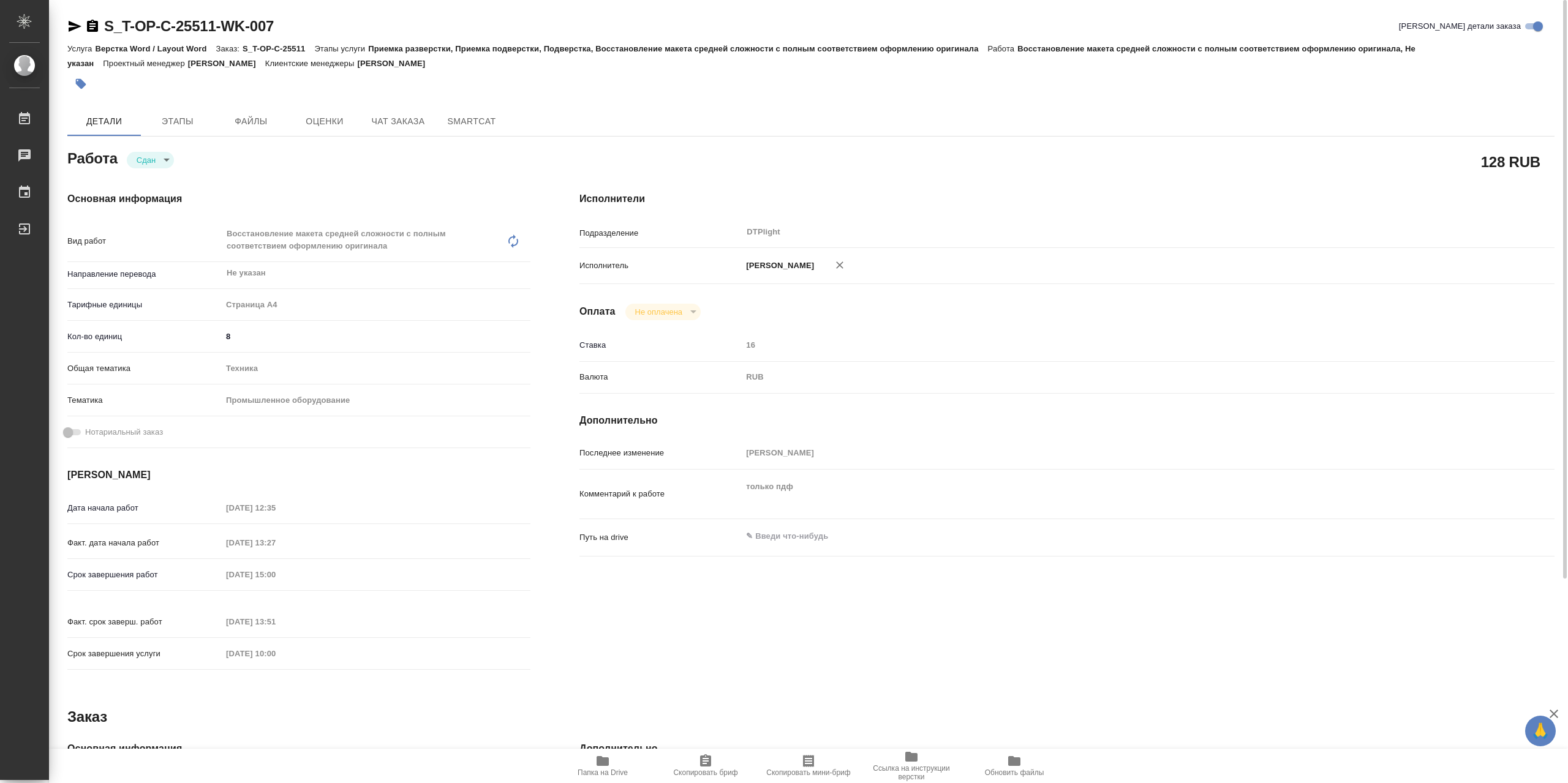
type textarea "x"
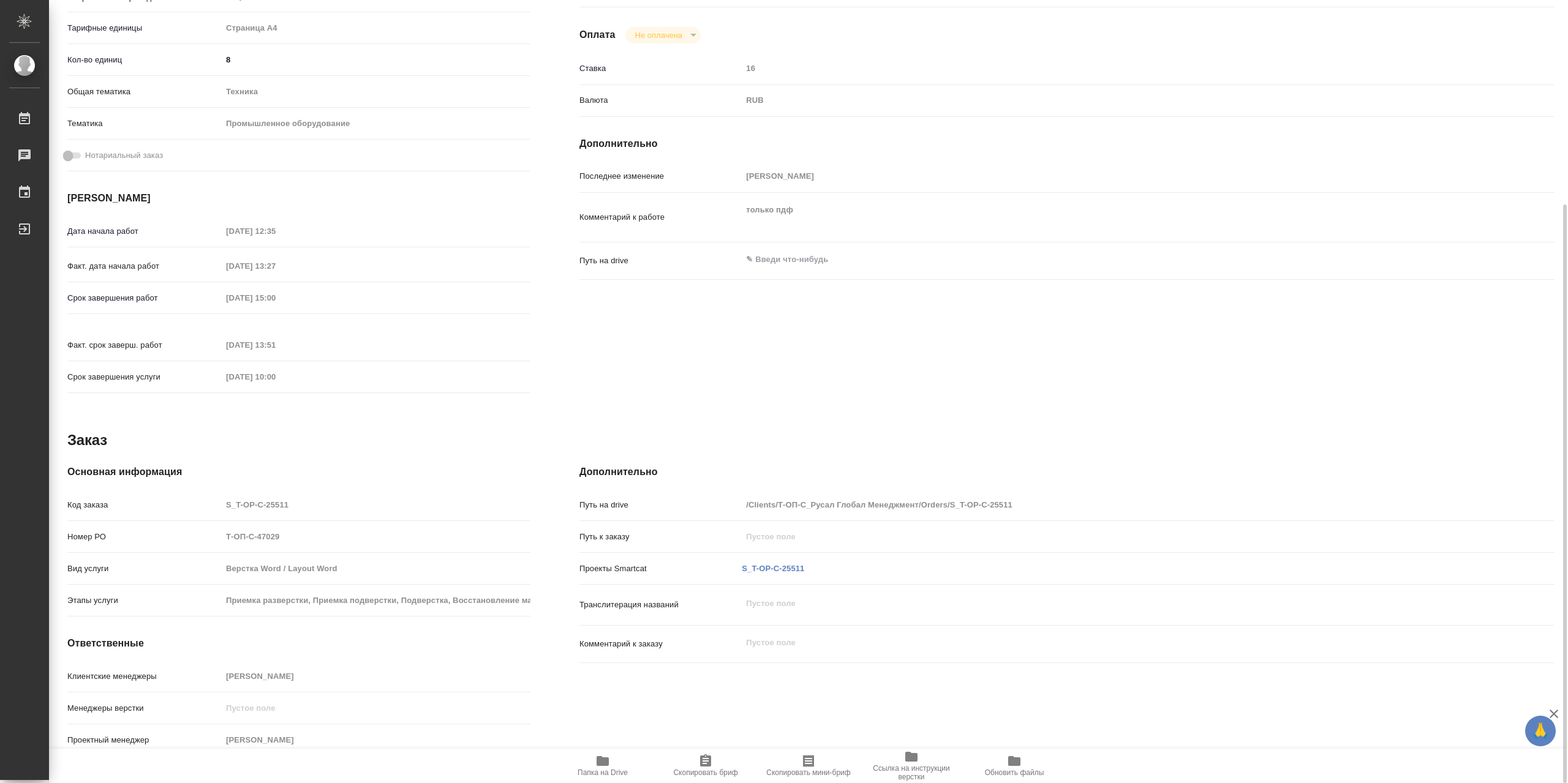
type textarea "x"
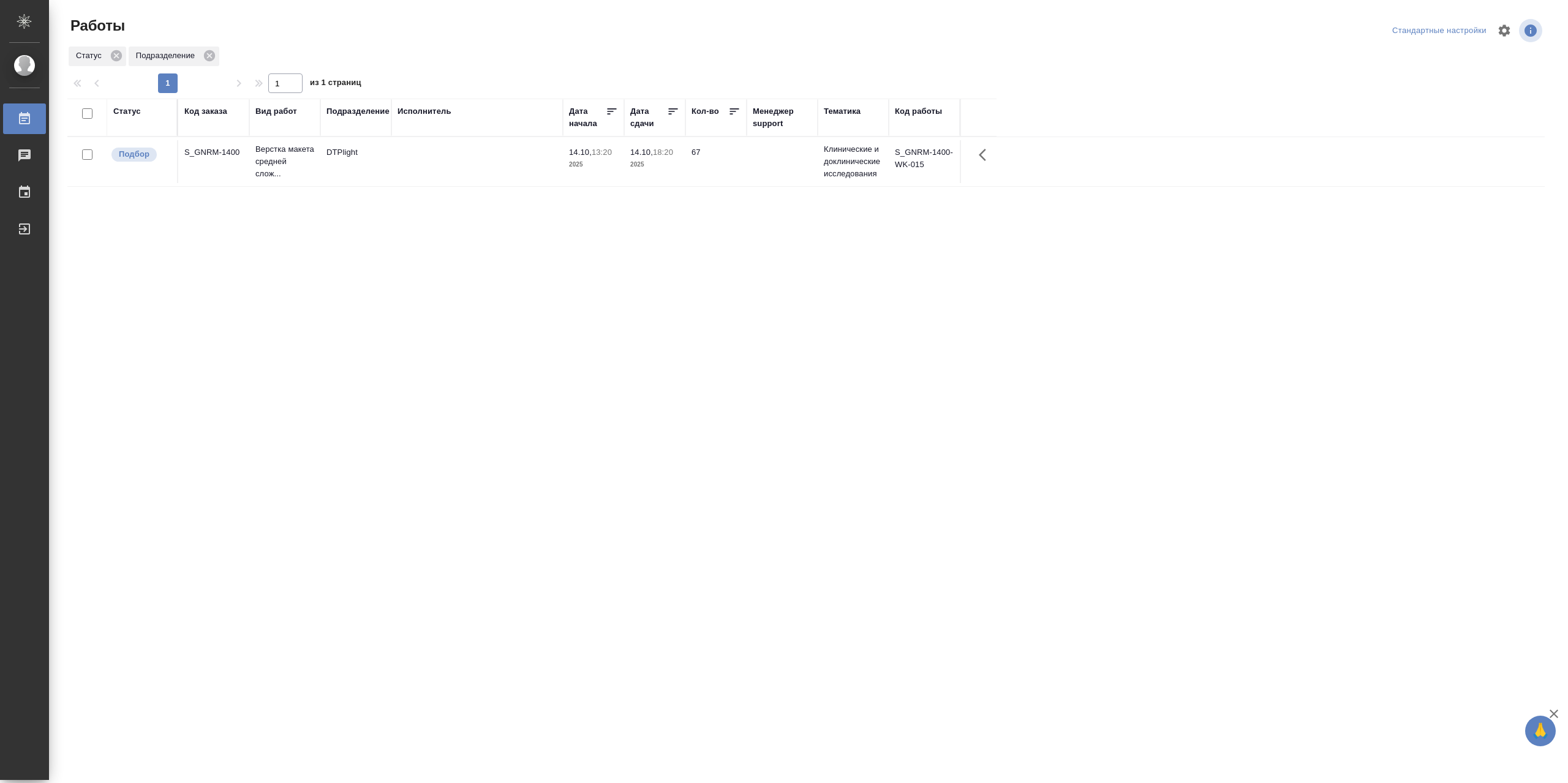
click at [460, 159] on td at bounding box center [477, 161] width 171 height 43
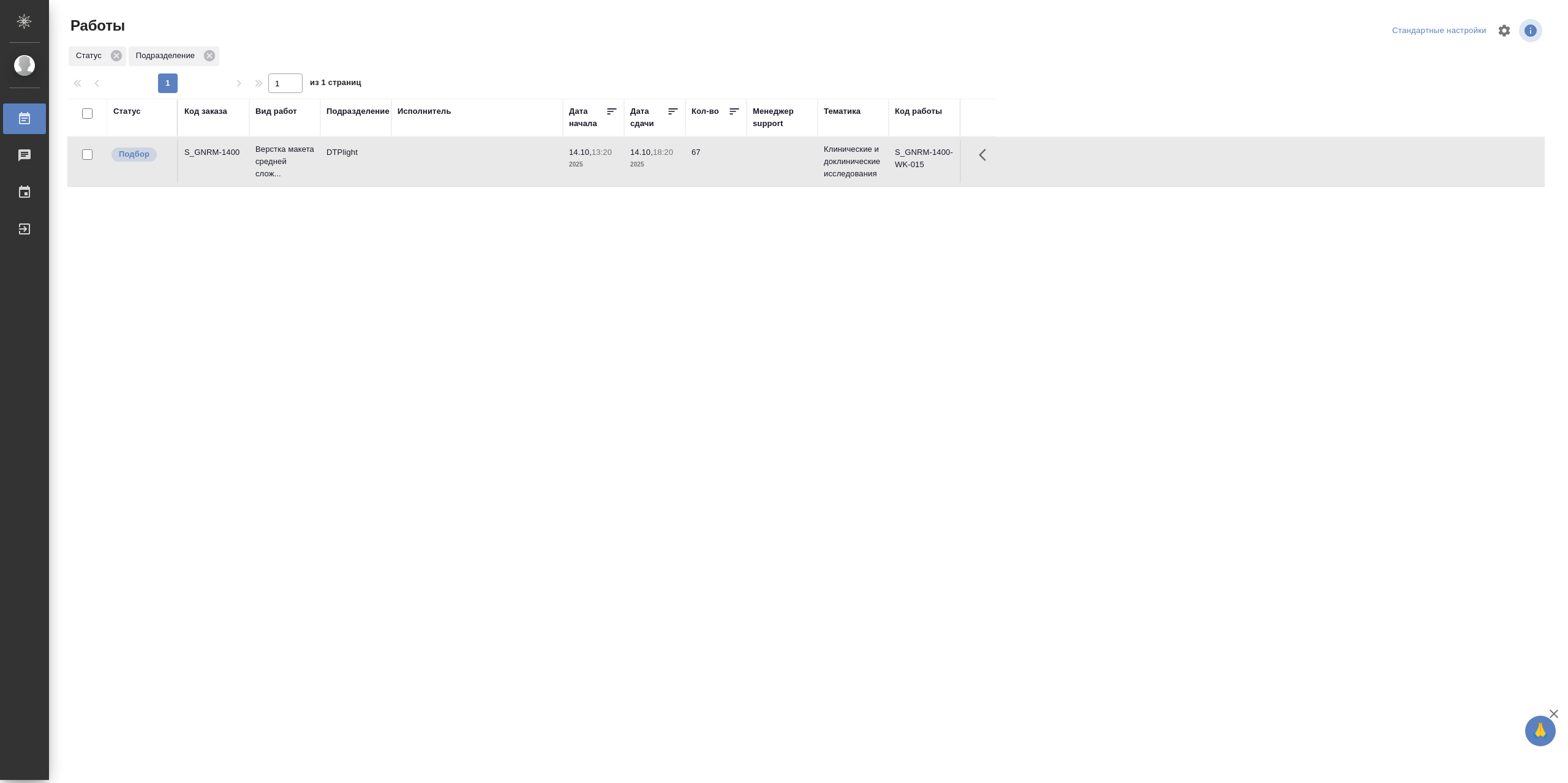
click at [460, 160] on td at bounding box center [477, 161] width 171 height 43
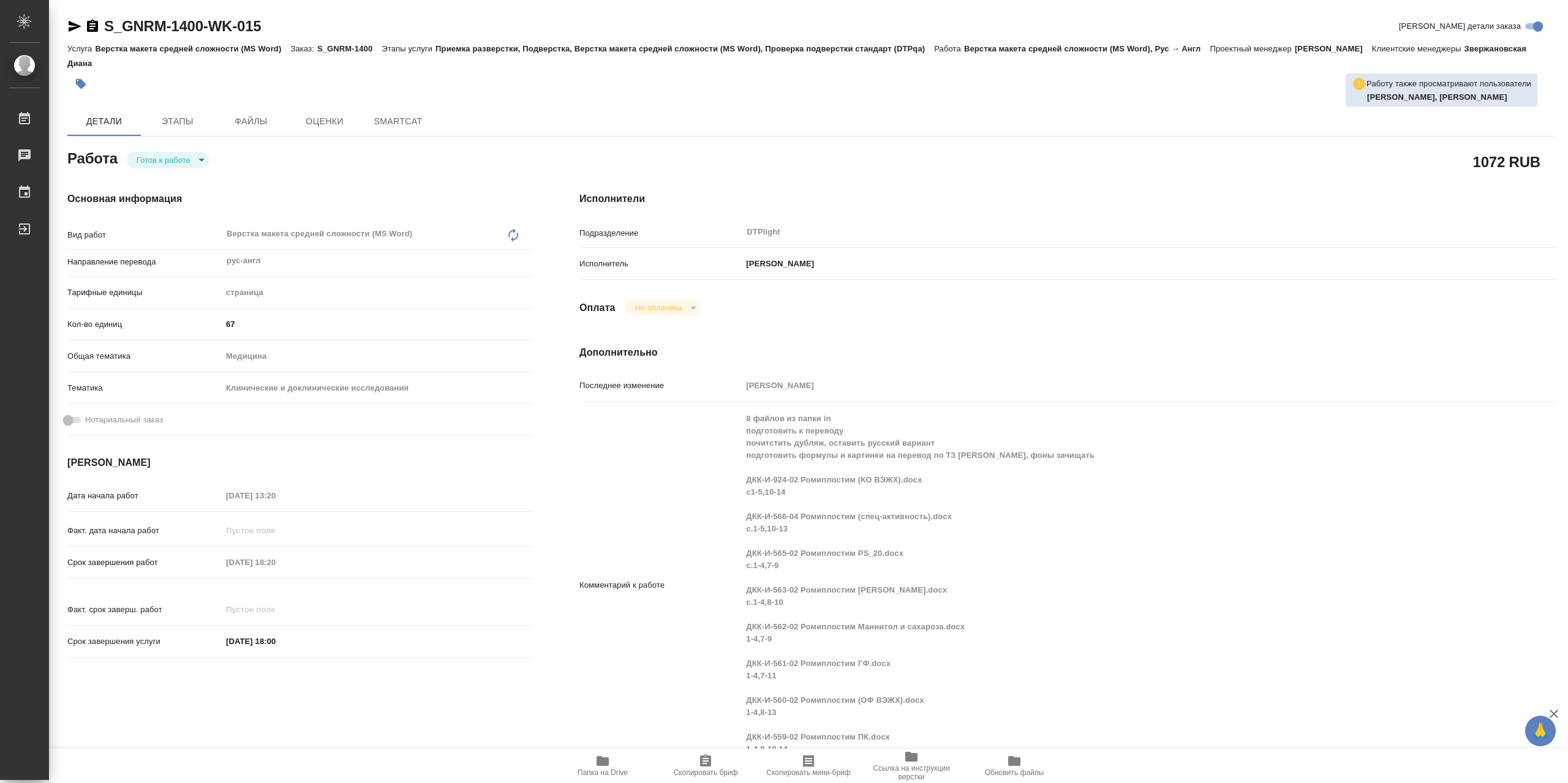
type textarea "x"
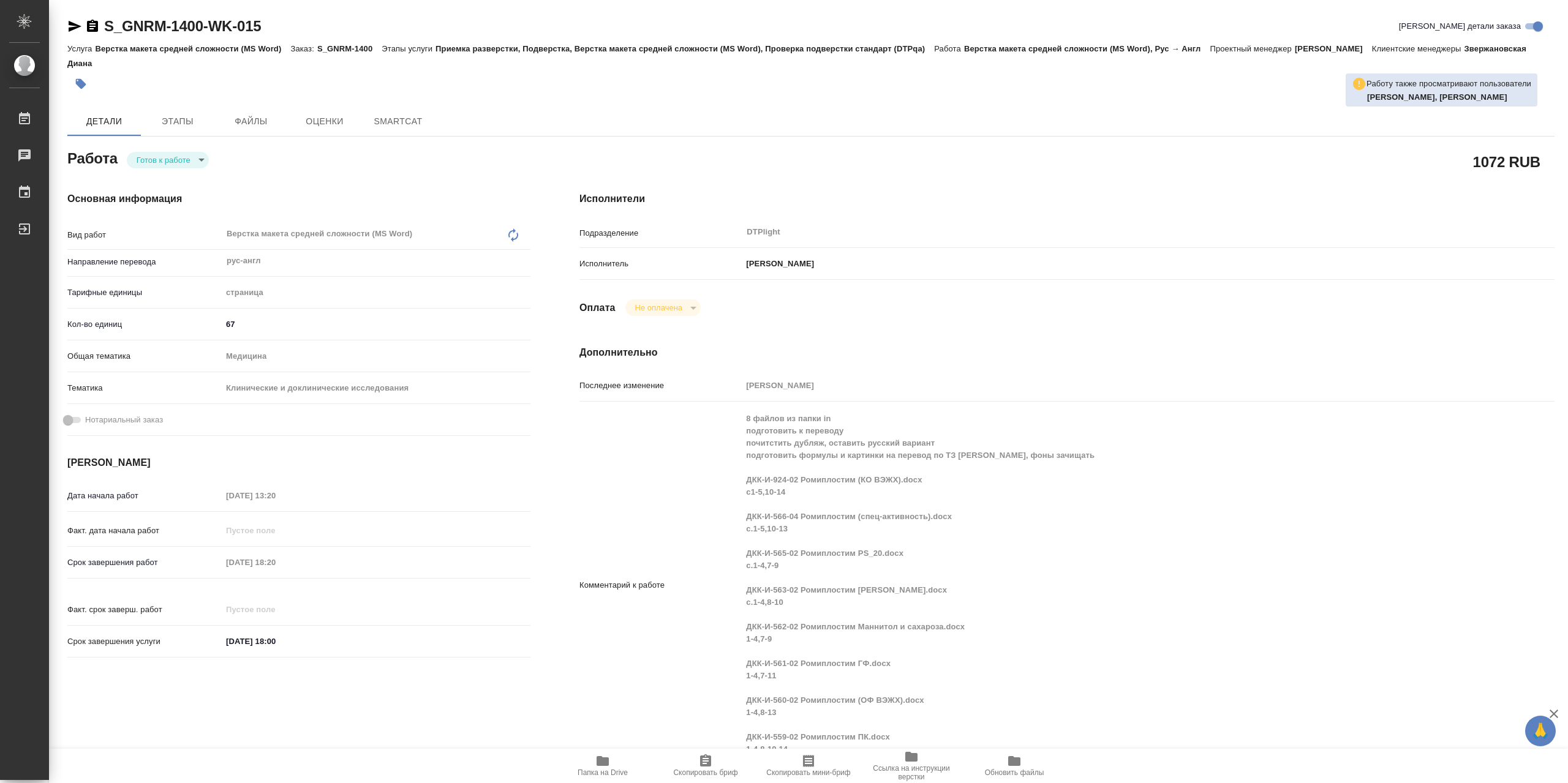
type textarea "x"
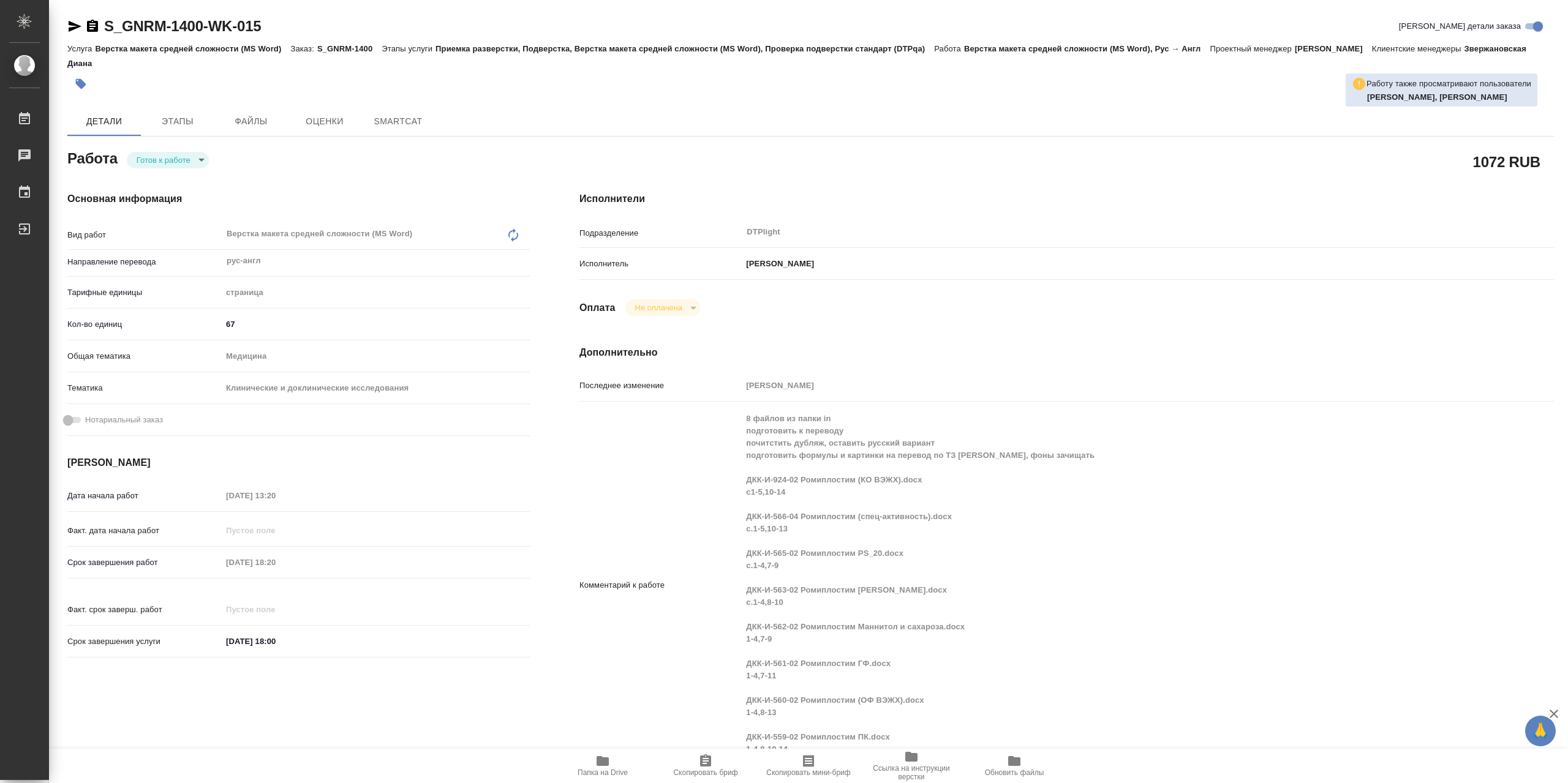
type textarea "x"
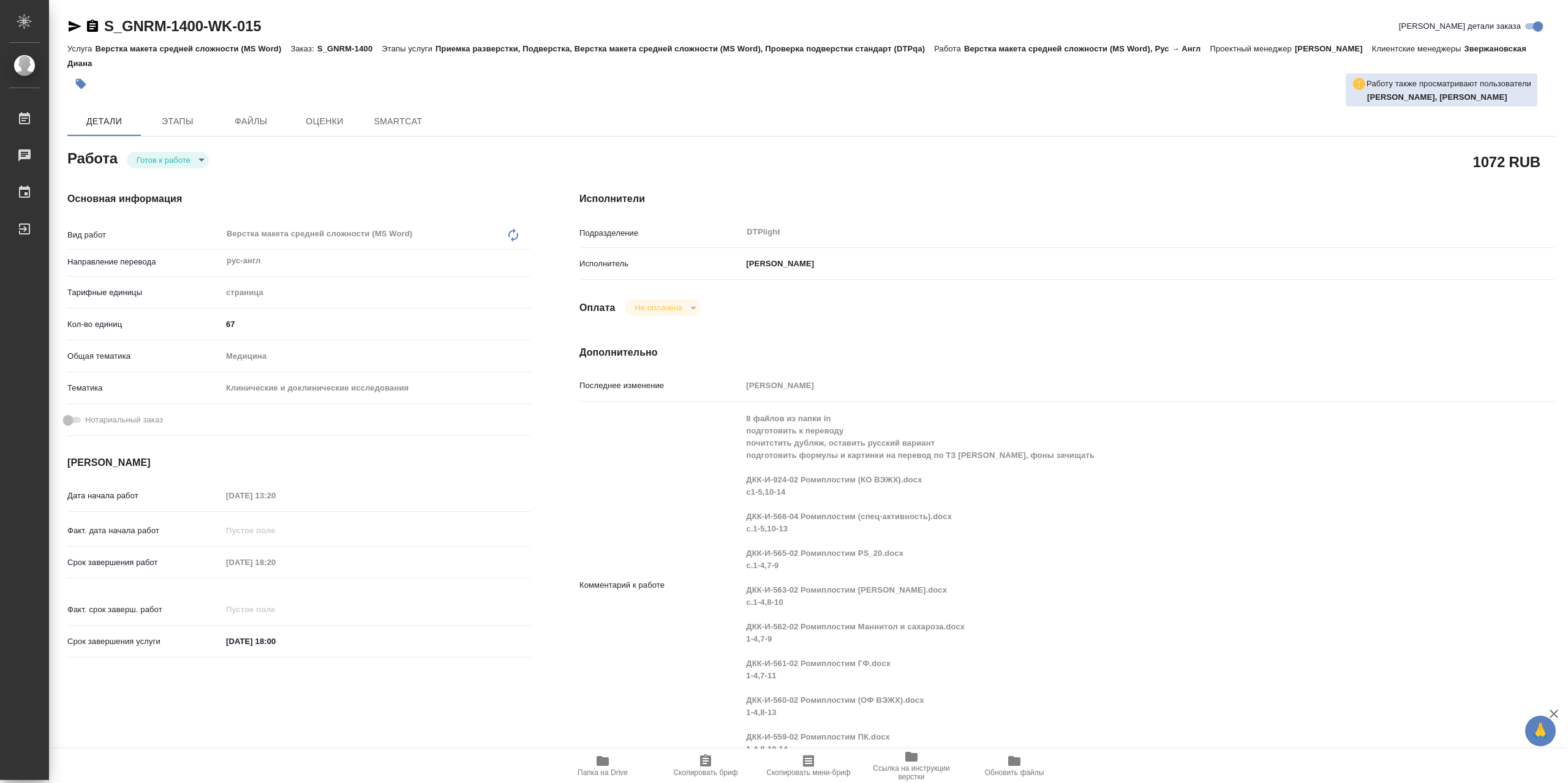
type textarea "x"
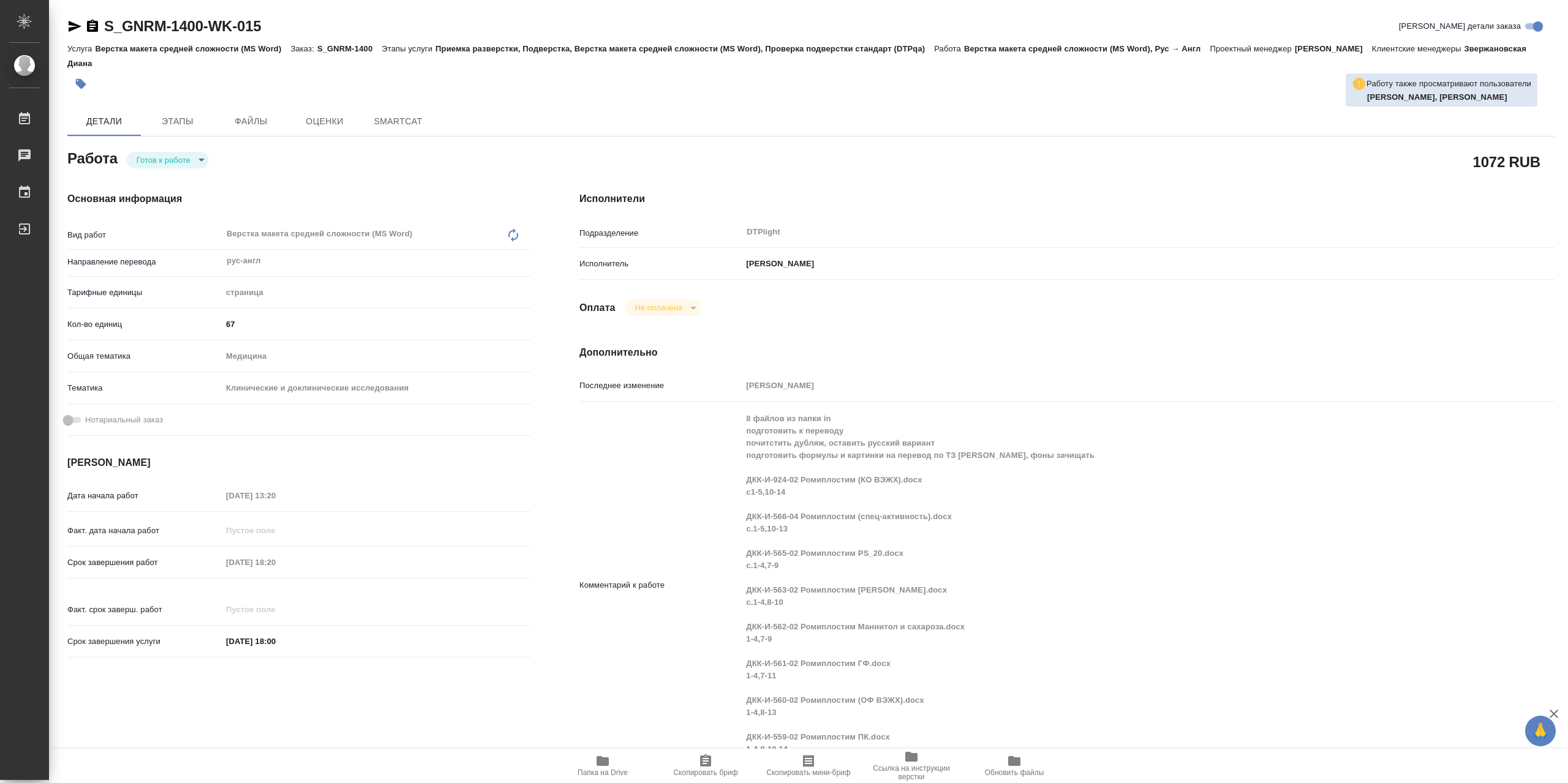
type textarea "x"
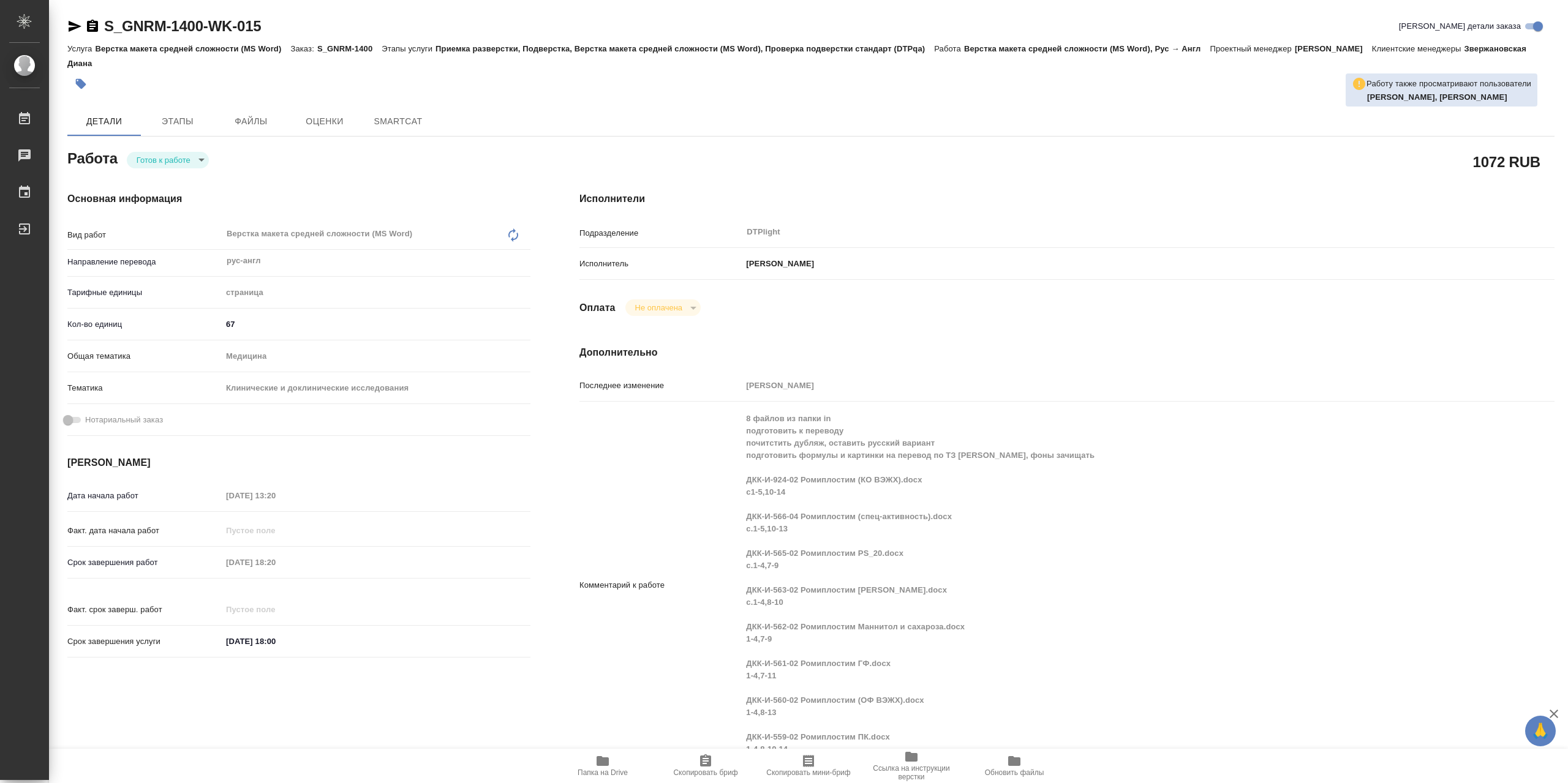
type textarea "x"
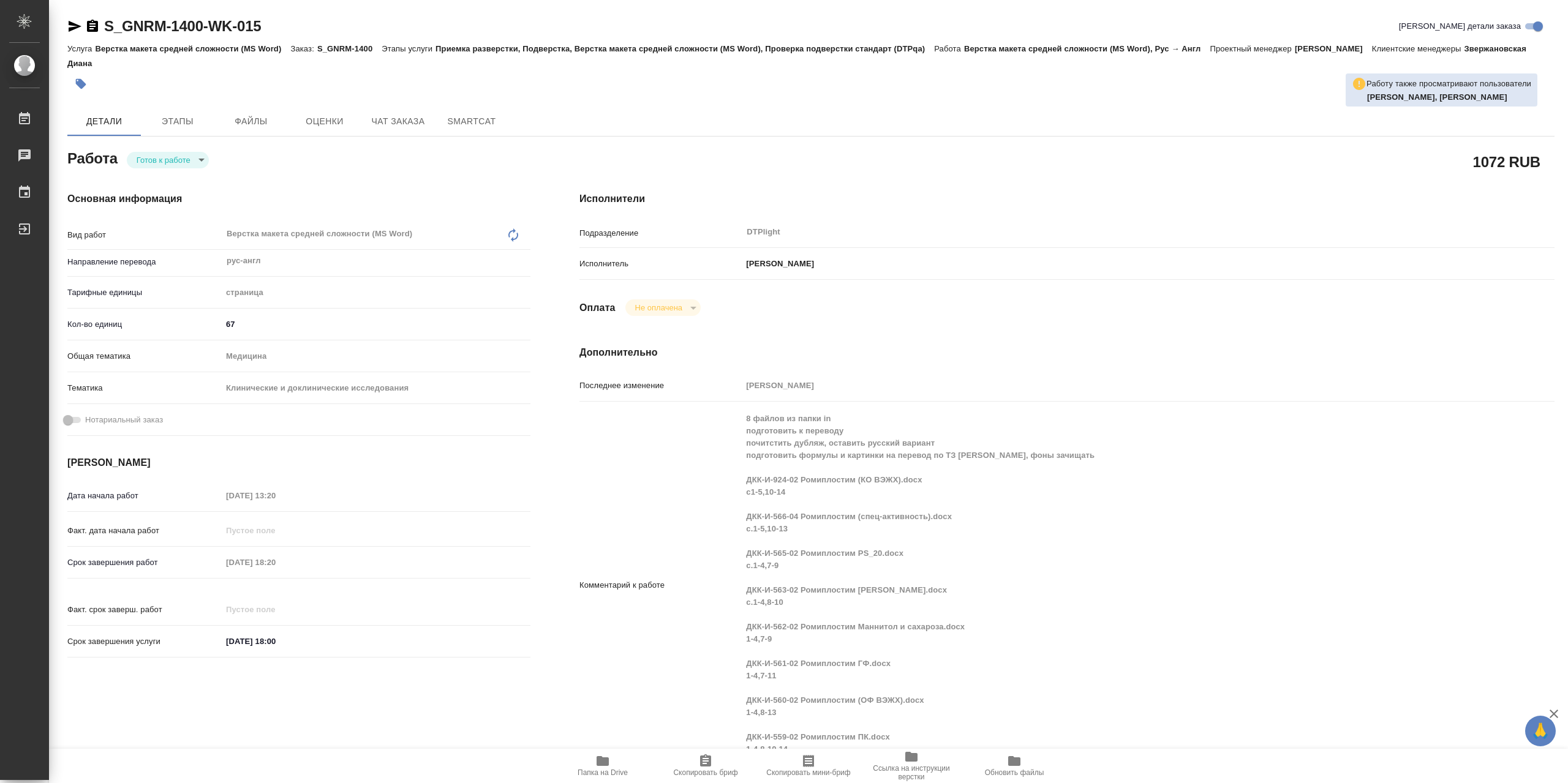
type textarea "x"
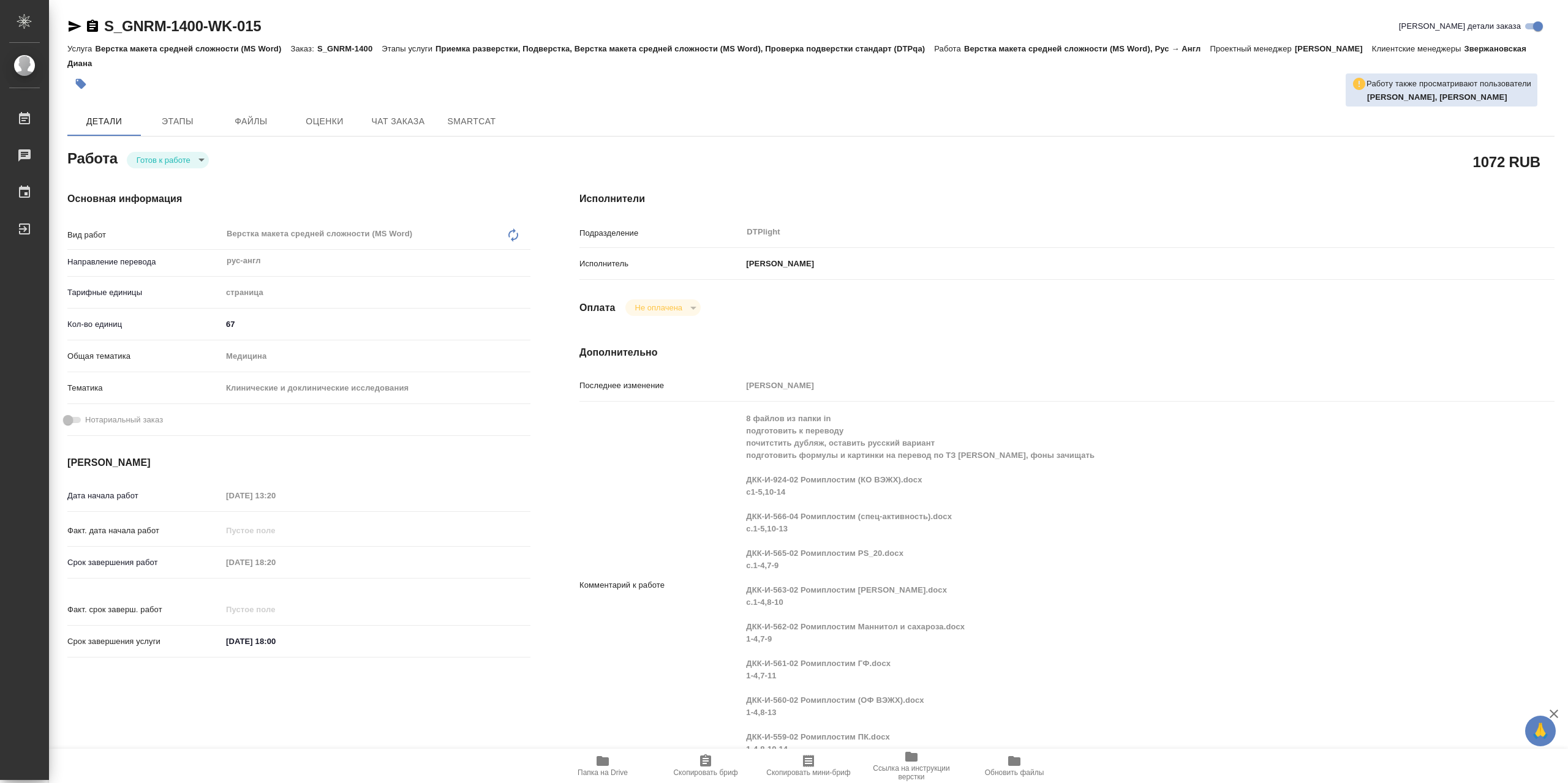
type textarea "x"
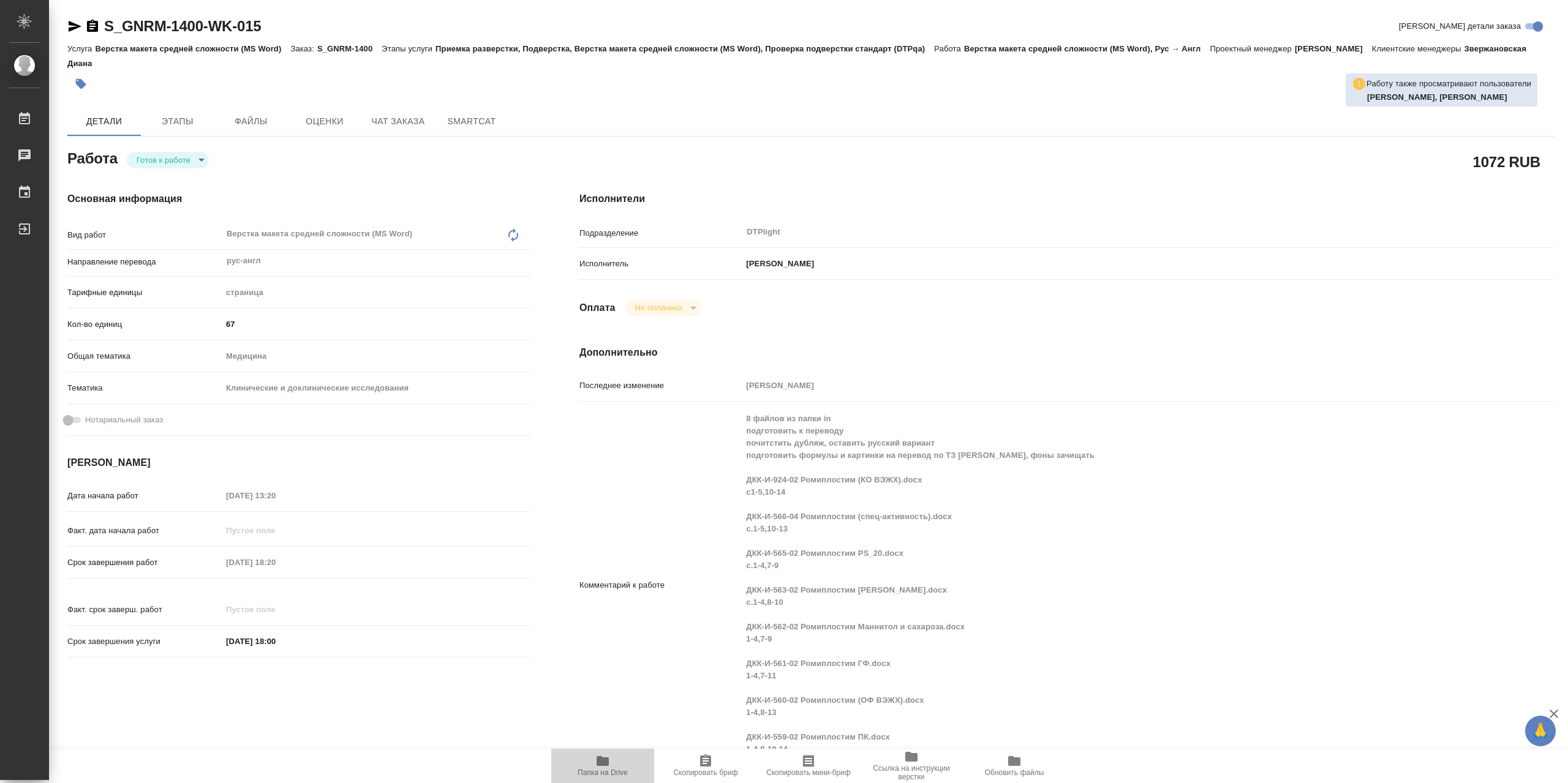
click at [608, 763] on icon "button" at bounding box center [603, 761] width 13 height 10
type textarea "x"
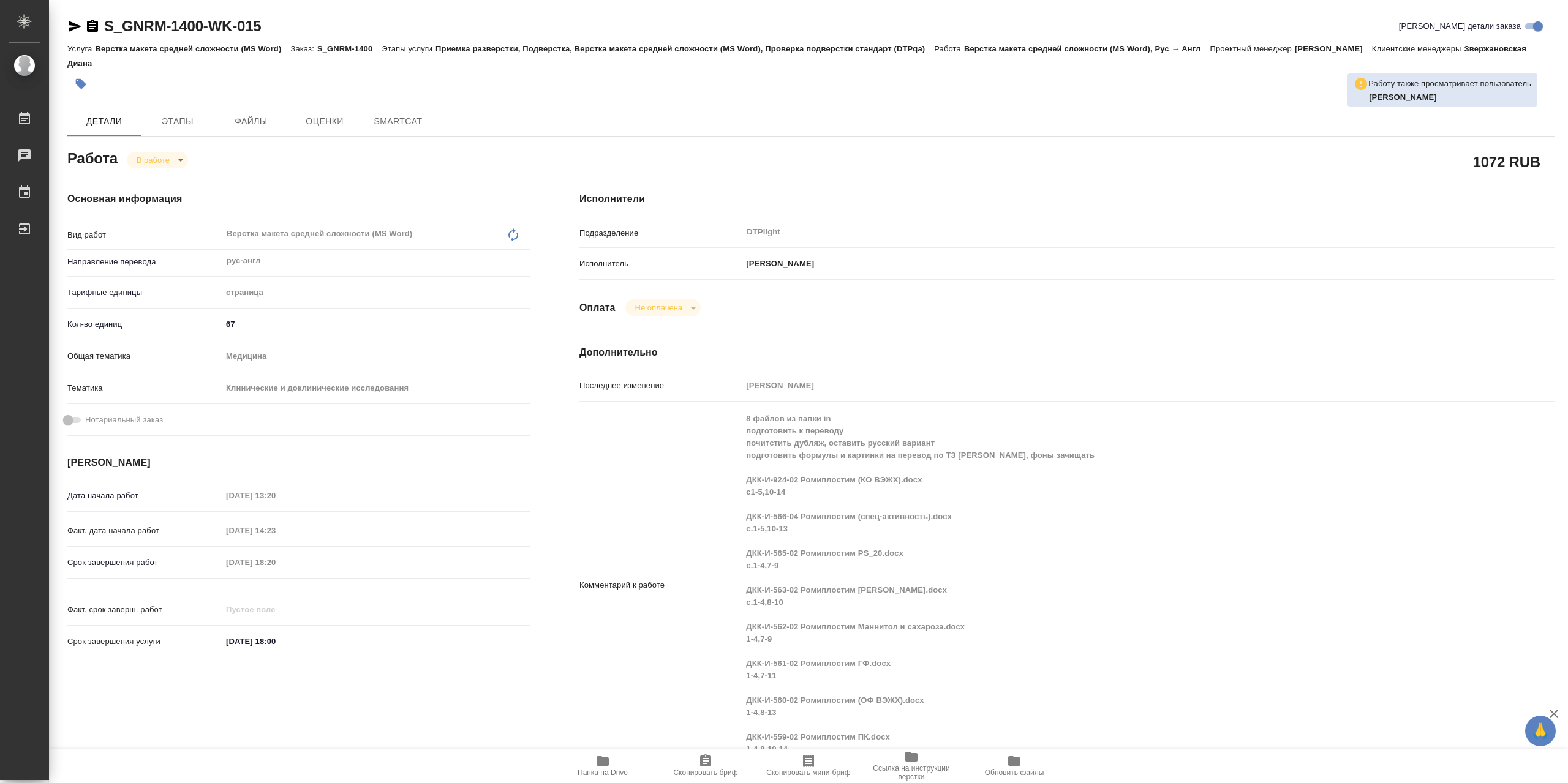
type textarea "x"
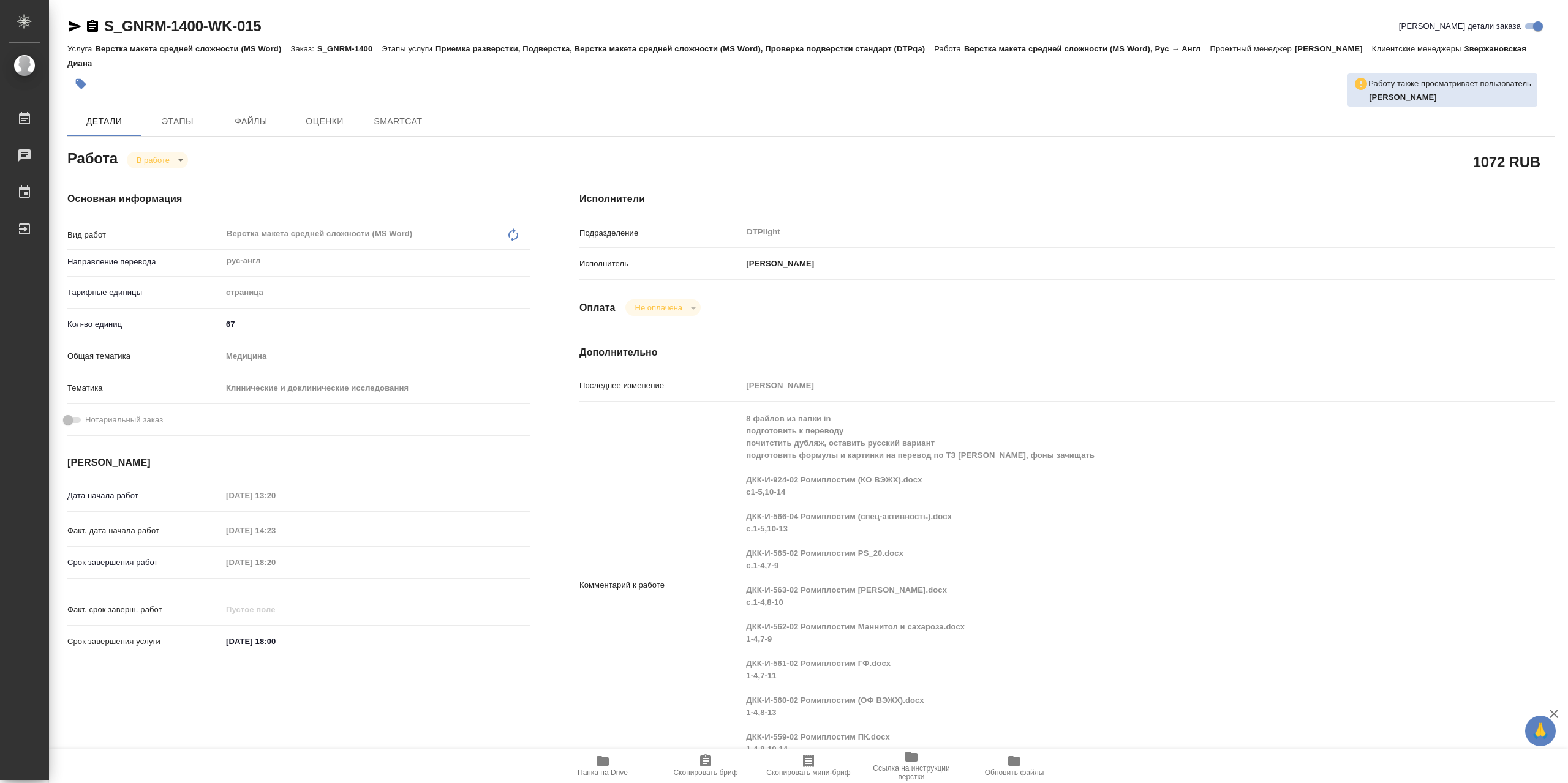
type textarea "x"
